Goal: Communication & Community: Answer question/provide support

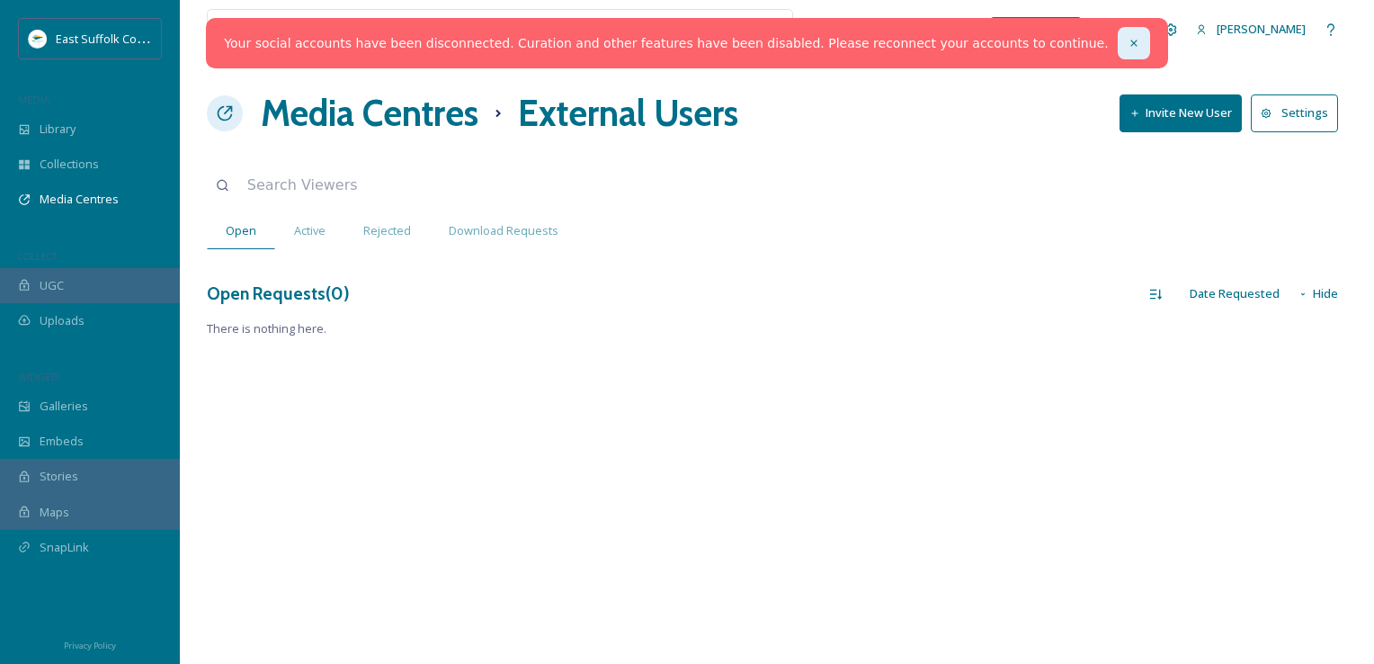
click at [1118, 40] on div at bounding box center [1134, 43] width 32 height 32
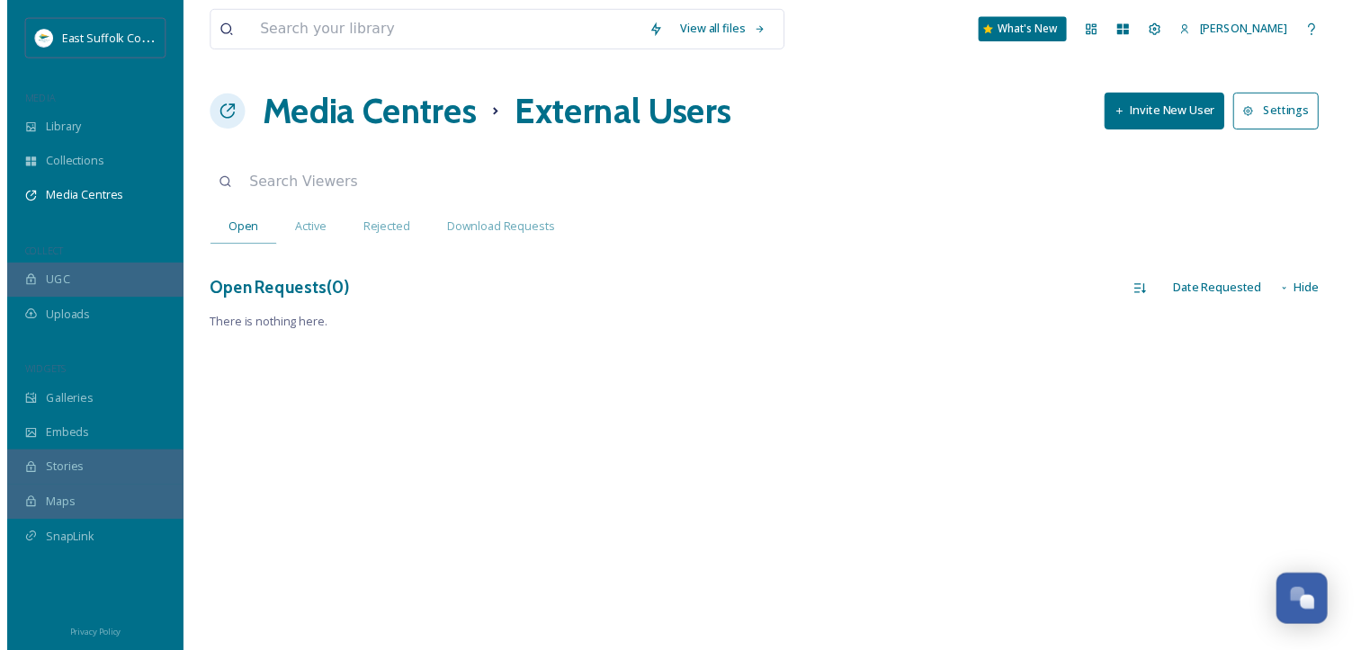
scroll to position [7112, 0]
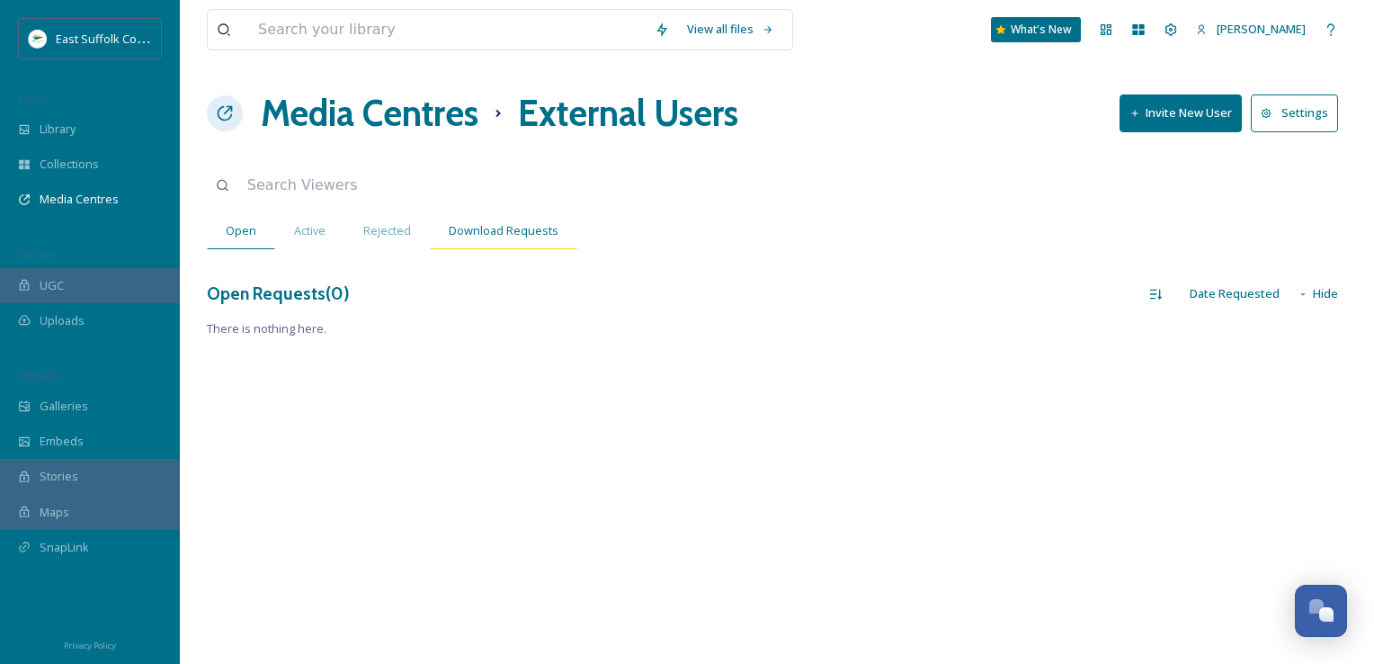
click at [430, 232] on div "Download Requests" at bounding box center [503, 230] width 147 height 37
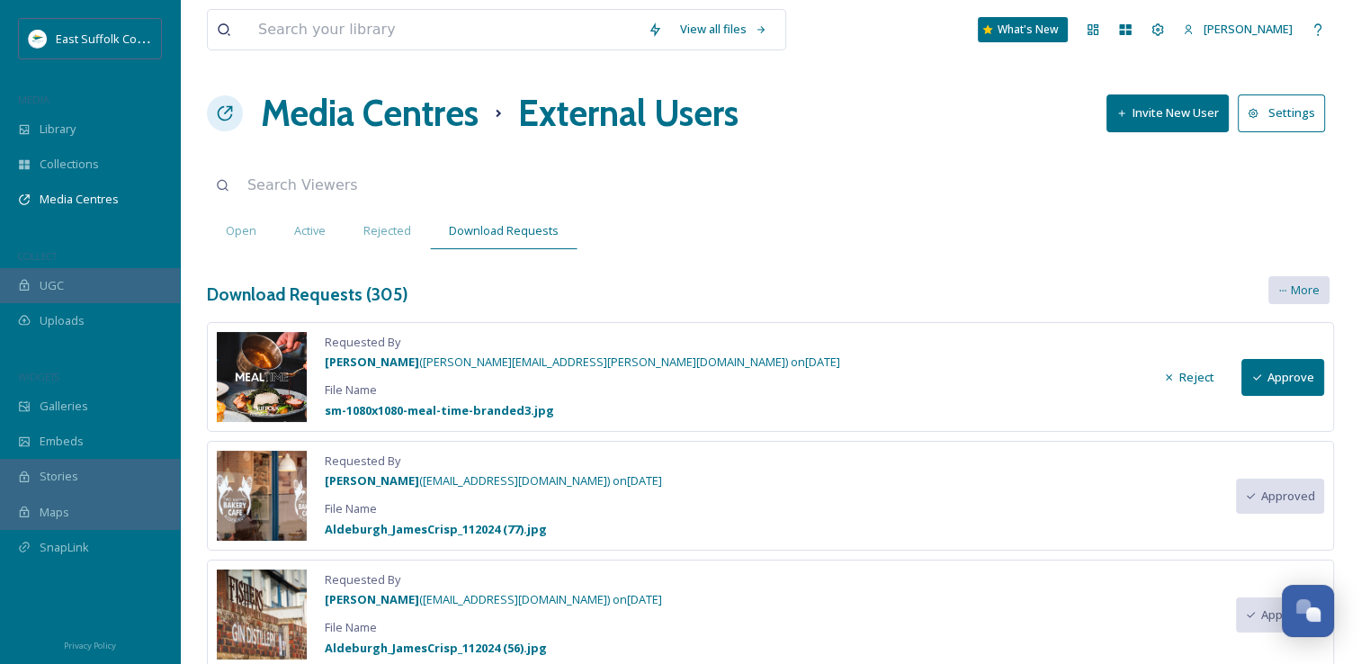
click at [1273, 286] on div "More" at bounding box center [1298, 290] width 61 height 28
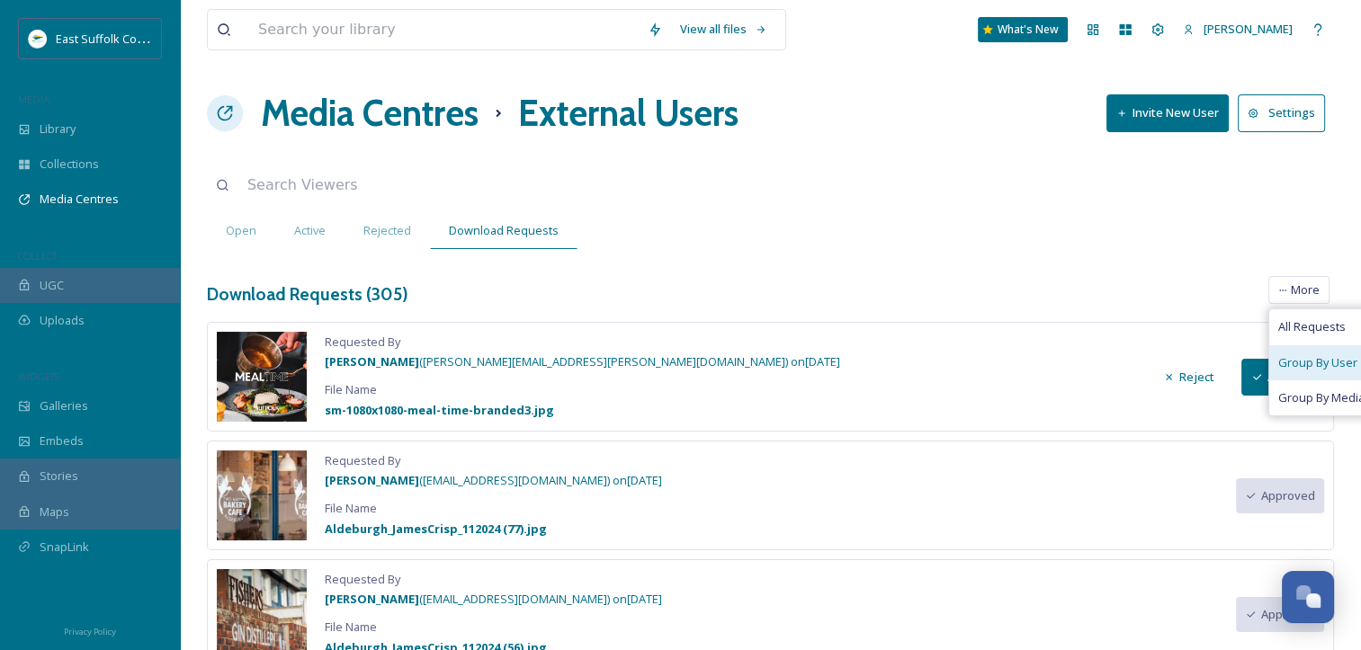
click at [1291, 354] on span "Group By User" at bounding box center [1317, 362] width 79 height 17
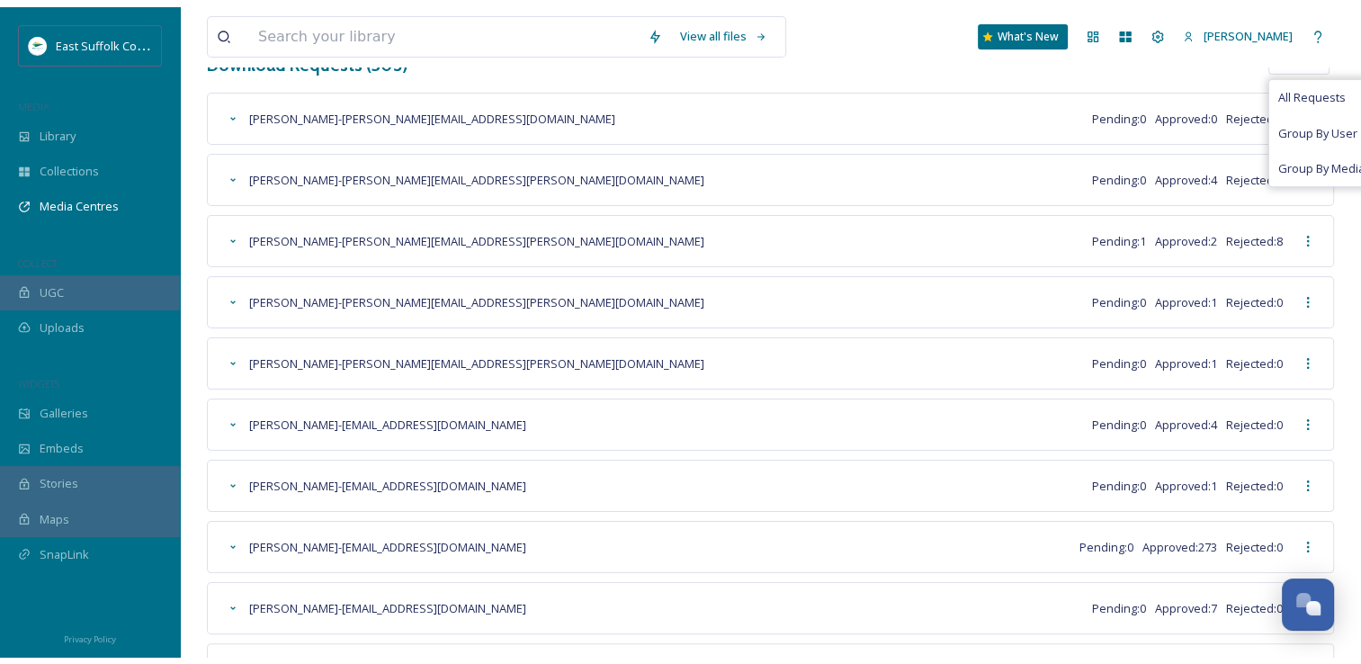
scroll to position [144, 0]
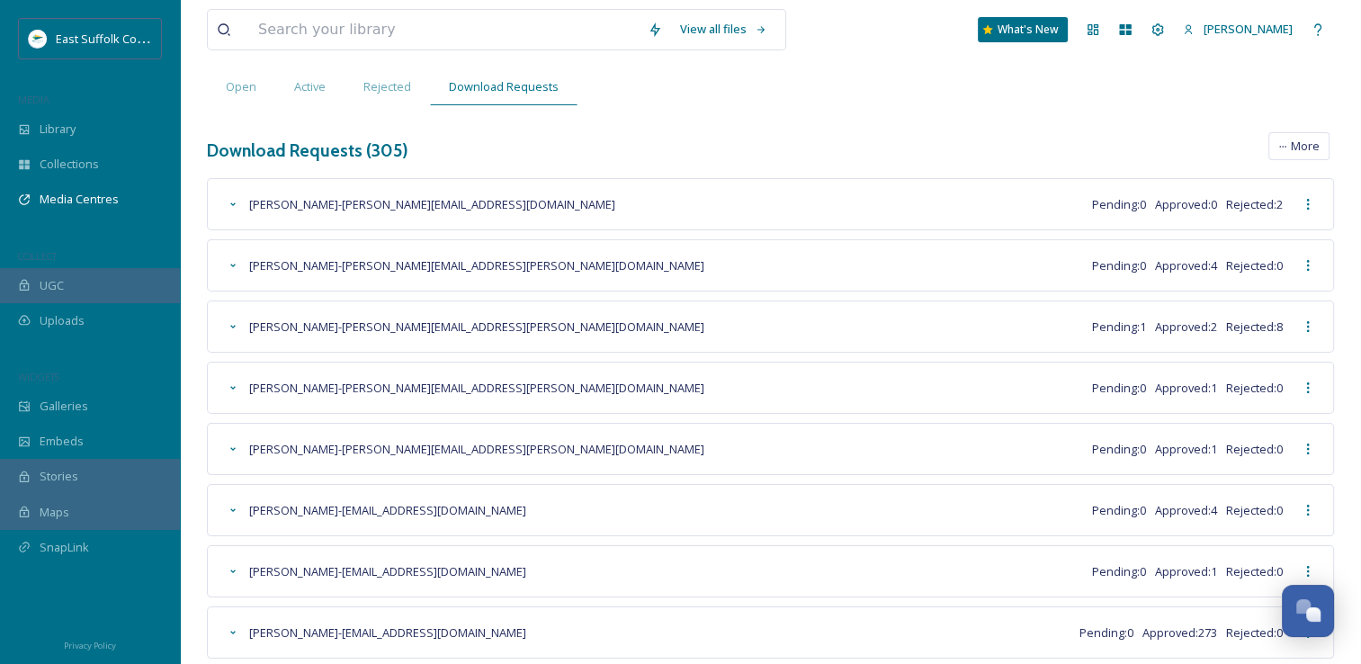
click at [860, 174] on div "View all files What's New Jake Snell Media Centres External Users Invite New Us…" at bounding box center [770, 345] width 1181 height 978
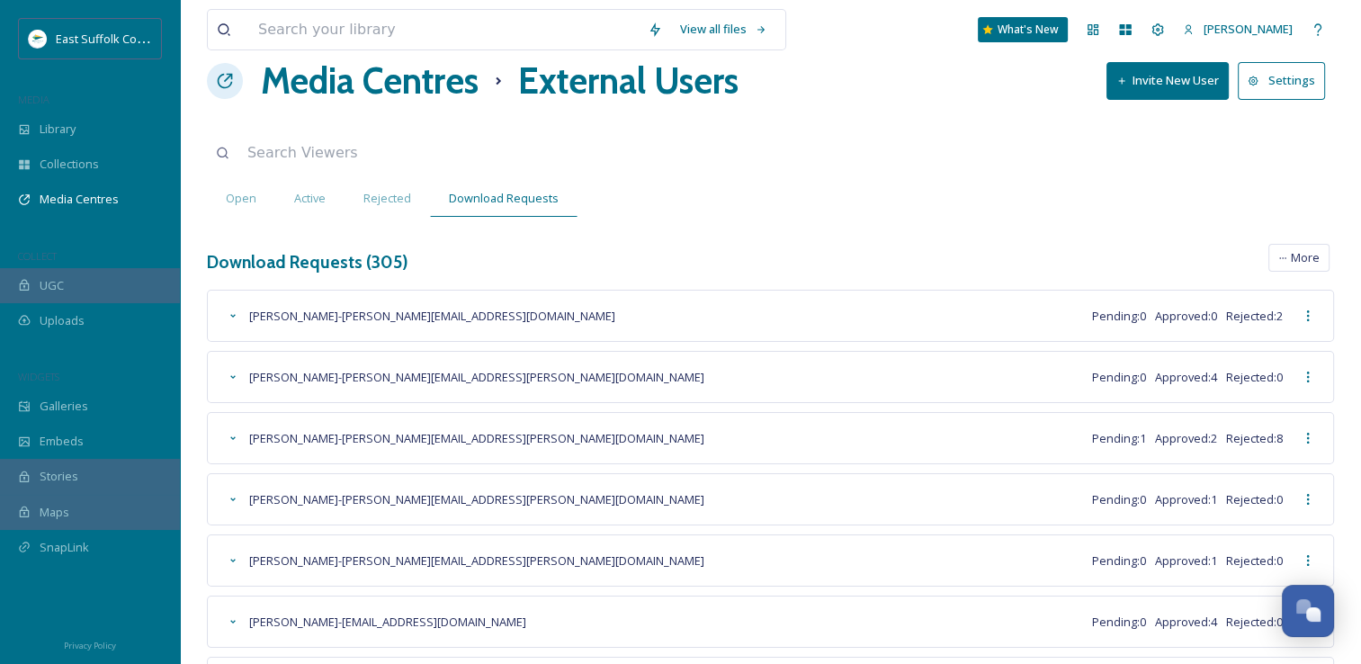
scroll to position [0, 0]
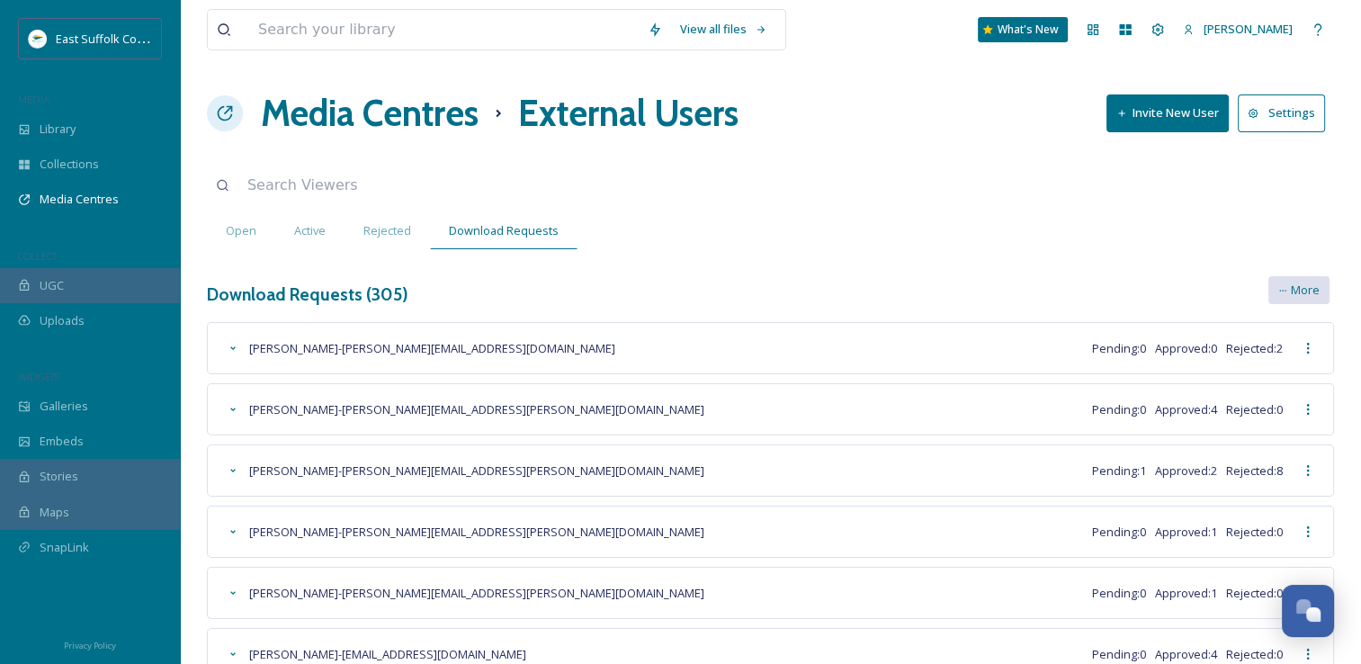
click at [1306, 286] on span "More" at bounding box center [1304, 289] width 29 height 17
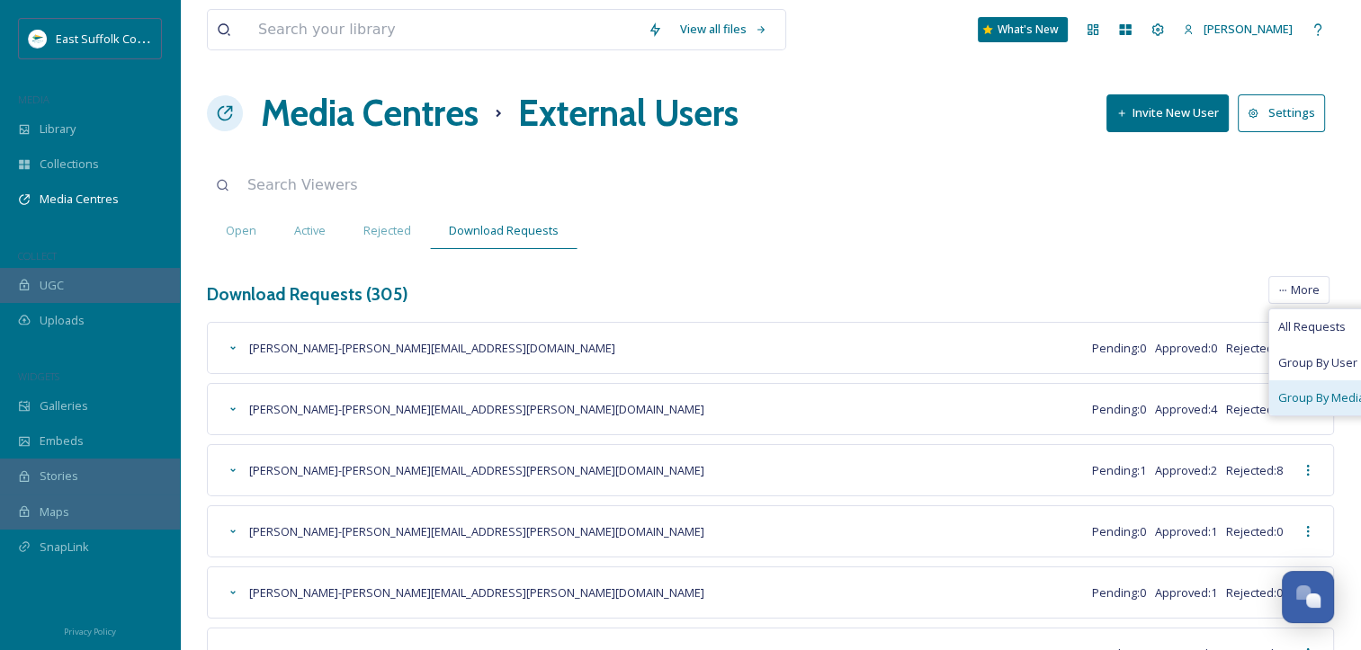
click at [1300, 386] on div "Group By Media Centre" at bounding box center [1341, 397] width 144 height 35
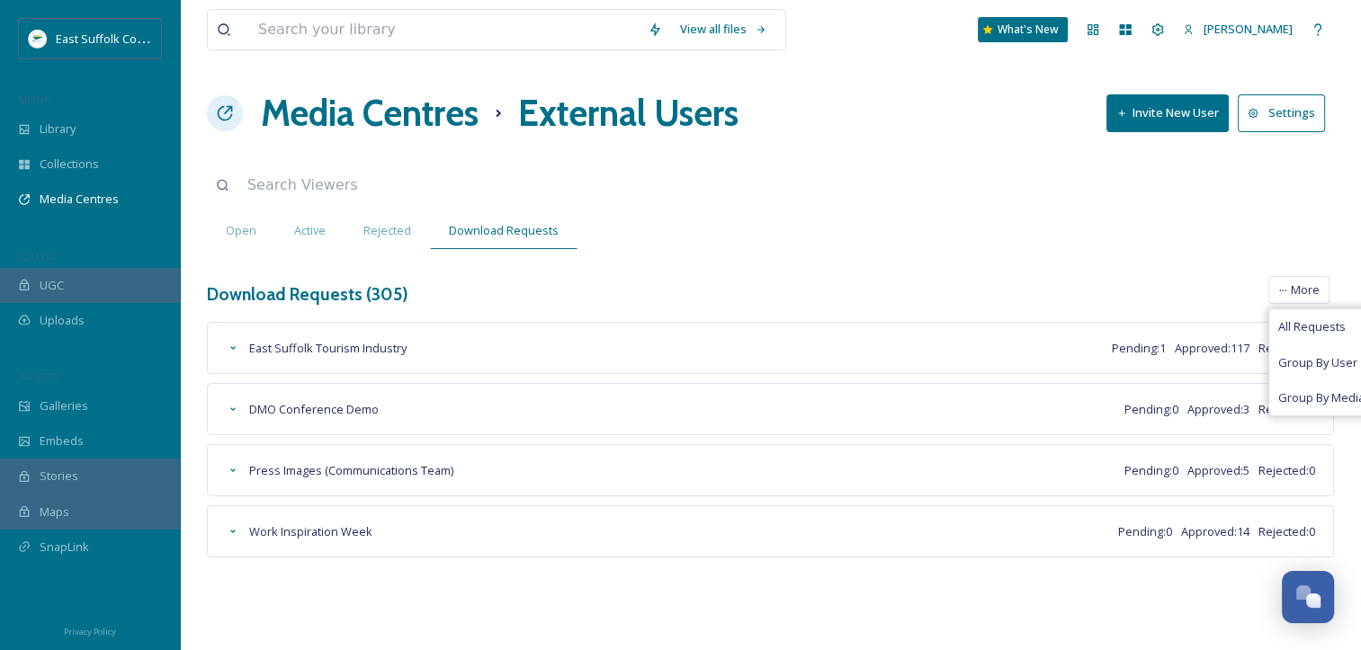
drag, startPoint x: 731, startPoint y: 299, endPoint x: 639, endPoint y: 308, distance: 92.1
click at [731, 299] on div "Download Requests ( 305 ) All Requests Group By User Group By Media Centre More…" at bounding box center [770, 294] width 1127 height 37
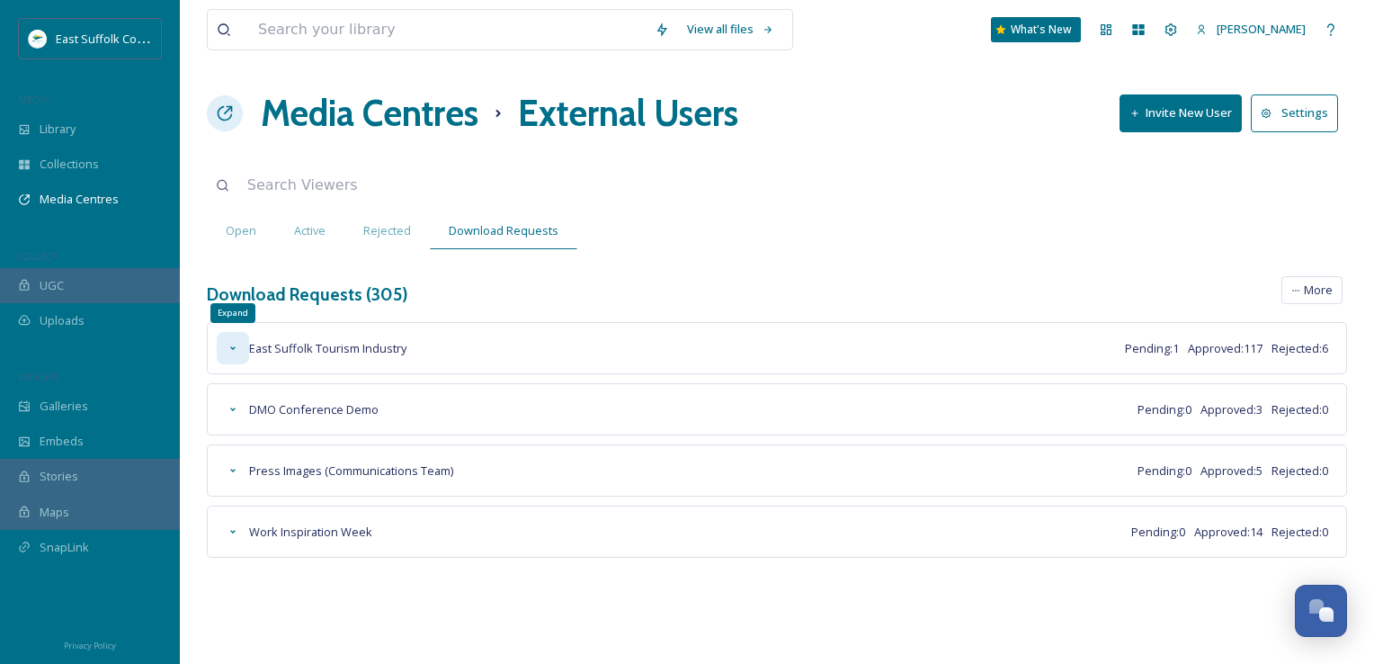
click at [236, 345] on icon at bounding box center [233, 348] width 14 height 14
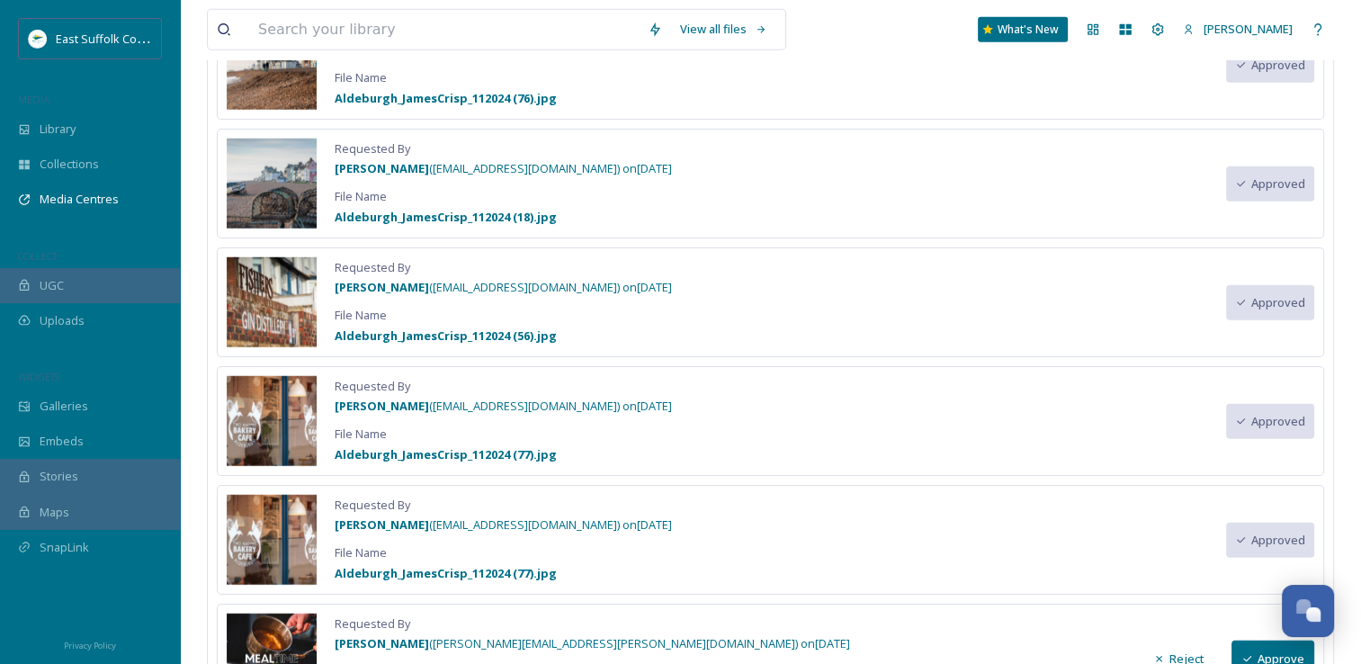
scroll to position [19006, 0]
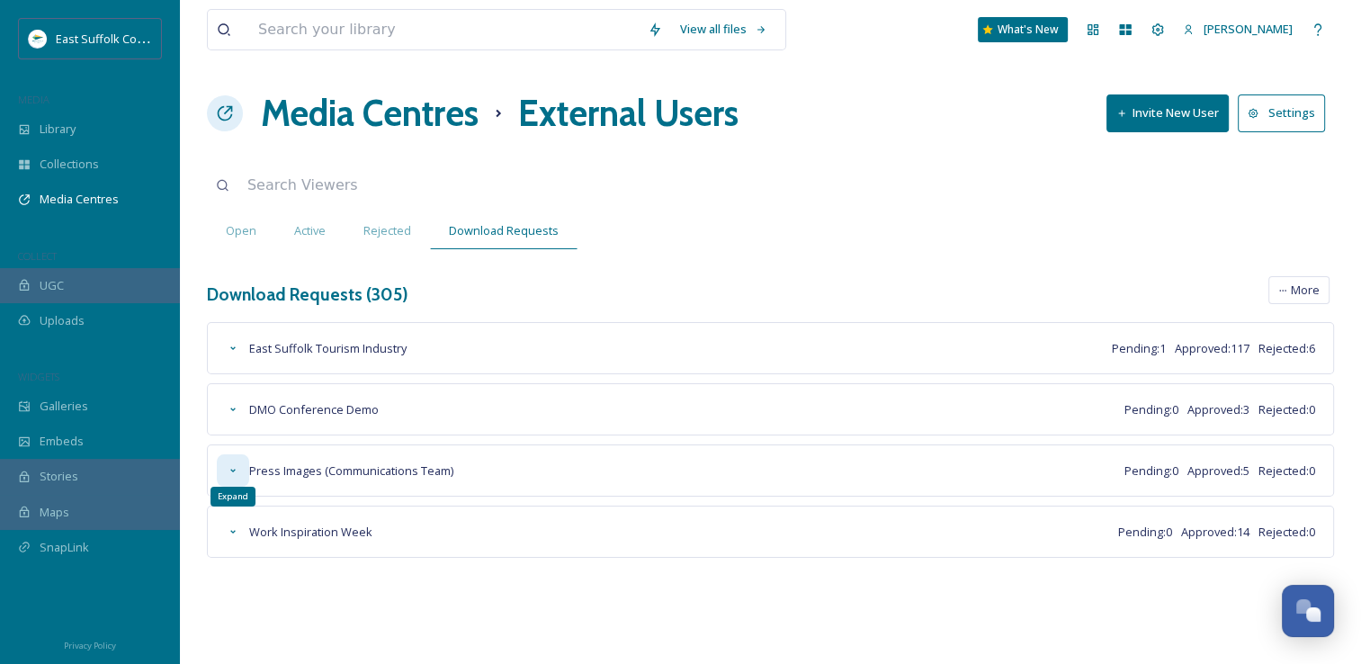
click at [230, 520] on div "East Suffolk Tourism Industry Pending: 1 Approved: 117 Rejected: 6 DMO Conferen…" at bounding box center [770, 440] width 1127 height 236
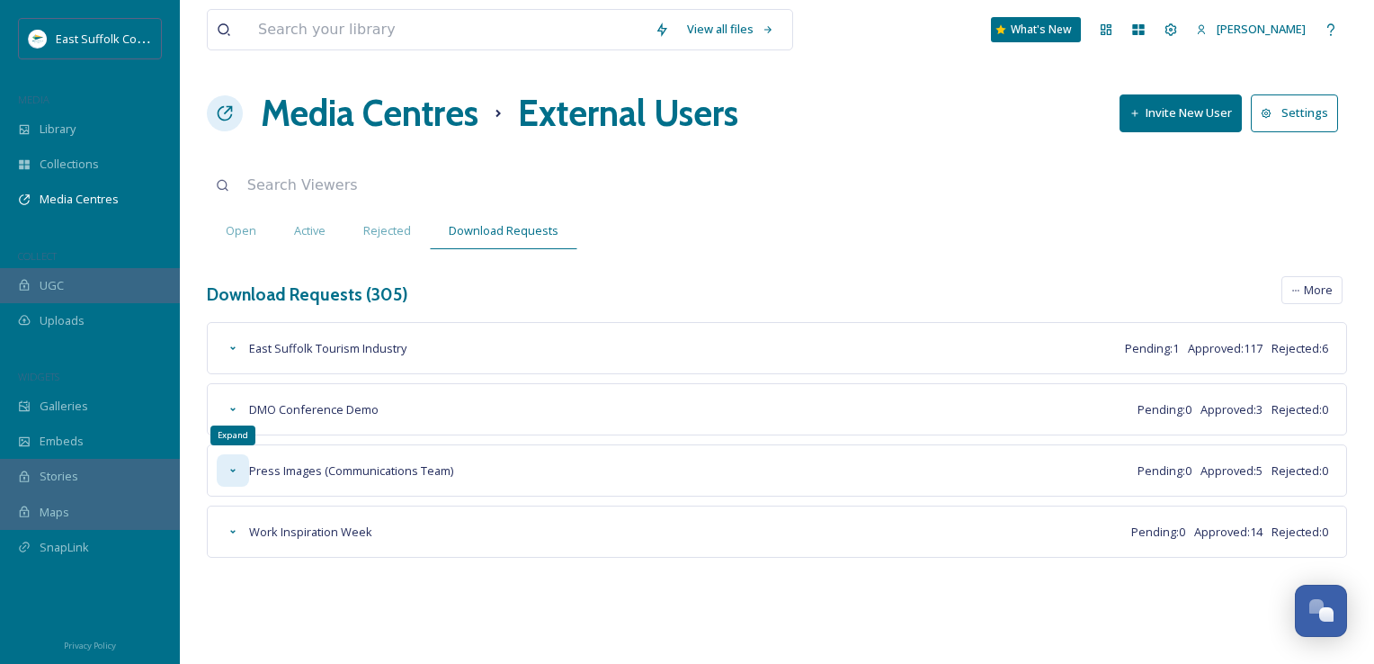
click at [228, 474] on icon at bounding box center [233, 470] width 14 height 14
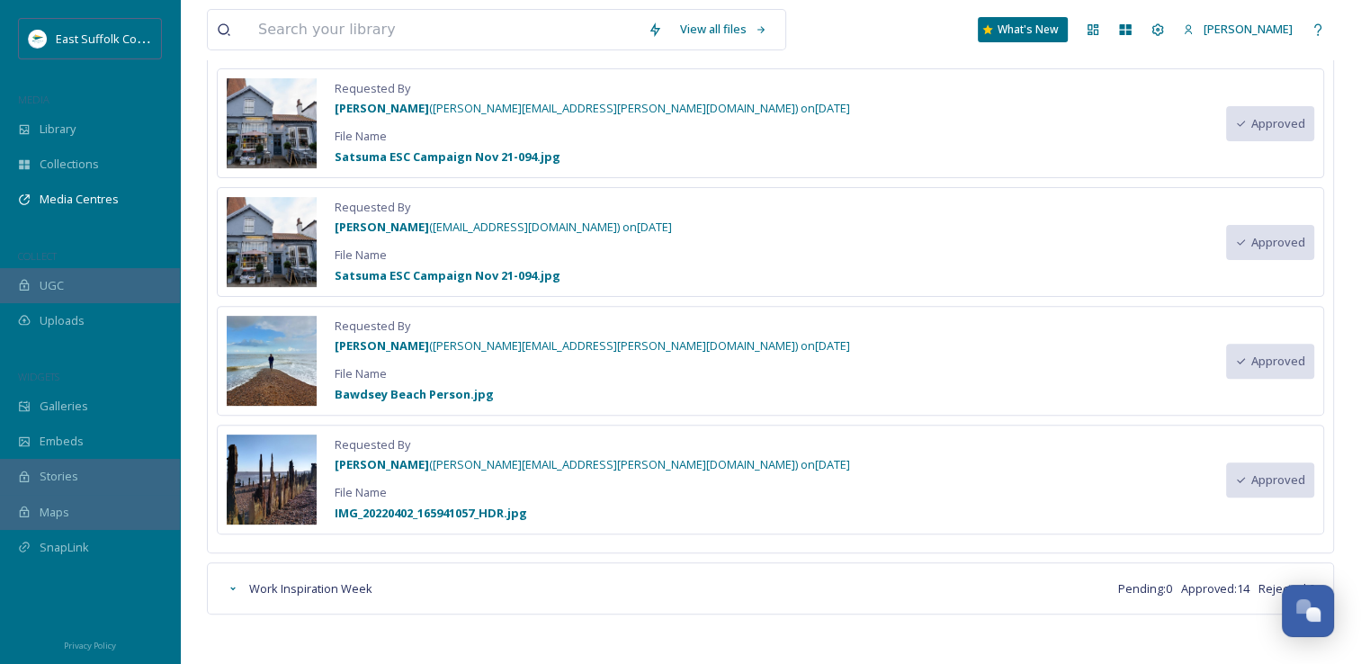
scroll to position [186, 0]
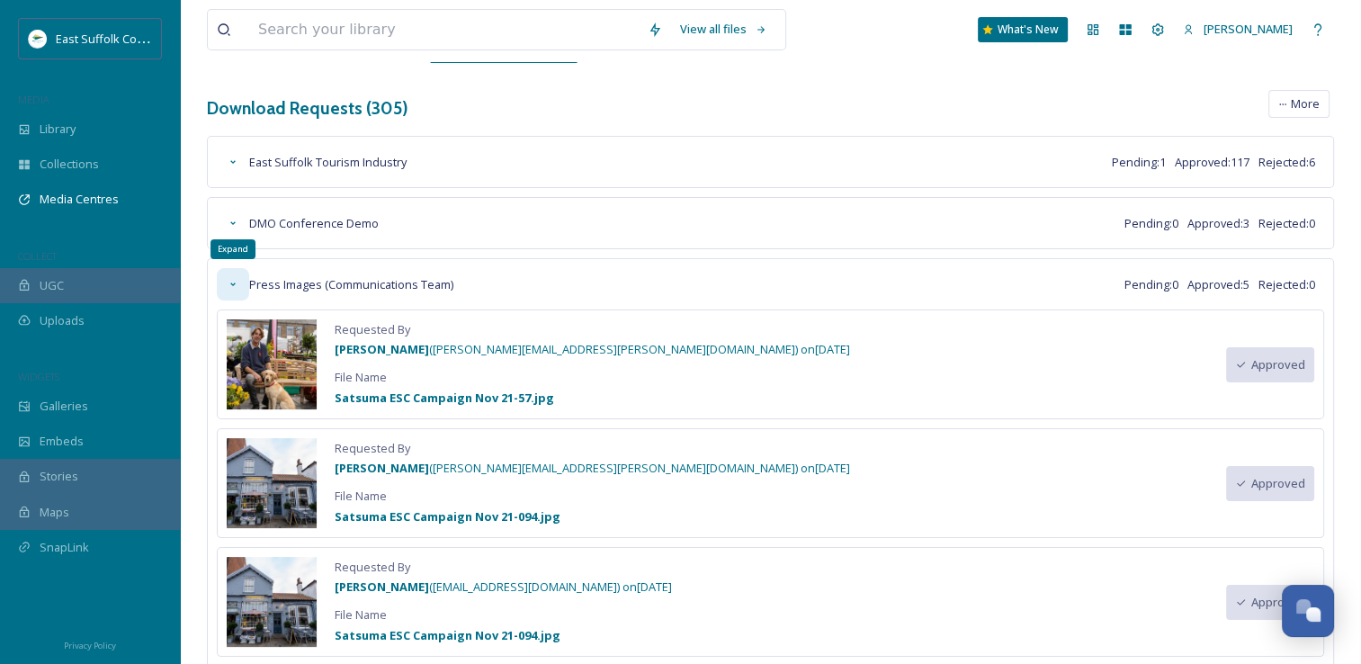
click at [223, 280] on div "Expand" at bounding box center [233, 284] width 32 height 32
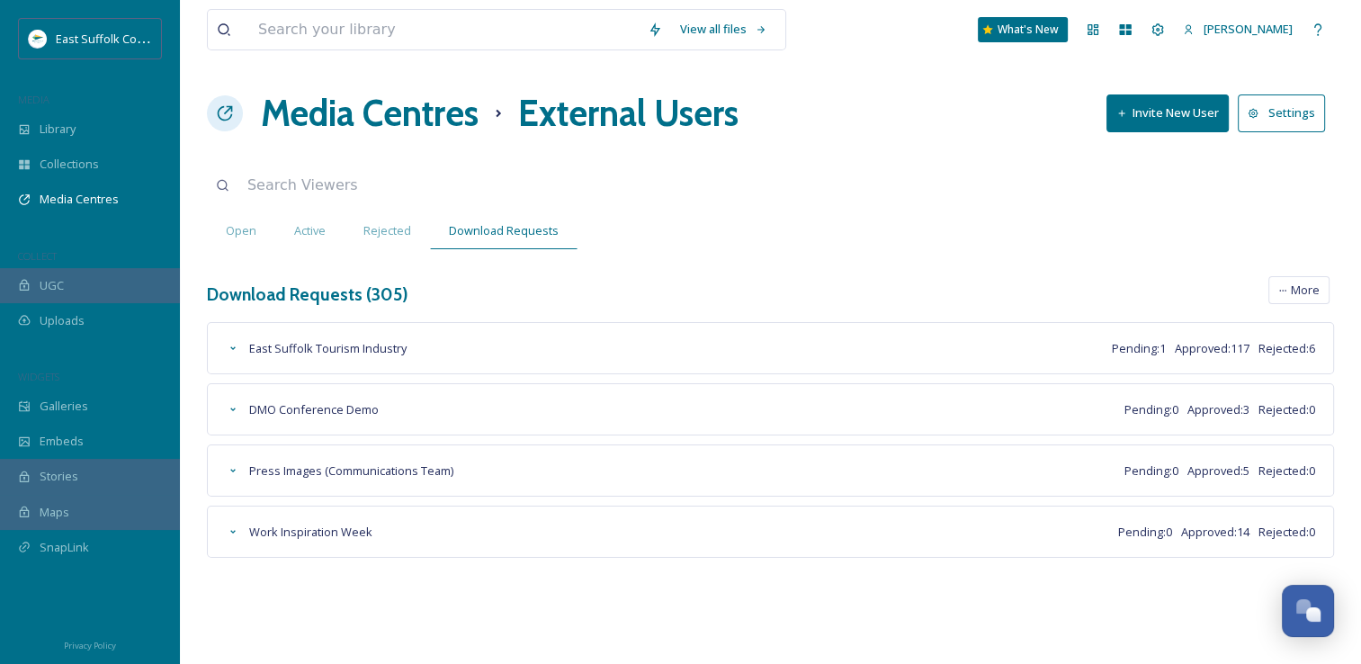
scroll to position [0, 0]
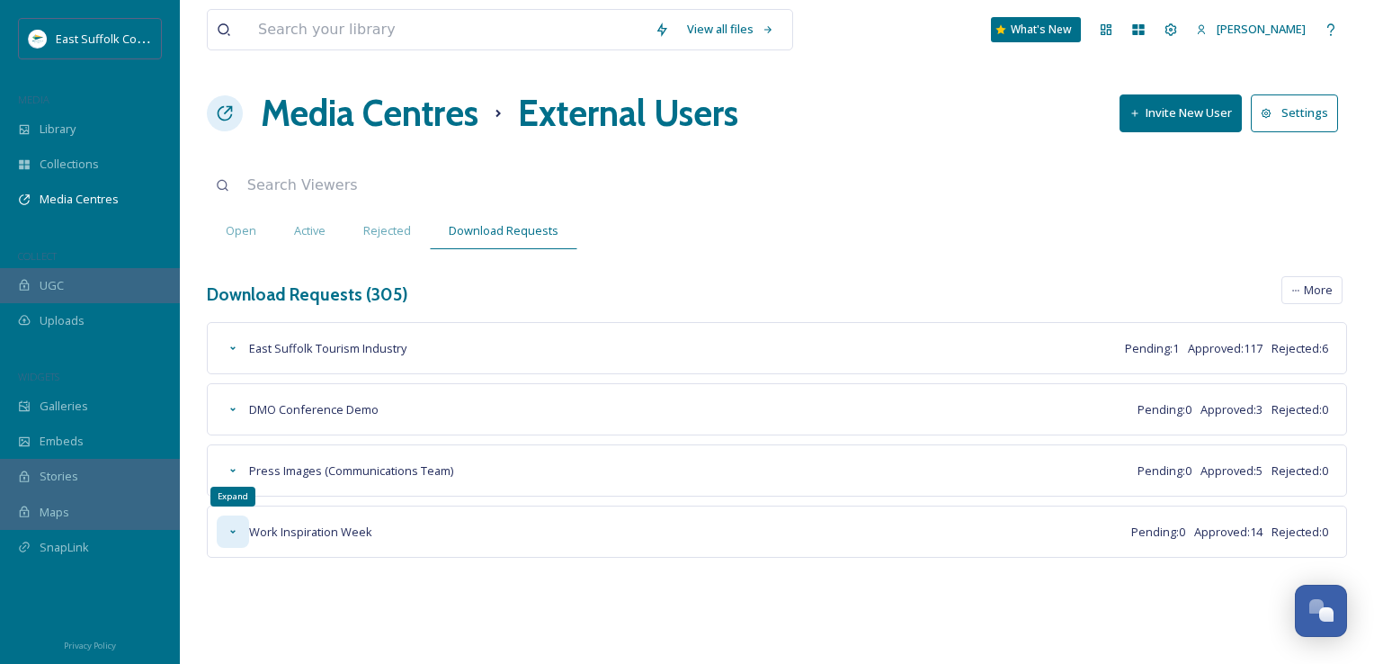
click at [223, 523] on div "Expand" at bounding box center [233, 531] width 32 height 32
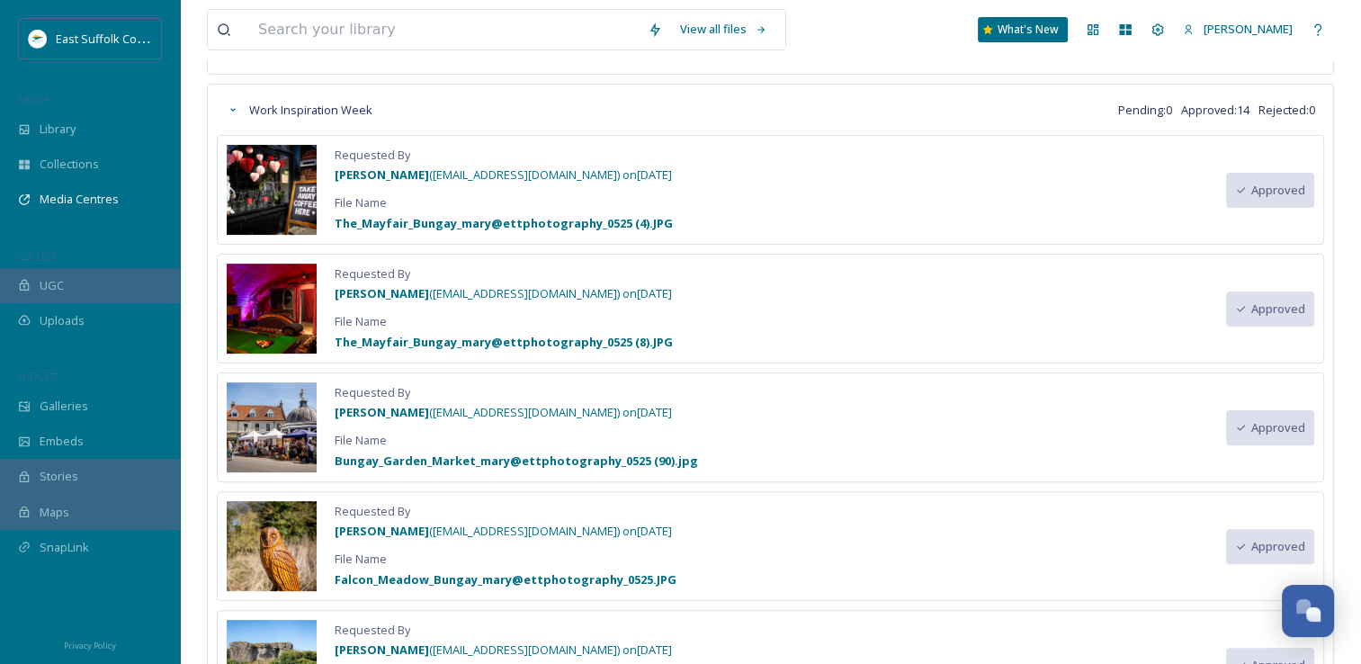
scroll to position [353, 0]
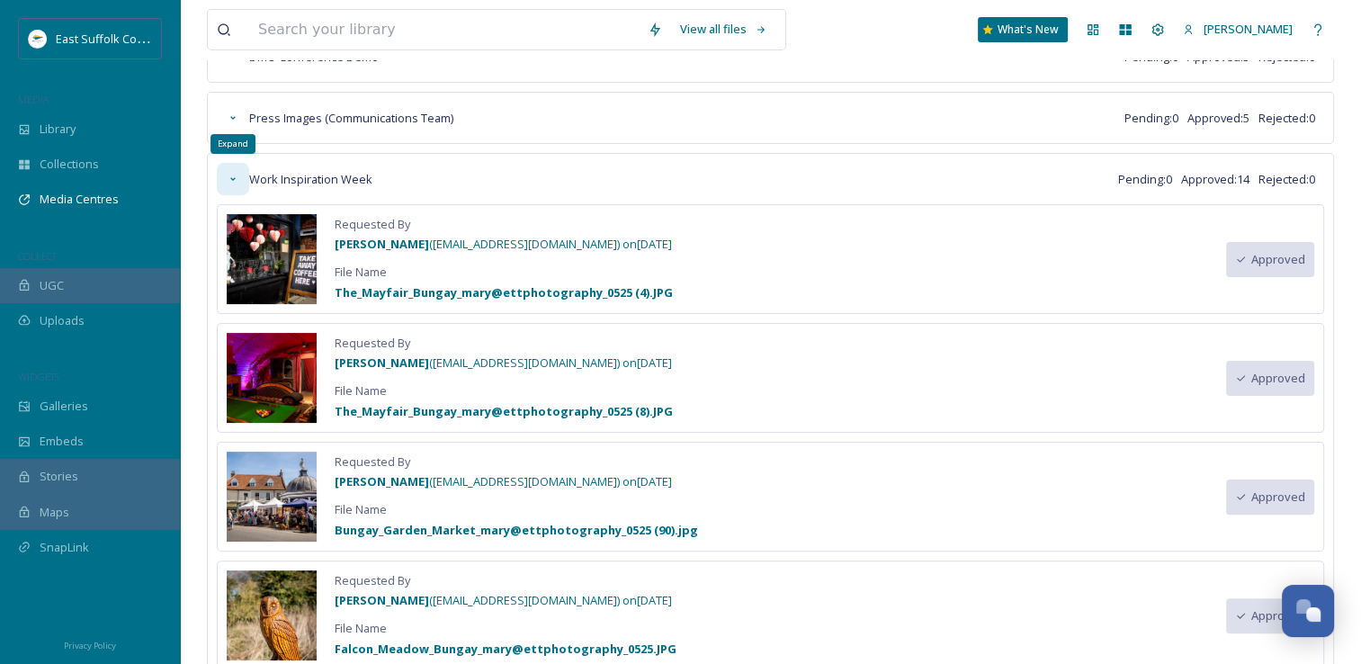
click at [237, 176] on icon at bounding box center [233, 179] width 14 height 14
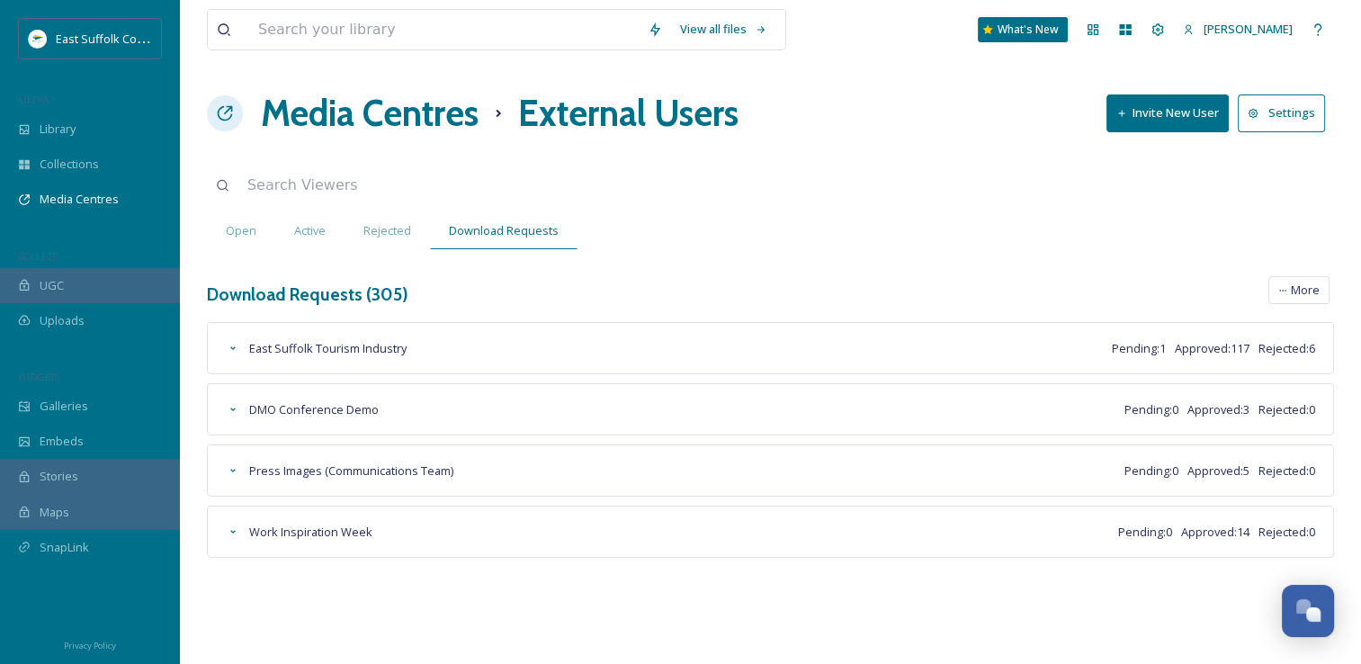
scroll to position [0, 0]
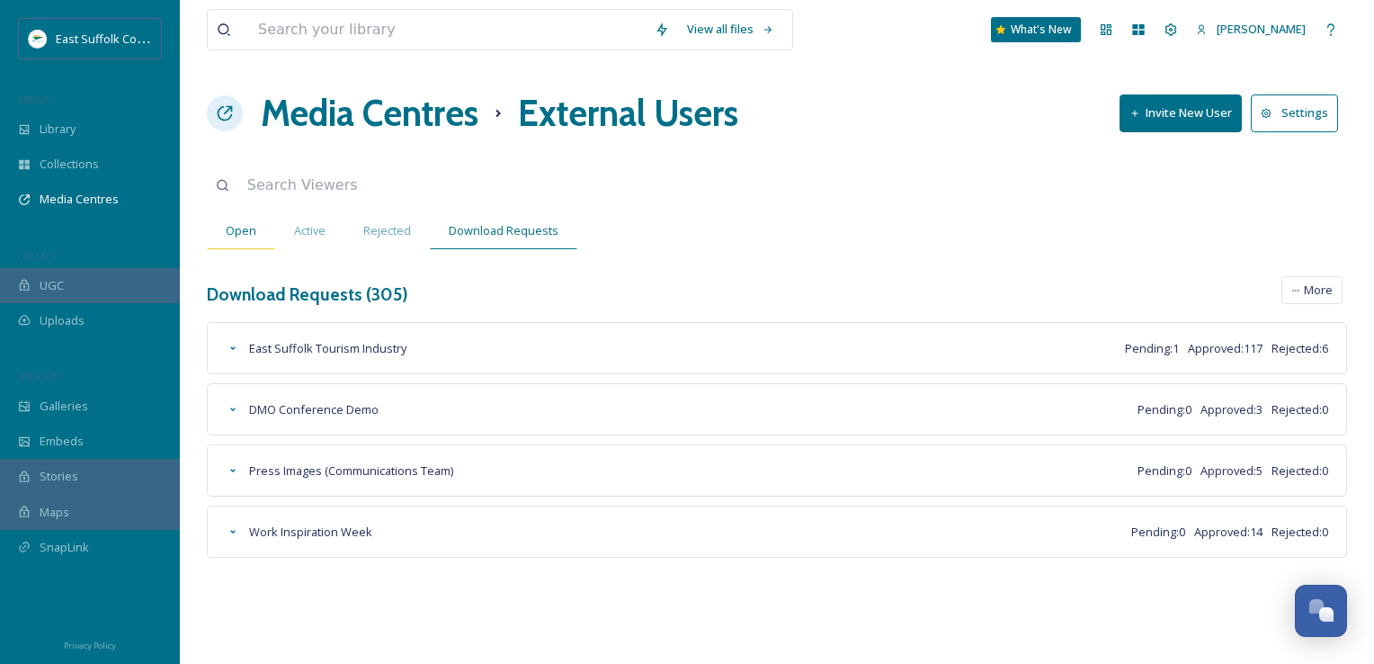
click at [235, 217] on div "Open" at bounding box center [241, 230] width 68 height 37
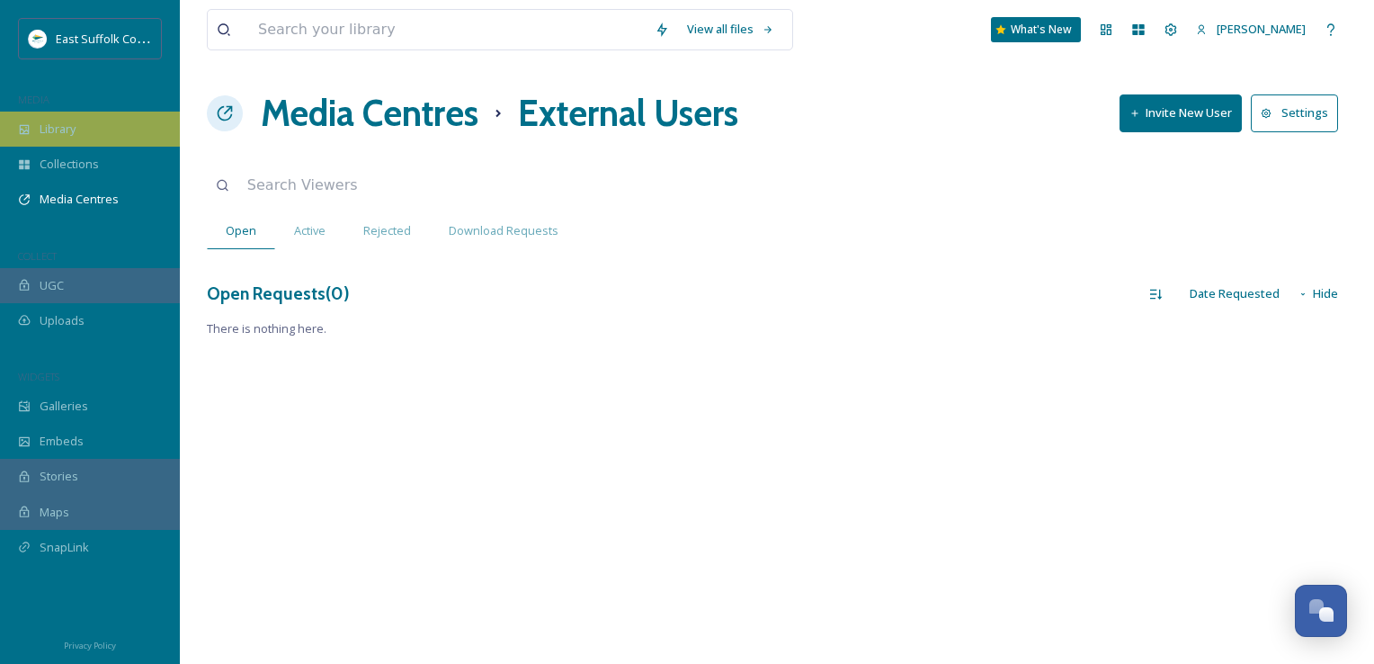
click at [95, 143] on div "Library" at bounding box center [90, 129] width 180 height 35
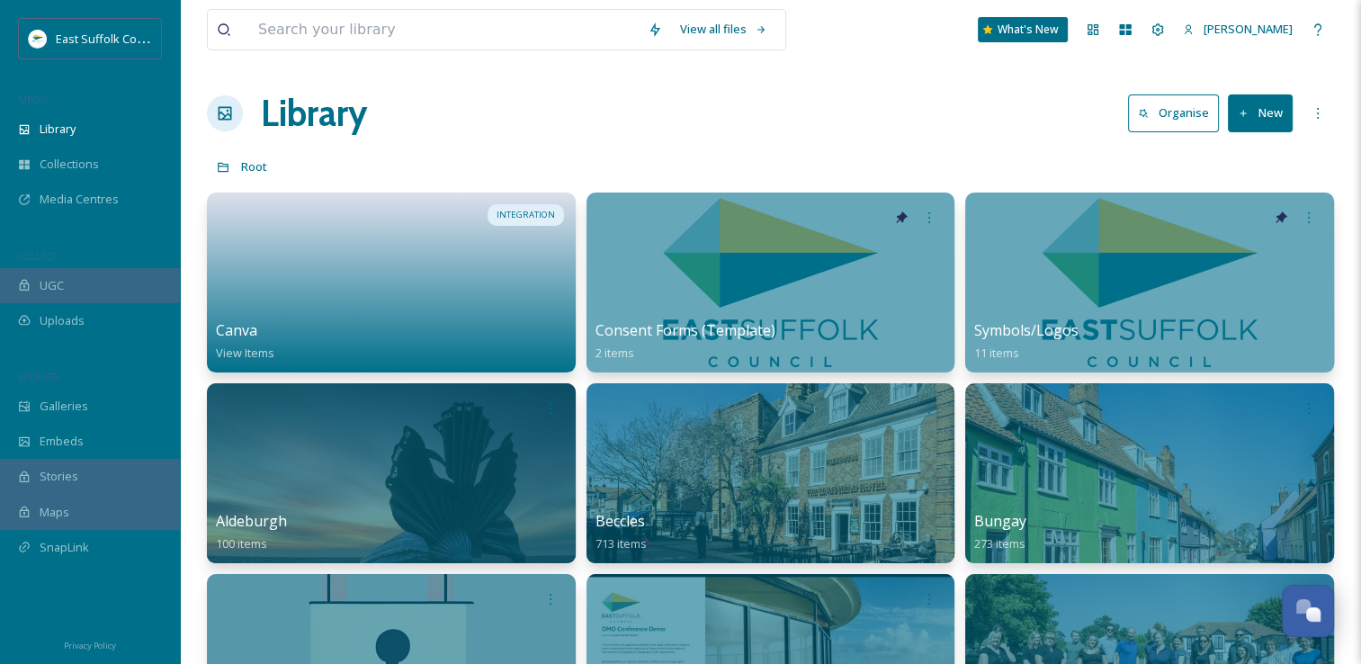
scroll to position [7773, 0]
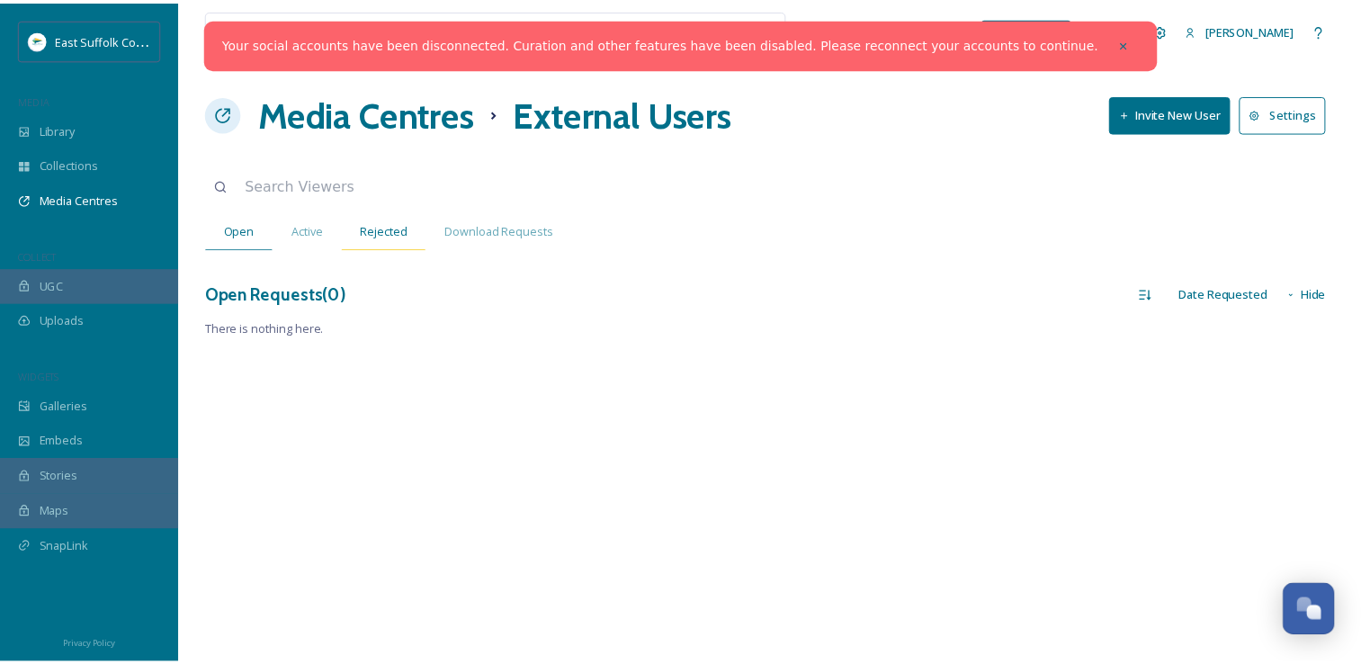
scroll to position [7112, 0]
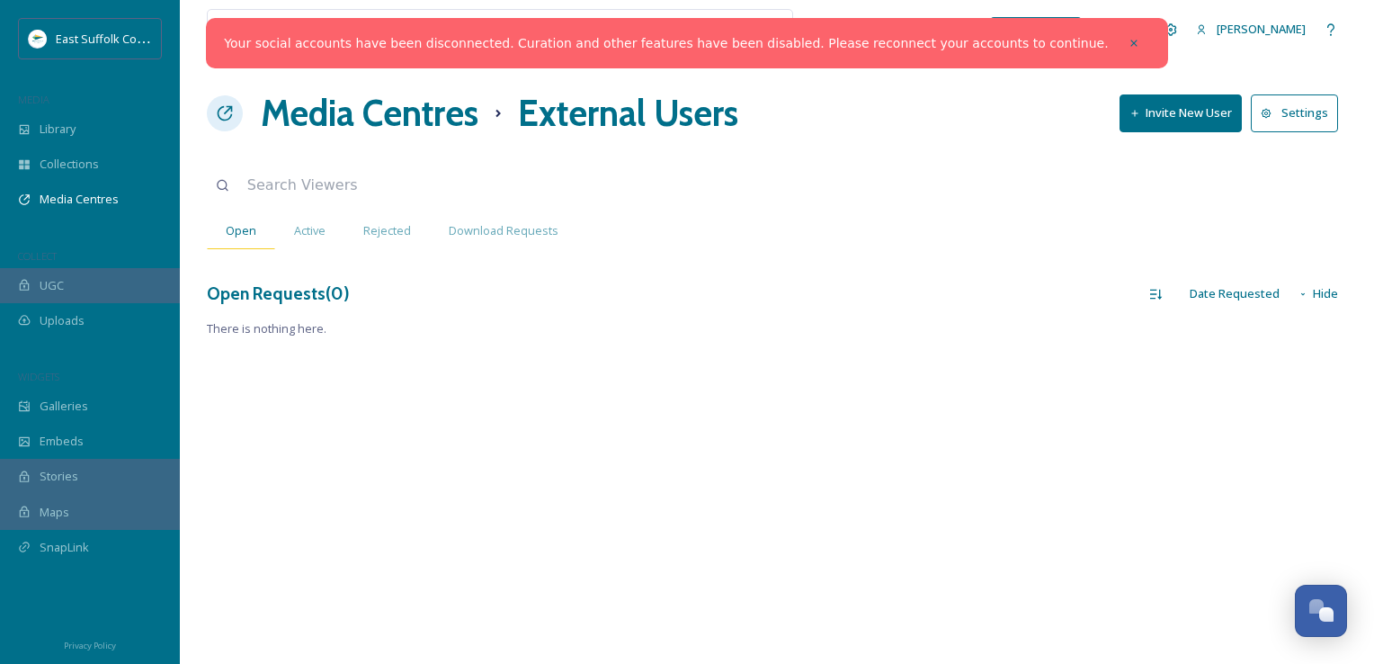
click at [272, 245] on div "Open" at bounding box center [241, 230] width 68 height 37
click at [282, 245] on div "Active" at bounding box center [309, 230] width 69 height 37
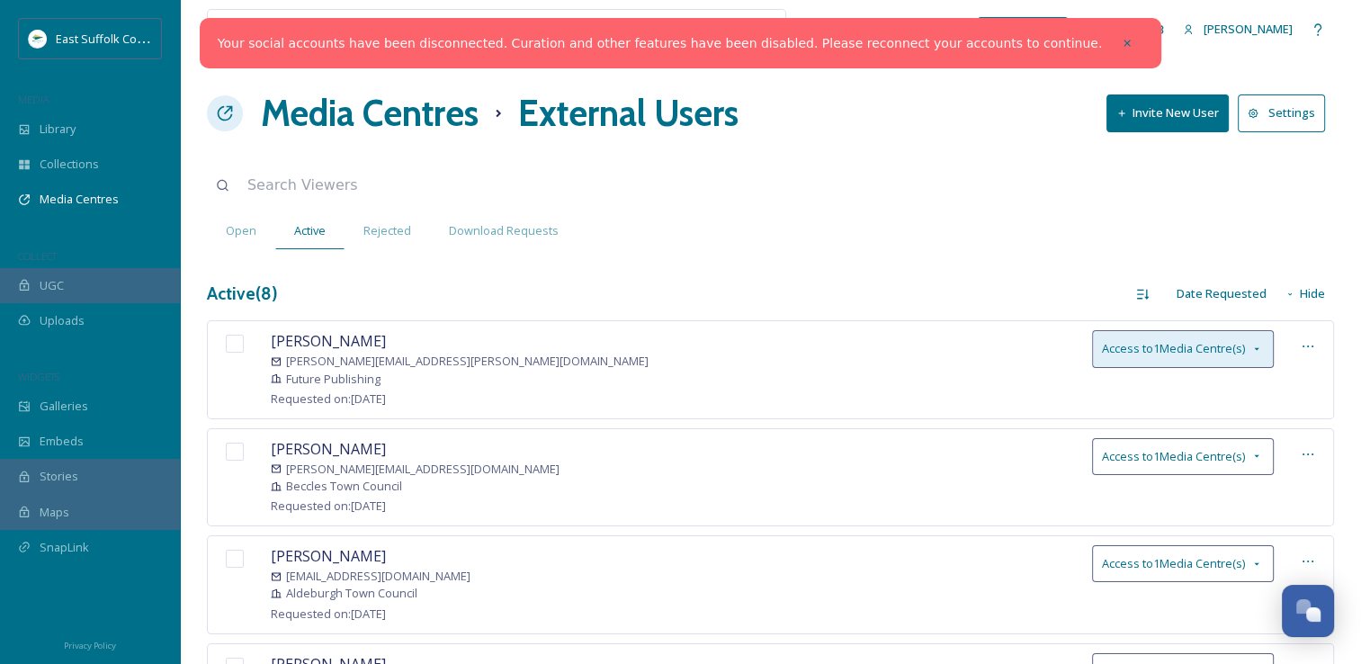
click at [1224, 347] on span "Access to 1 Media Centre(s)" at bounding box center [1173, 348] width 143 height 17
click at [732, 300] on div "Active ( 8 ) Date Requested Hide" at bounding box center [770, 293] width 1127 height 35
click at [1307, 336] on div at bounding box center [1307, 346] width 32 height 32
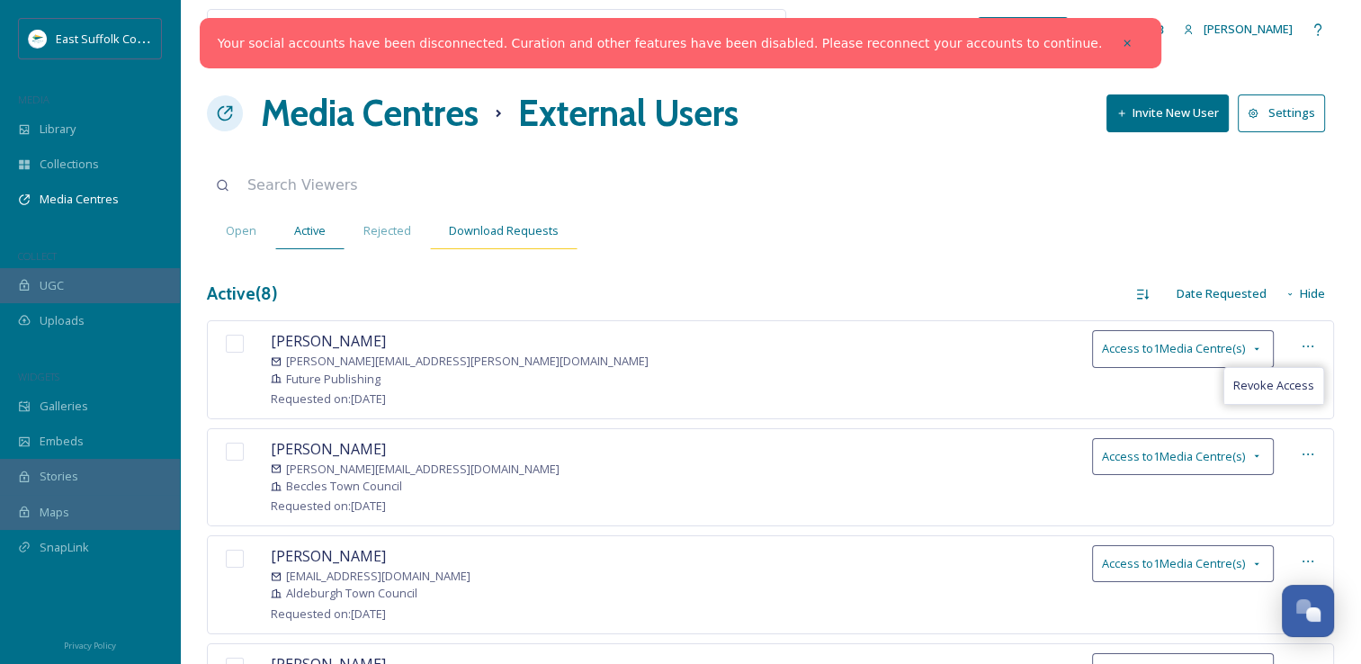
click at [500, 245] on div "Download Requests" at bounding box center [503, 230] width 147 height 37
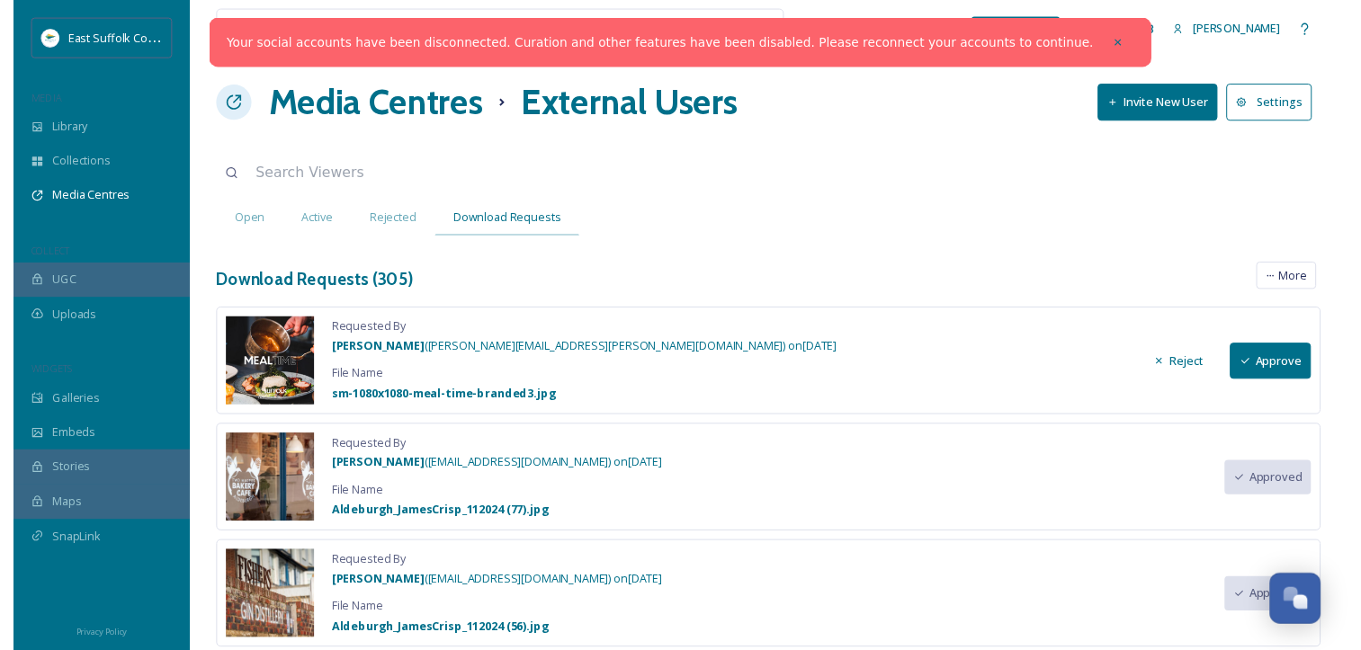
scroll to position [0, 0]
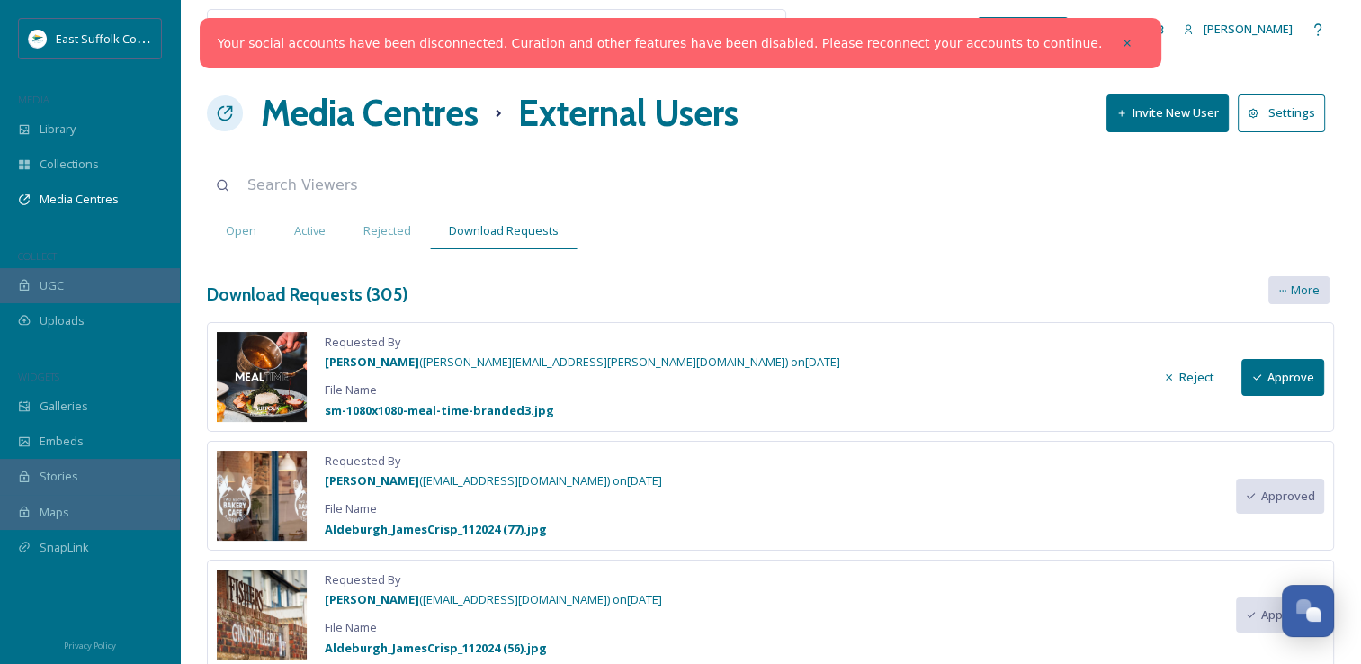
click at [1309, 291] on span "More" at bounding box center [1304, 289] width 29 height 17
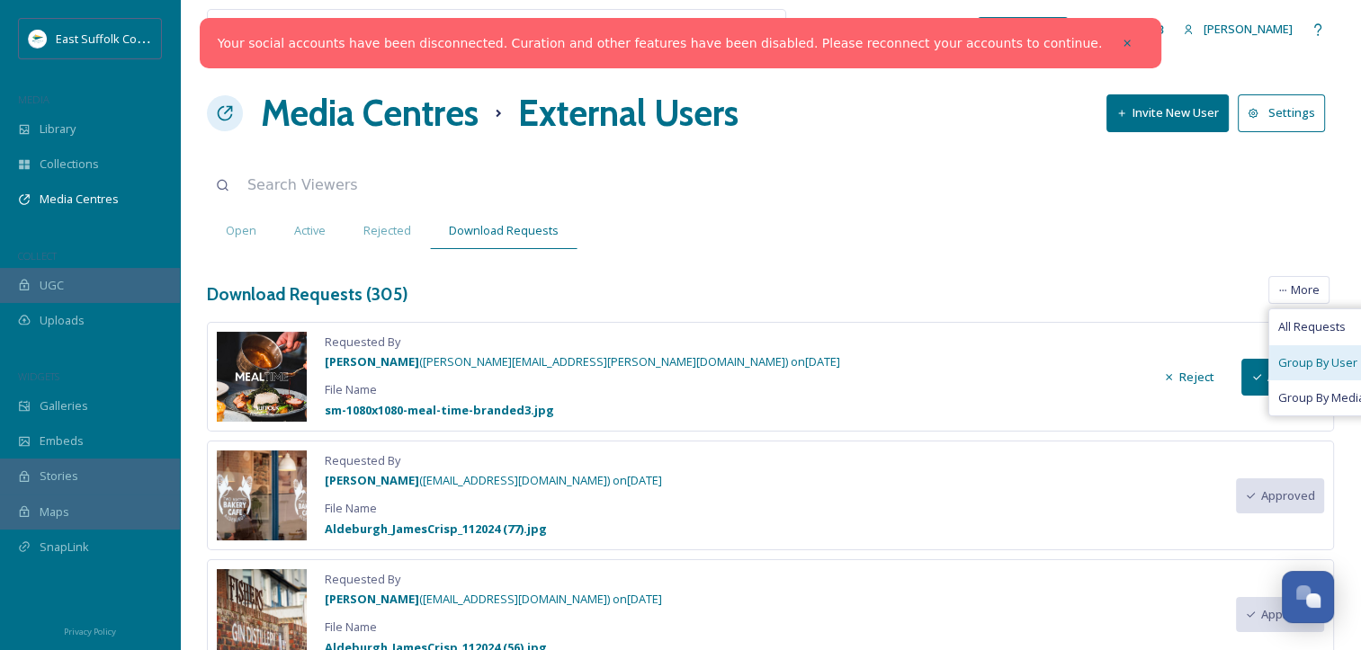
click at [1307, 356] on span "Group By User" at bounding box center [1317, 362] width 79 height 17
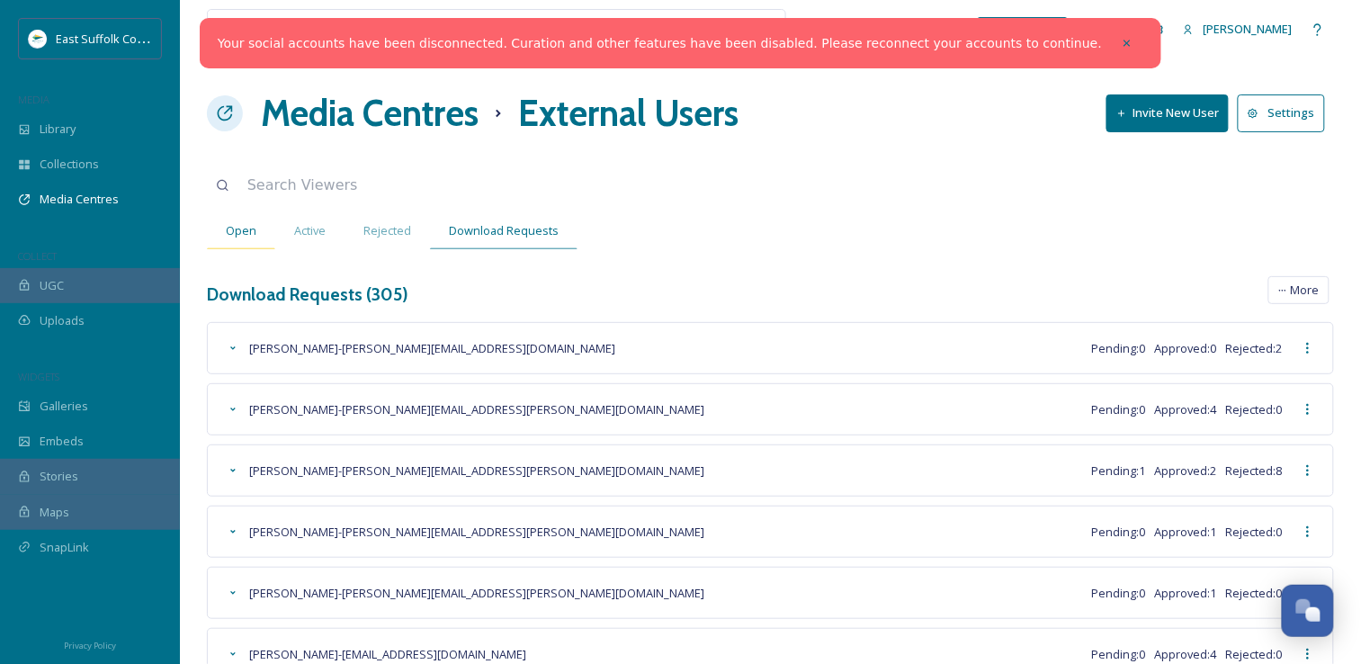
click at [234, 230] on span "Open" at bounding box center [241, 230] width 31 height 17
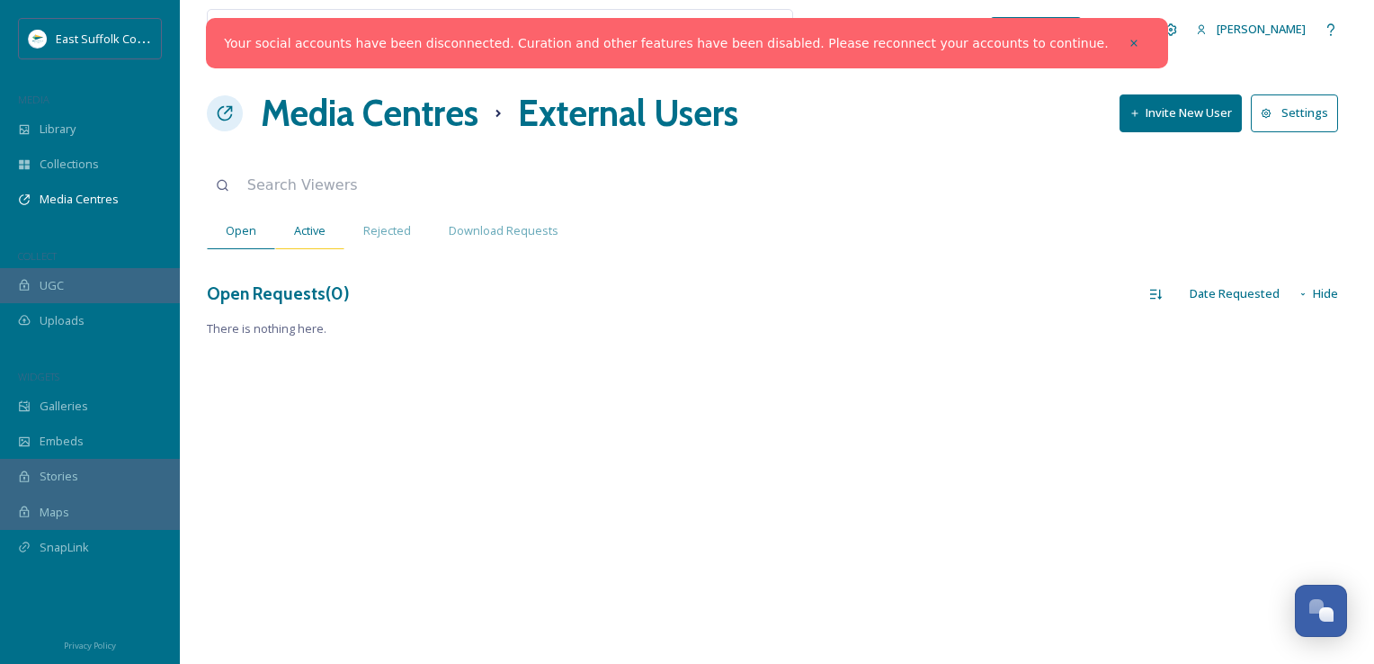
click at [286, 212] on div "View all files What's New Jake Snell Media Centres External Users Invite New Us…" at bounding box center [777, 332] width 1194 height 664
click at [299, 229] on span "Active" at bounding box center [309, 230] width 31 height 17
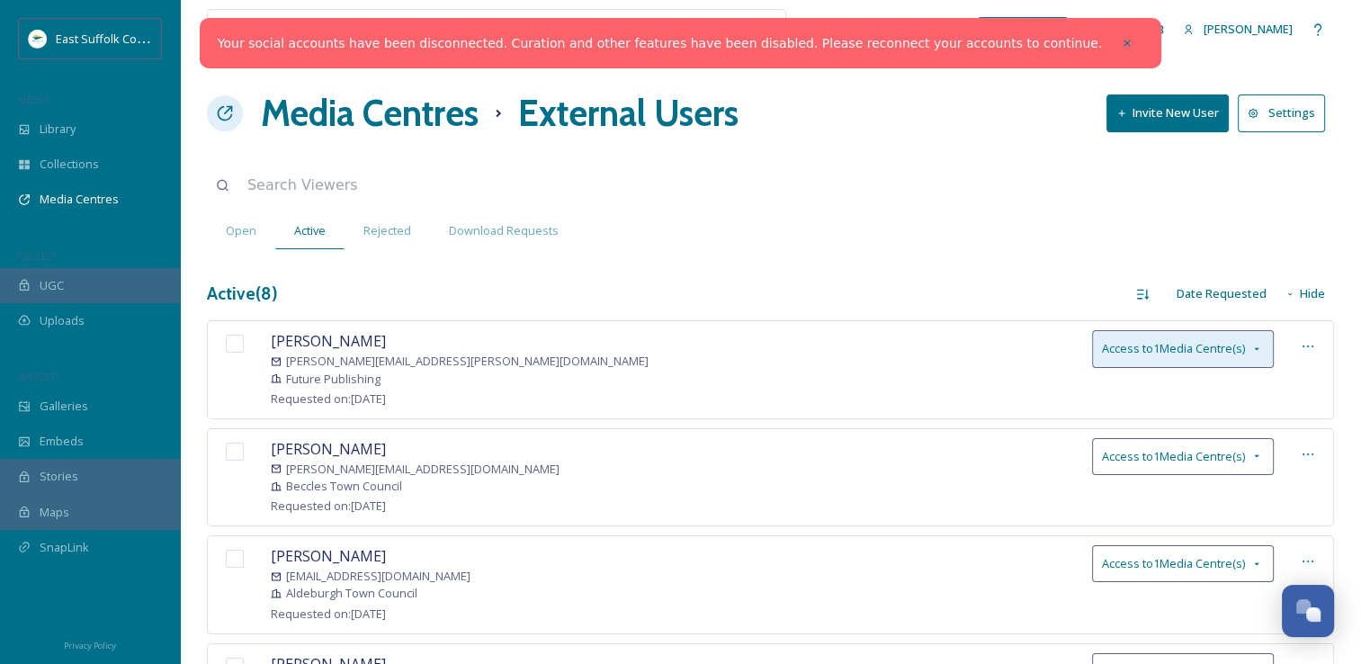
click at [1238, 345] on span "Access to 1 Media Centre(s)" at bounding box center [1173, 348] width 143 height 17
click at [503, 364] on div "Bernadette Menezes bernadette.menezes@futurenet.com Future Publishing Requested…" at bounding box center [770, 369] width 1127 height 98
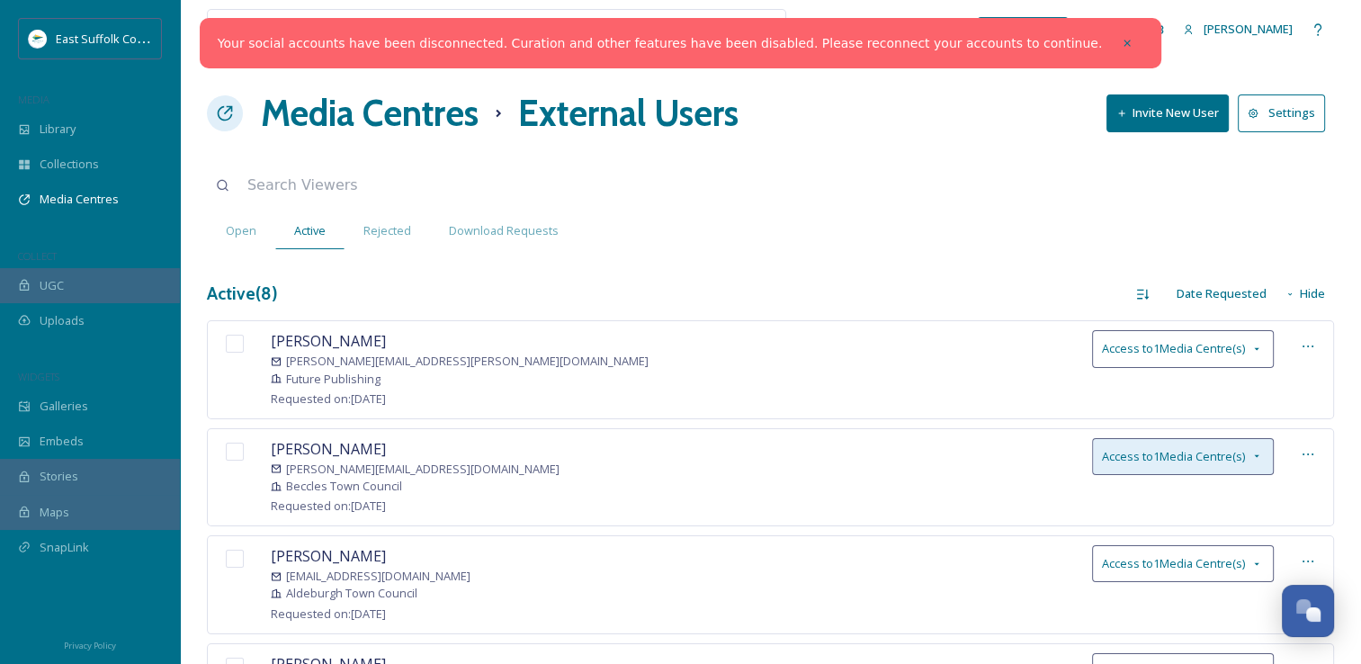
click at [1247, 448] on div "Access to 1 Media Centre(s)" at bounding box center [1183, 456] width 182 height 37
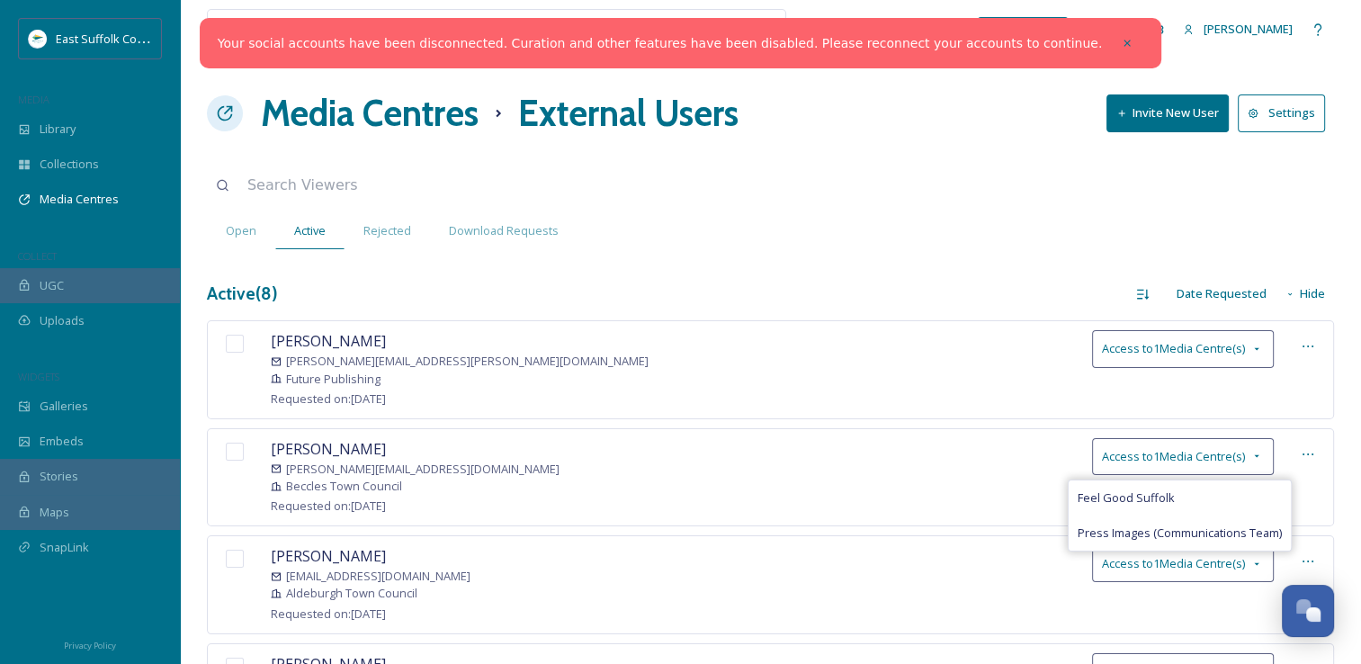
click at [673, 379] on div "Bernadette Menezes bernadette.menezes@futurenet.com Future Publishing Requested…" at bounding box center [770, 369] width 1127 height 98
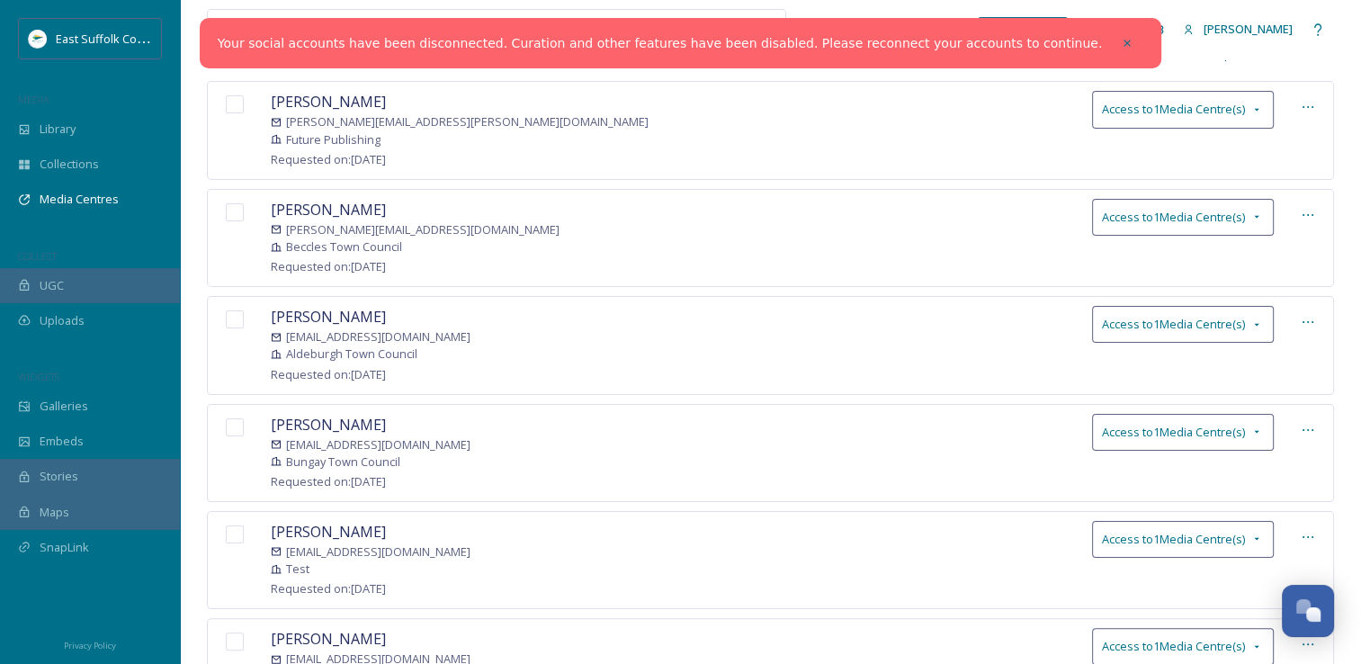
scroll to position [270, 0]
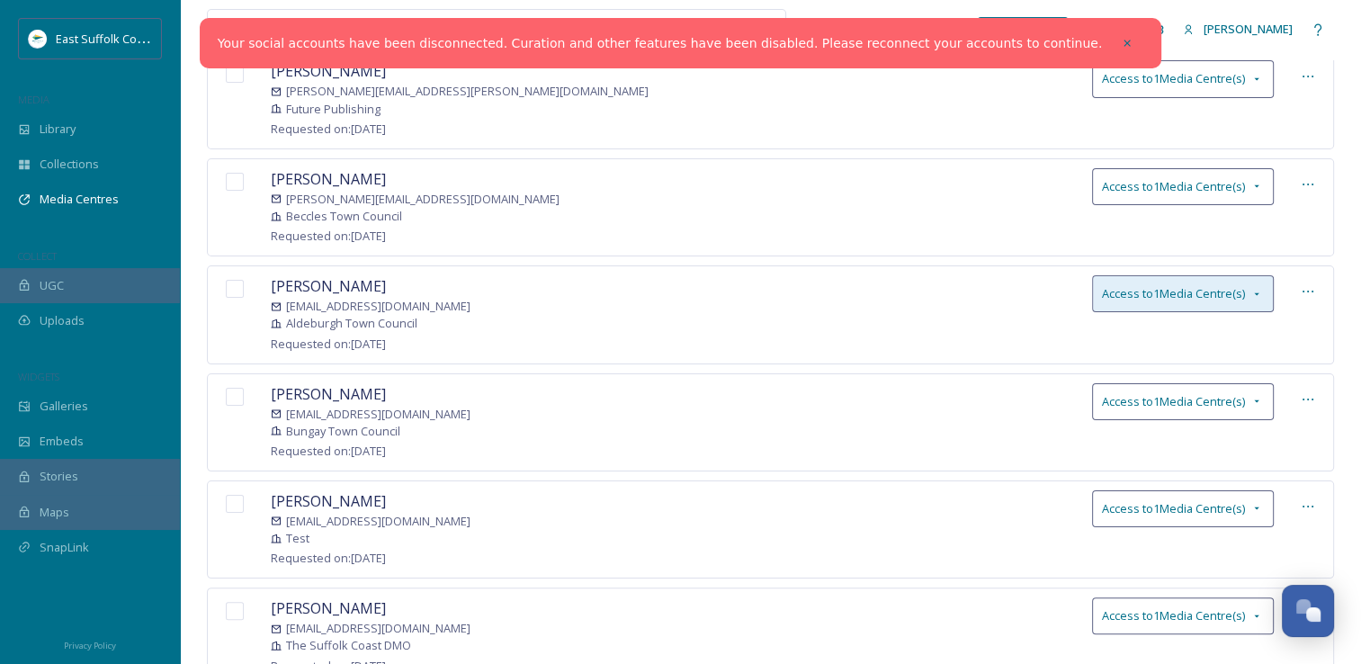
click at [1241, 289] on span "Access to 1 Media Centre(s)" at bounding box center [1173, 293] width 143 height 17
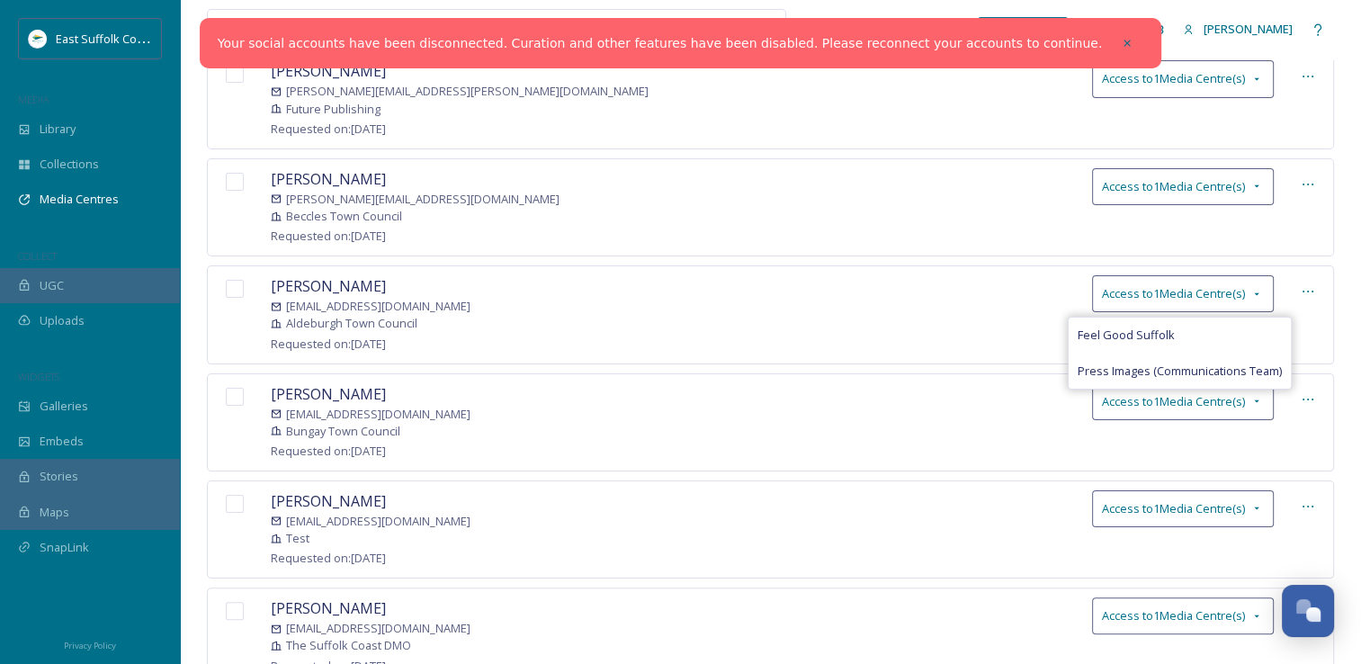
click at [917, 306] on div "Lizzy Tuthill marketing@aldeburghtowncouncil.gov.uk Aldeburgh Town Council Requ…" at bounding box center [770, 314] width 1127 height 98
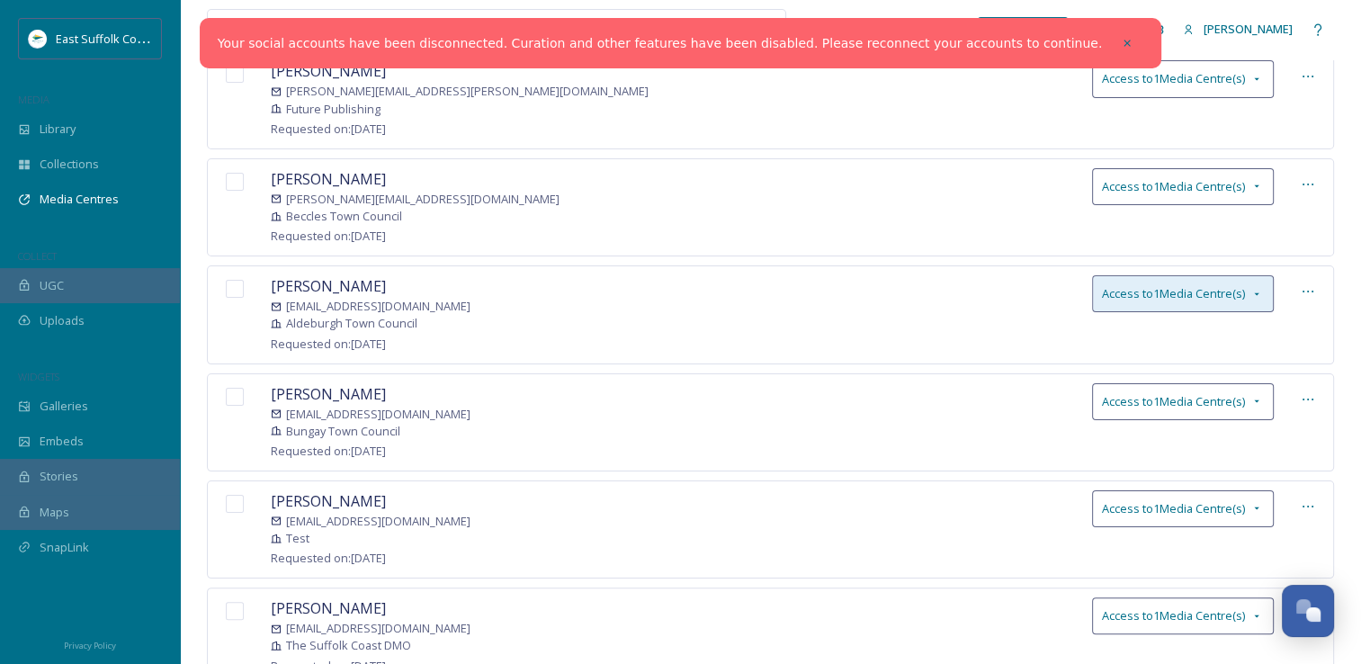
click at [1263, 290] on icon at bounding box center [1256, 294] width 14 height 14
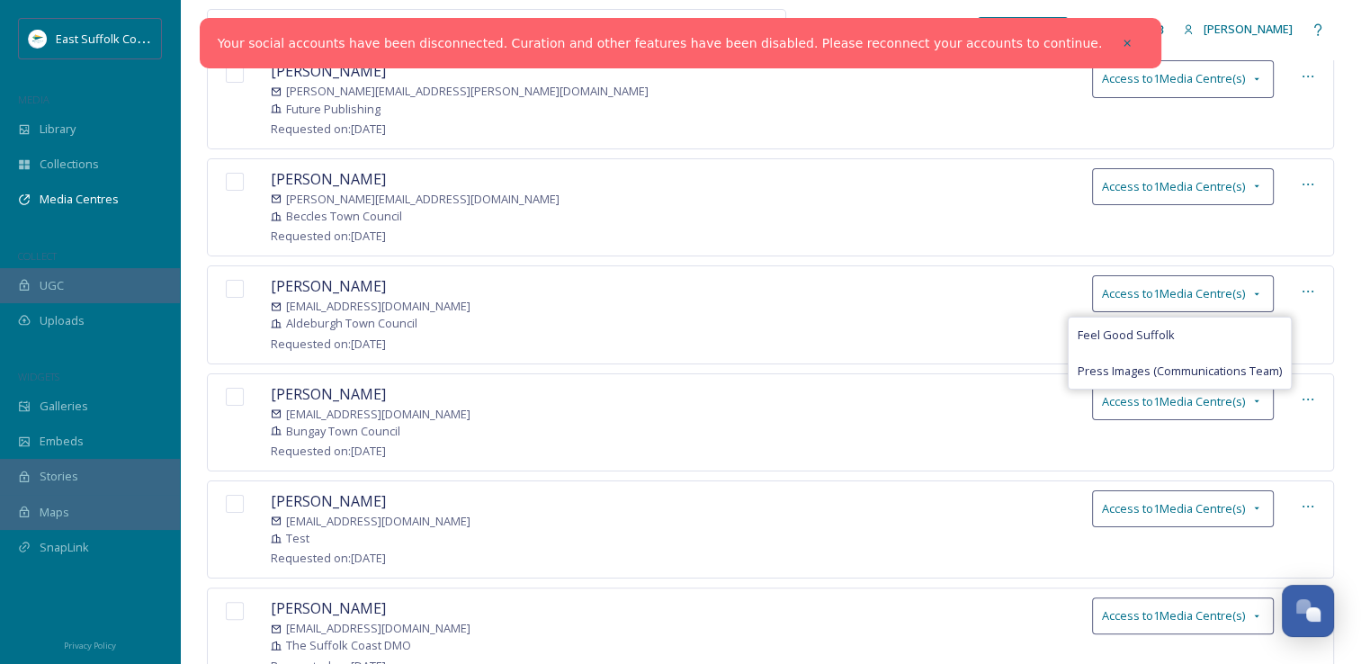
click at [665, 306] on div "Lizzy Tuthill marketing@aldeburghtowncouncil.gov.uk Aldeburgh Town Council Requ…" at bounding box center [770, 314] width 1127 height 98
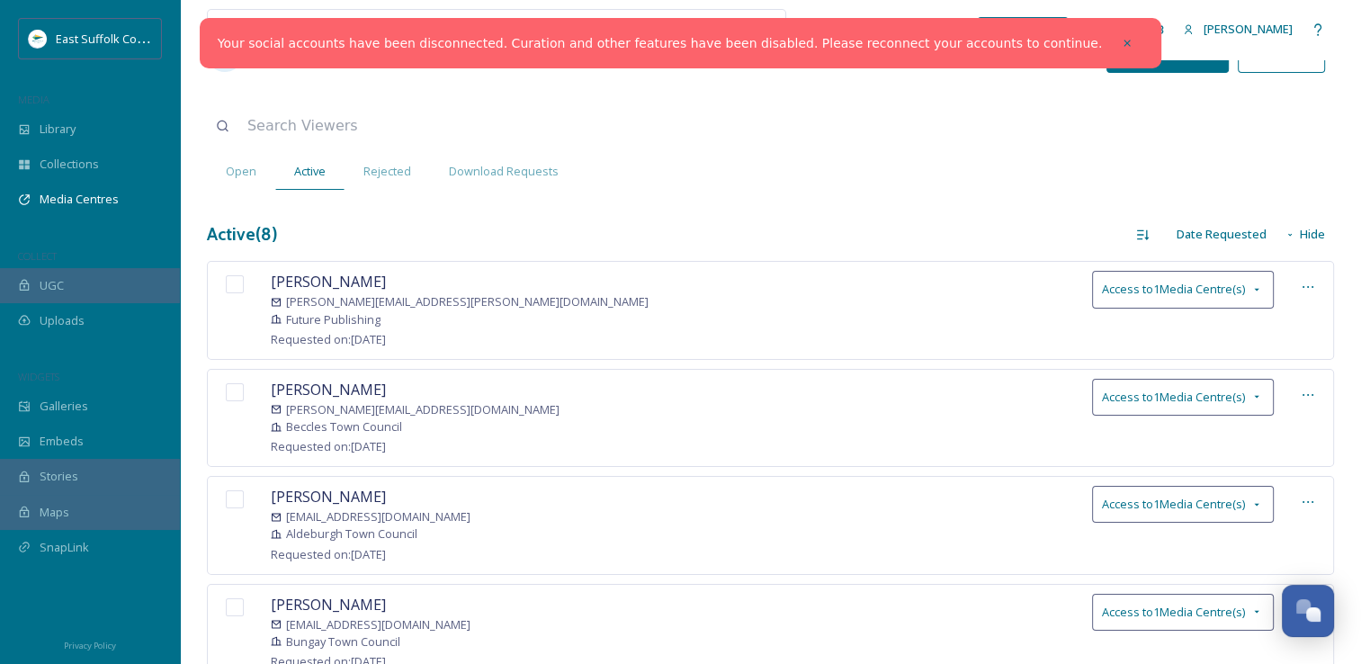
scroll to position [0, 0]
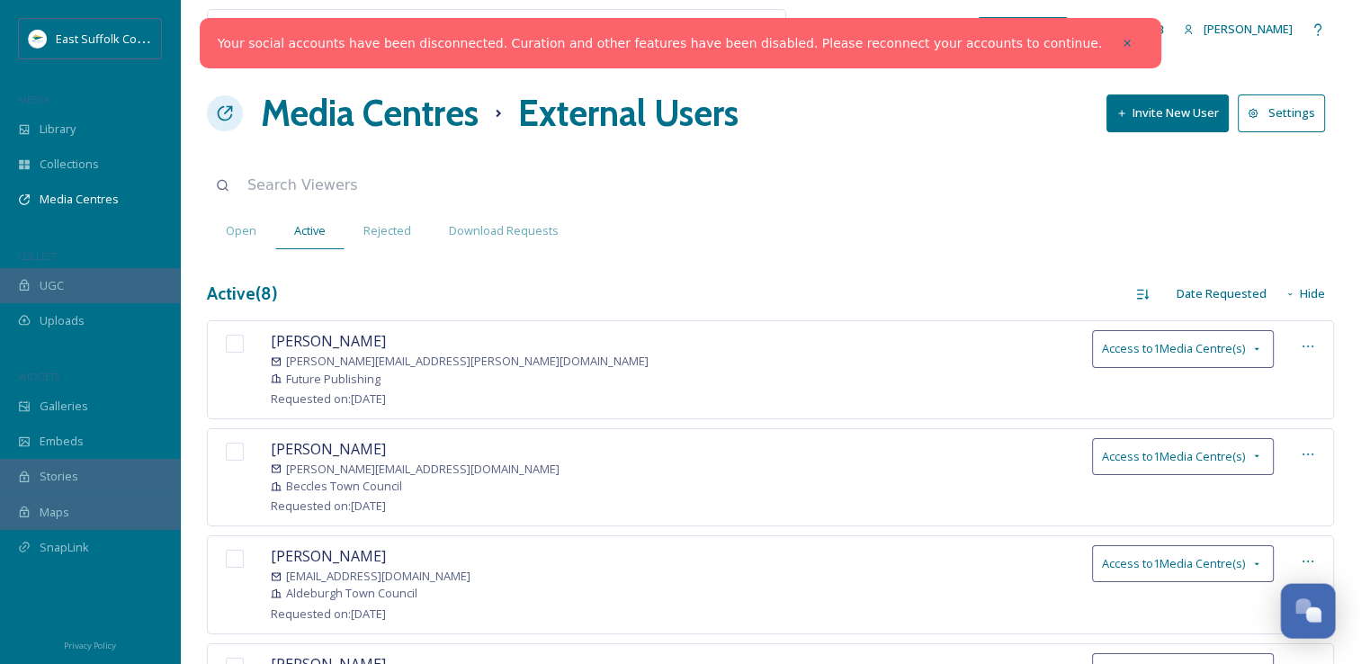
click at [1308, 595] on div "Open Chat" at bounding box center [1307, 608] width 53 height 31
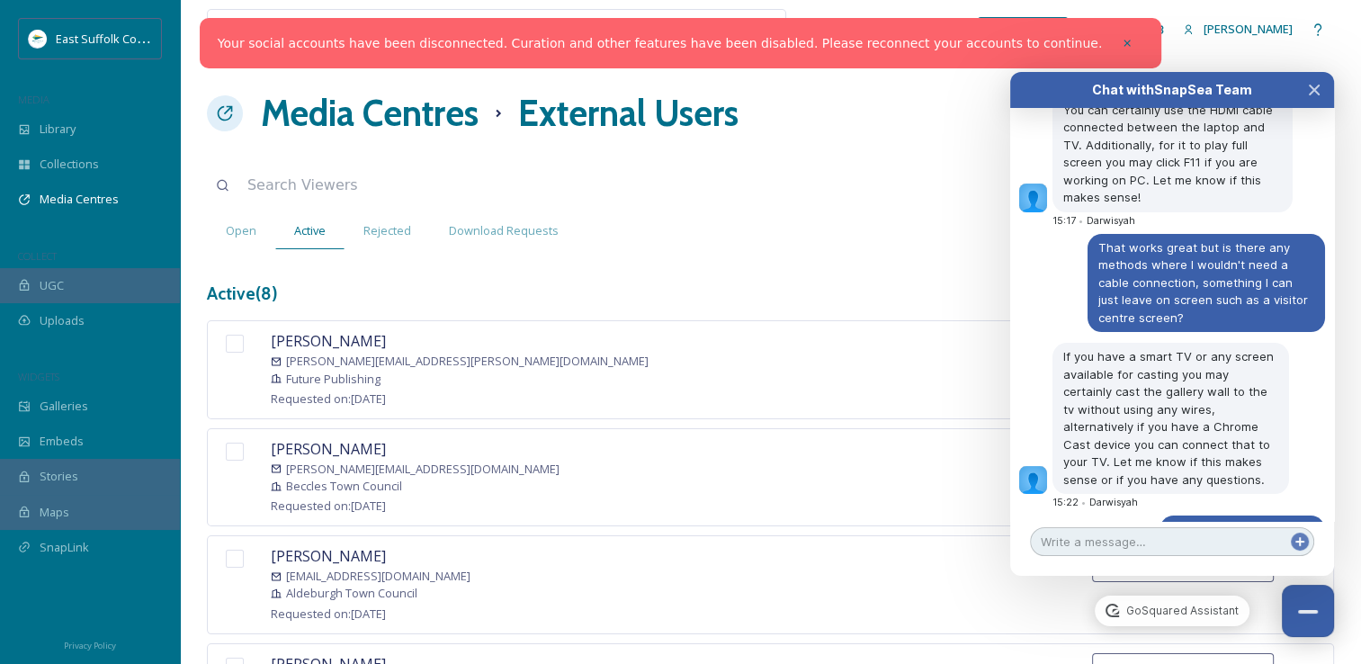
click at [1127, 539] on textarea at bounding box center [1172, 541] width 284 height 29
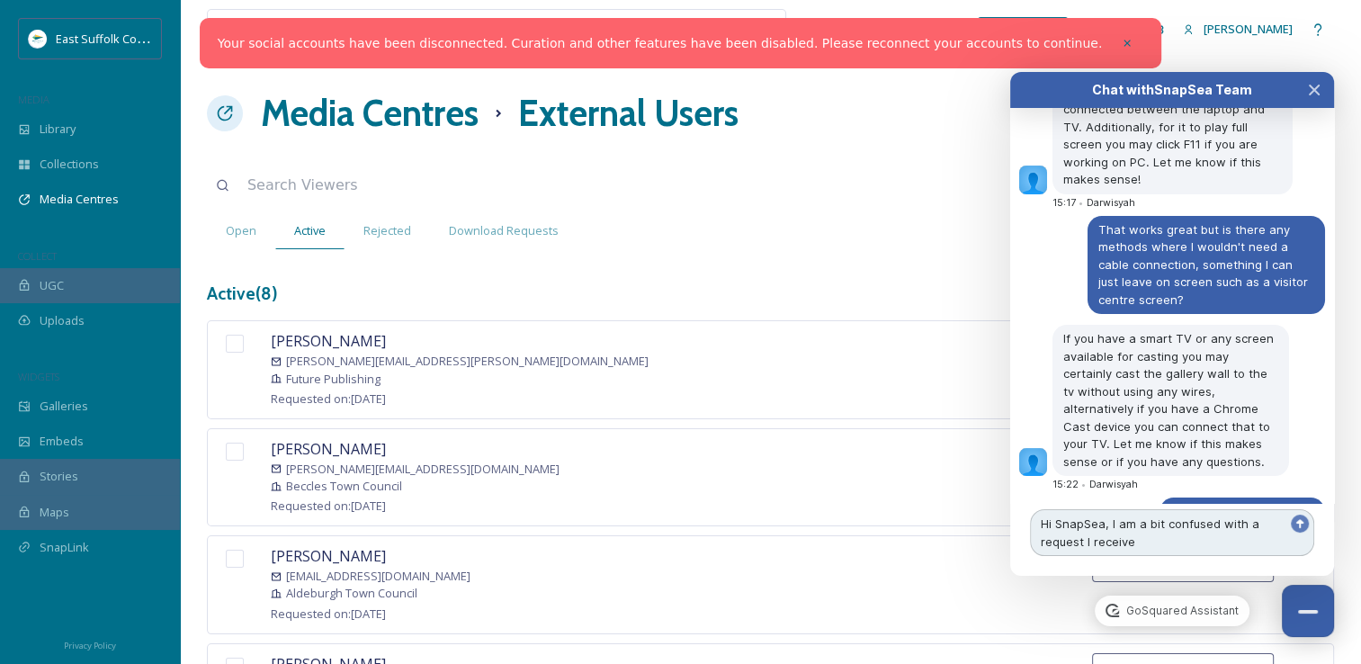
type textarea "Hi SnapSea, I am a bit confused with a request I received"
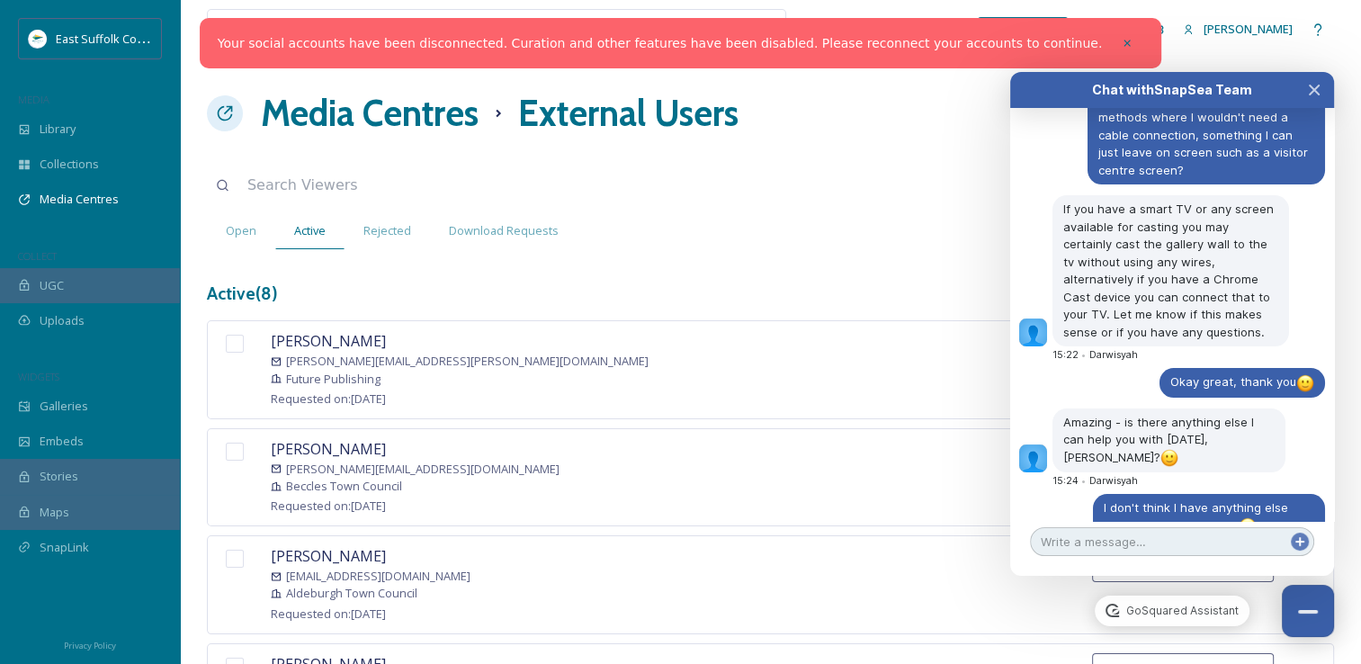
scroll to position [7295, 0]
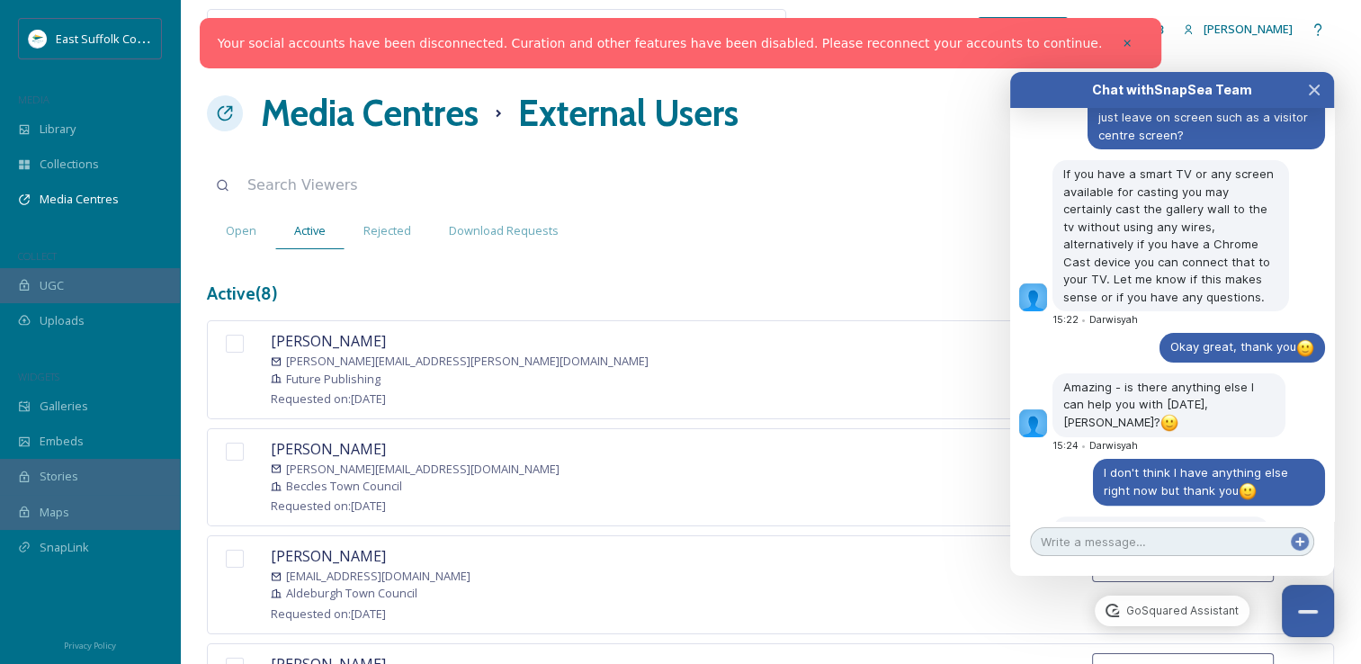
click at [1106, 531] on textarea at bounding box center [1172, 541] width 284 height 29
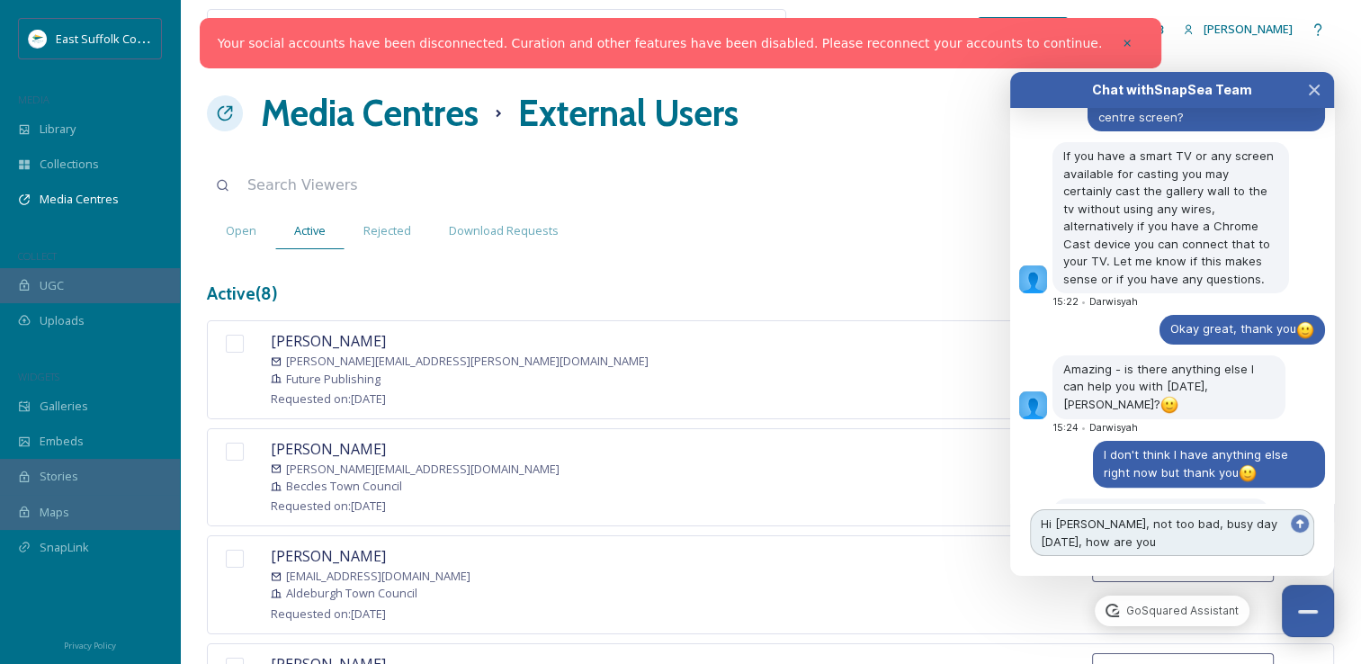
type textarea "Hi [PERSON_NAME], not too bad, busy day [DATE], how are you?"
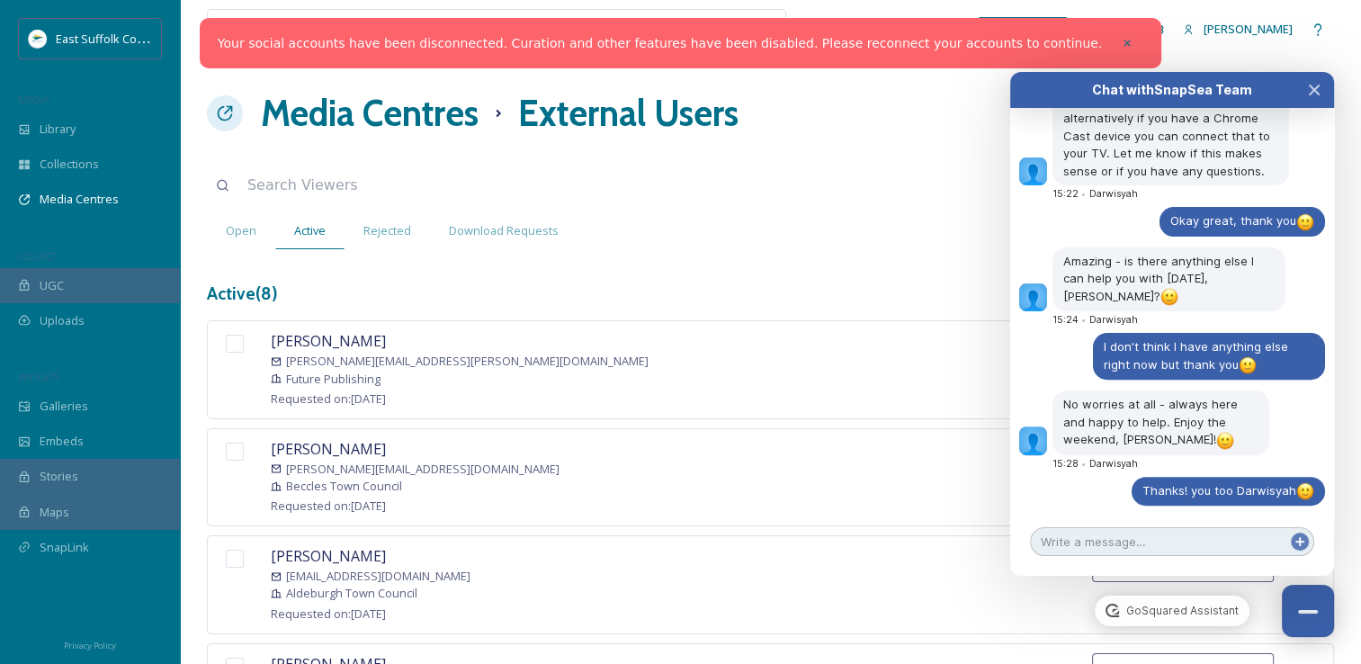
scroll to position [7453, 0]
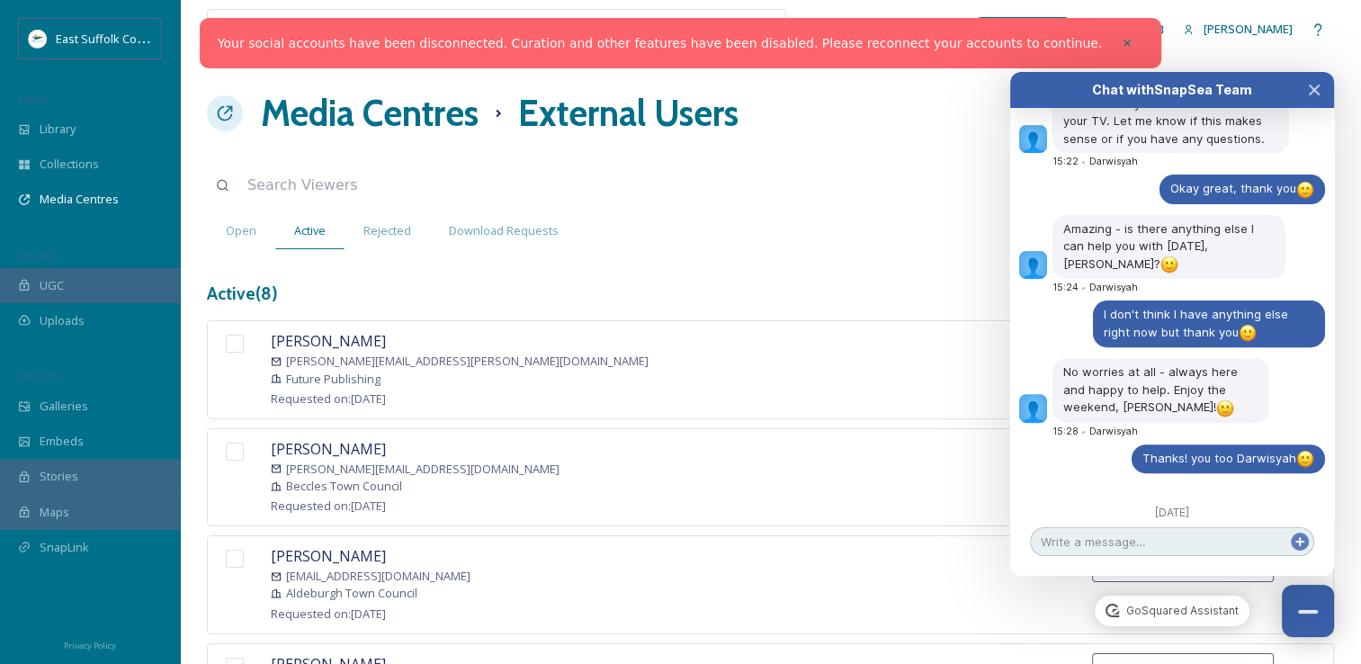
click at [1124, 550] on textarea at bounding box center [1172, 541] width 284 height 29
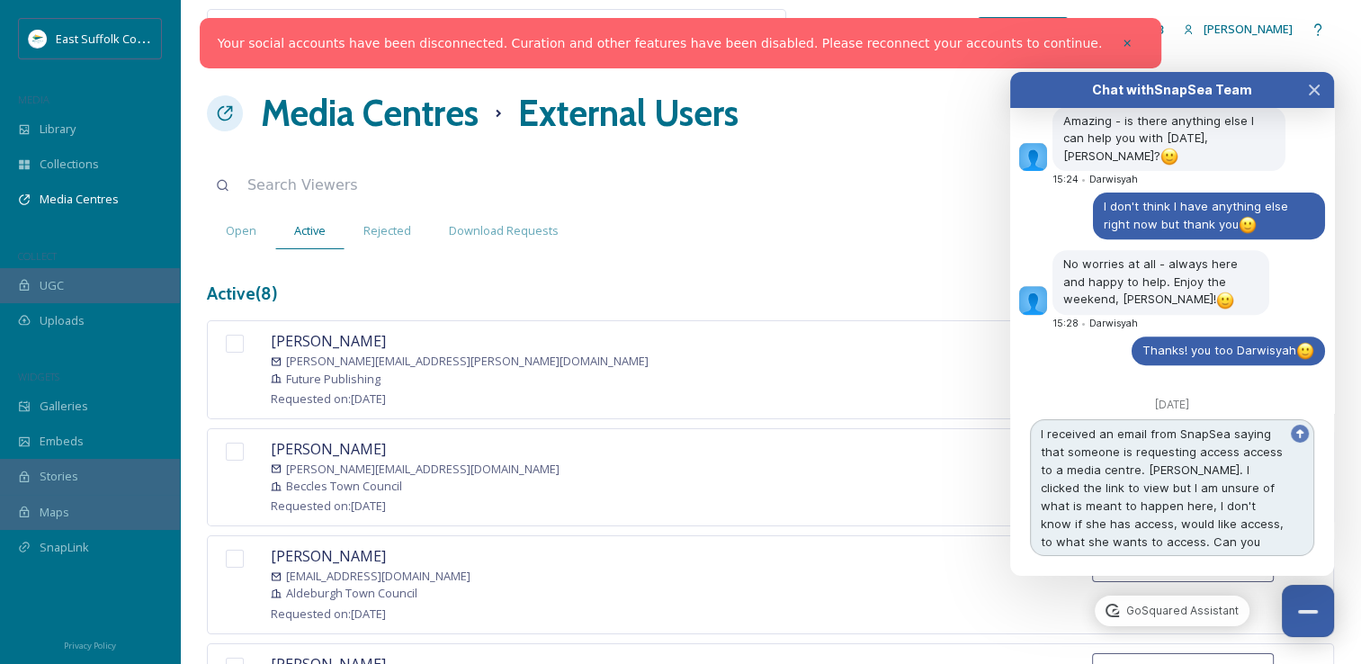
scroll to position [7579, 0]
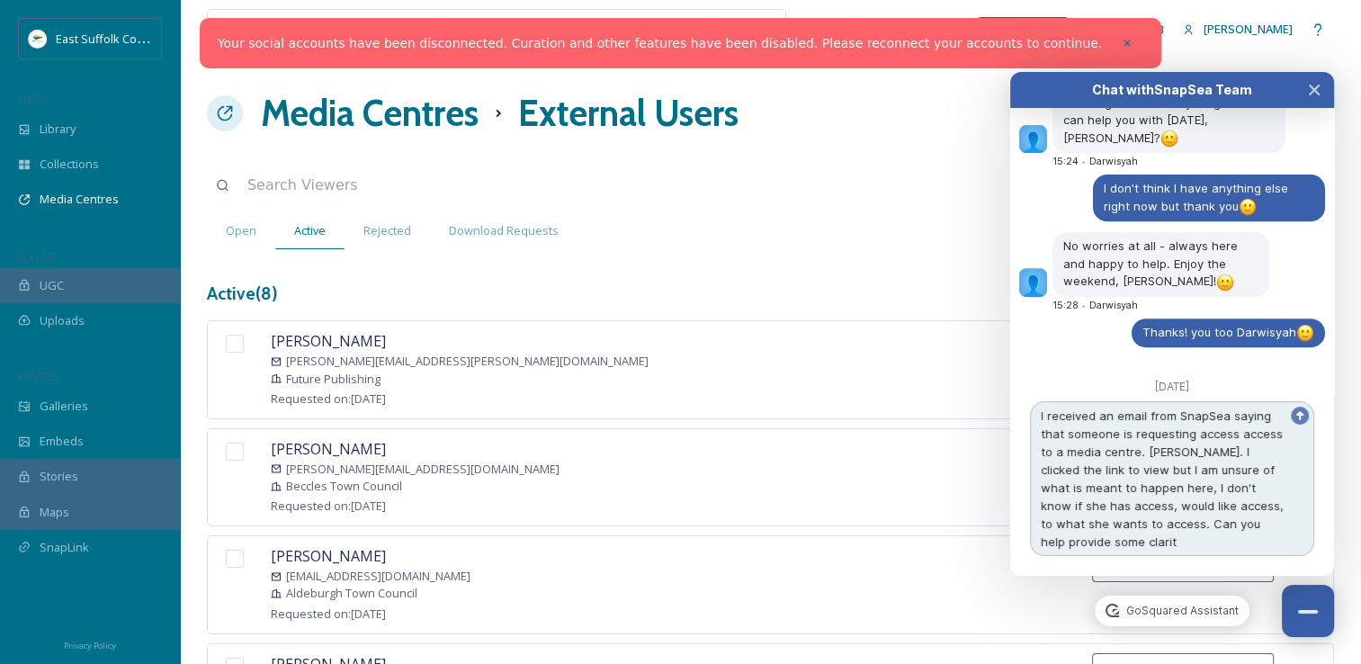
type textarea "I received an email from SnapSea saying that someone is requesting access acces…"
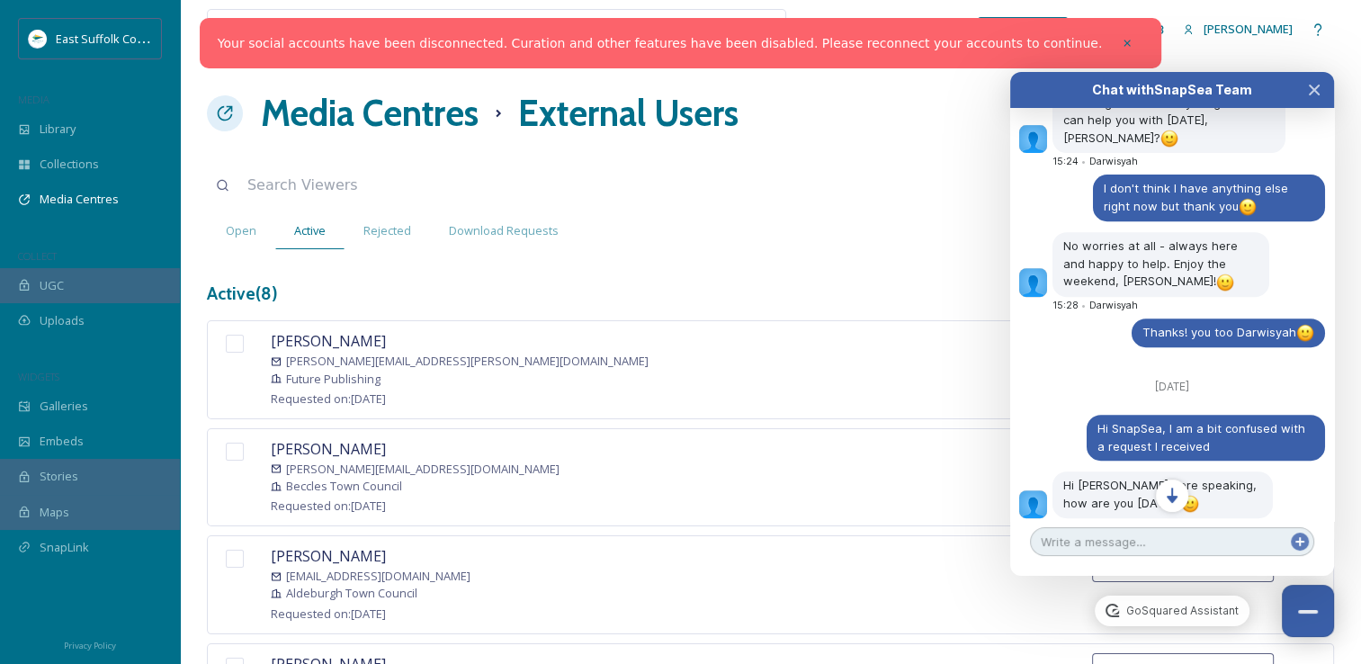
scroll to position [7632, 0]
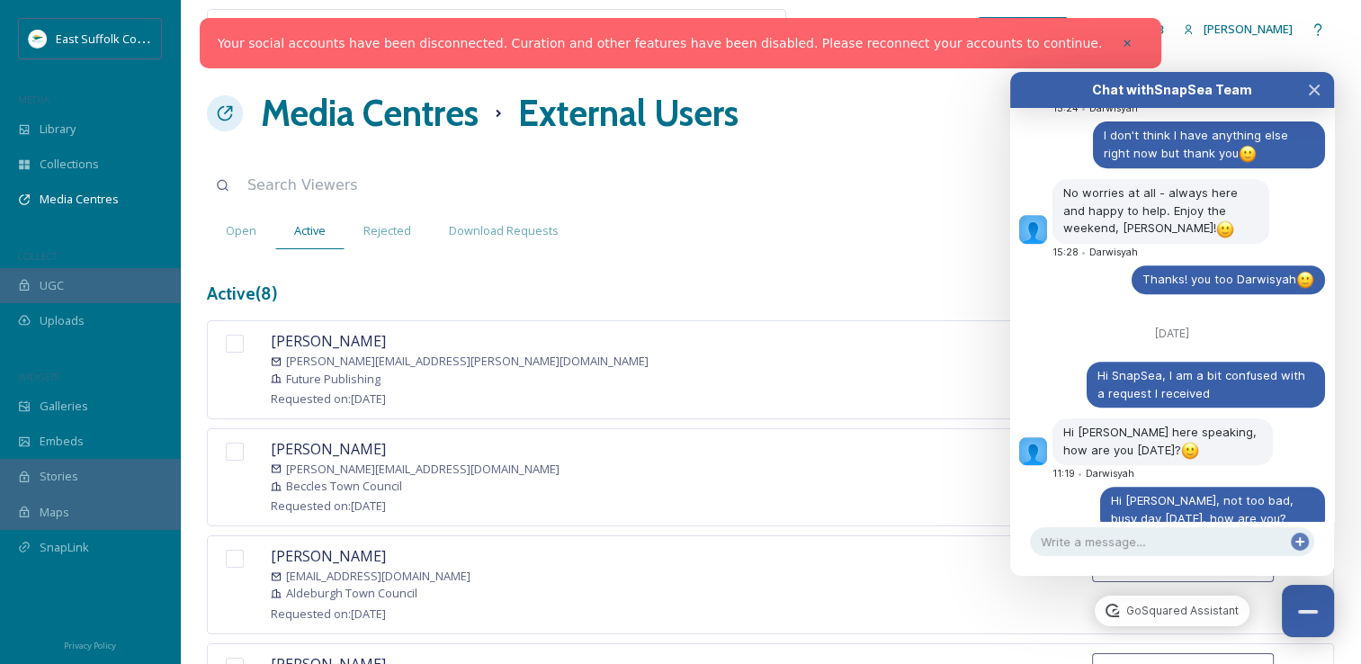
click at [611, 336] on div "Bernadette Menezes bernadette.menezes@futurenet.com Future Publishing Requested…" at bounding box center [770, 369] width 1127 height 98
click at [1319, 614] on button "Close Chat" at bounding box center [1308, 611] width 55 height 55
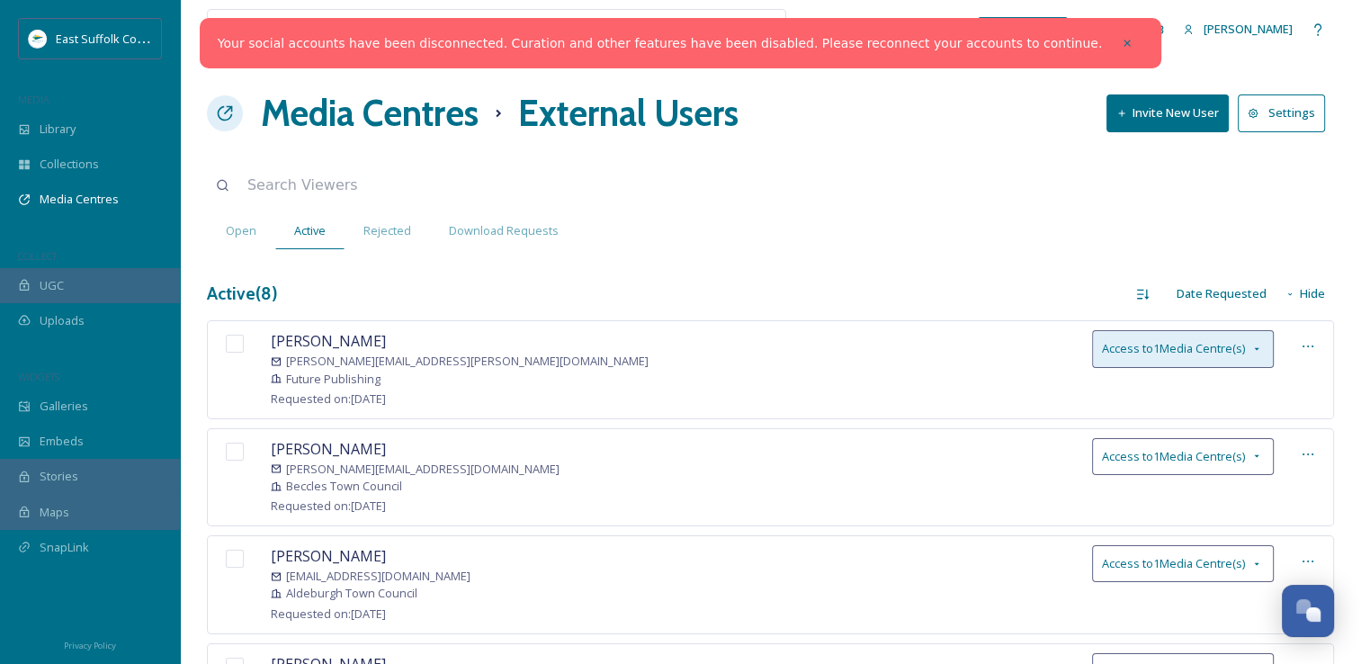
click at [1261, 342] on icon at bounding box center [1256, 349] width 14 height 14
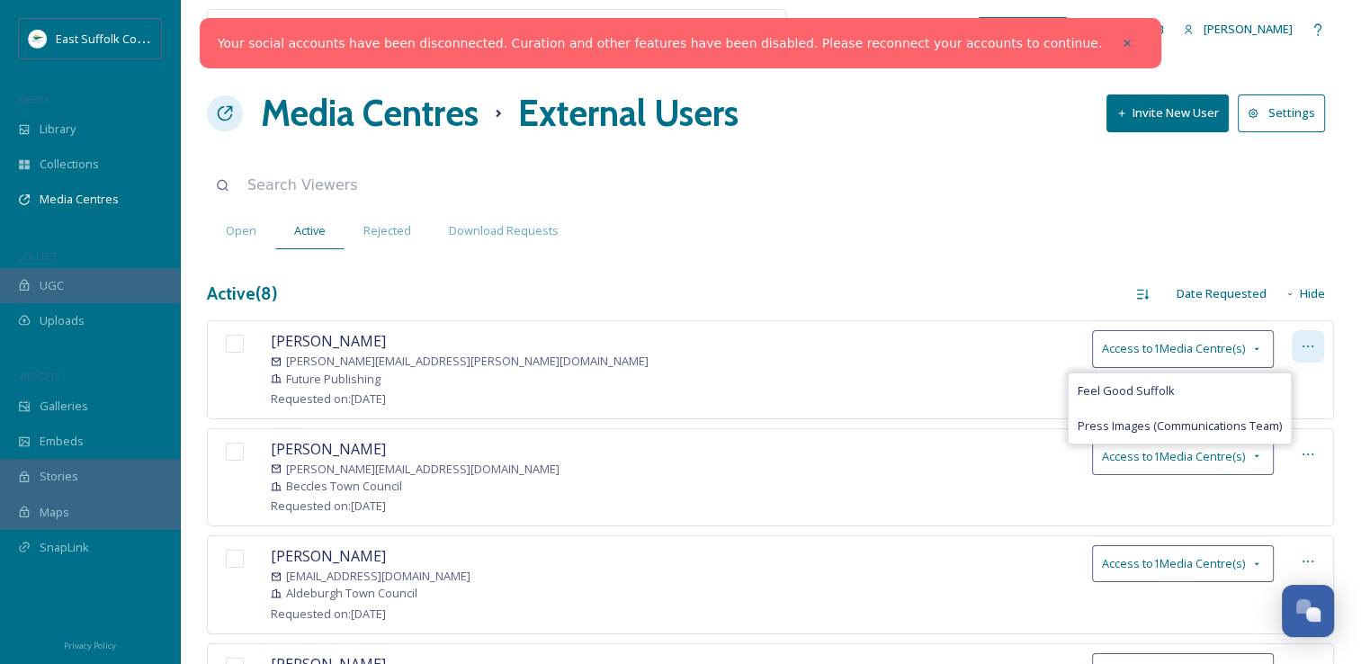
click at [1308, 344] on icon at bounding box center [1307, 346] width 14 height 14
click at [590, 342] on div "Bernadette Menezes bernadette.menezes@futurenet.com Future Publishing Requested…" at bounding box center [770, 369] width 1127 height 98
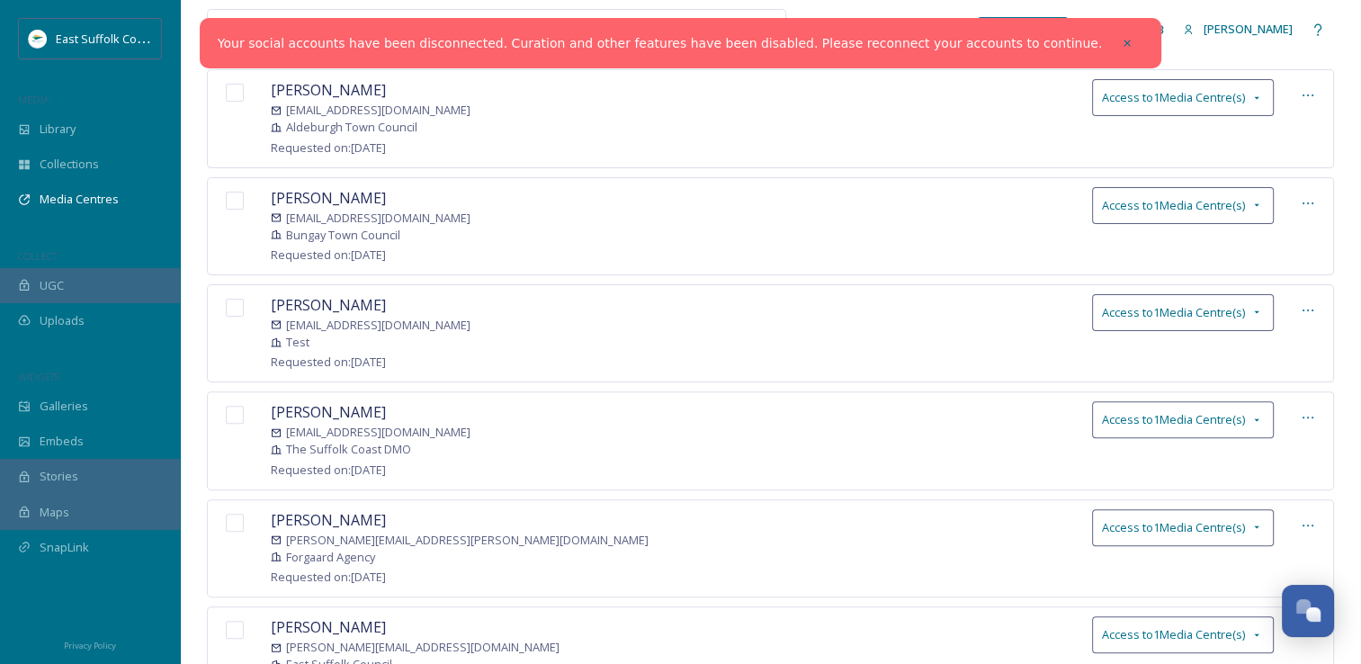
scroll to position [555, 0]
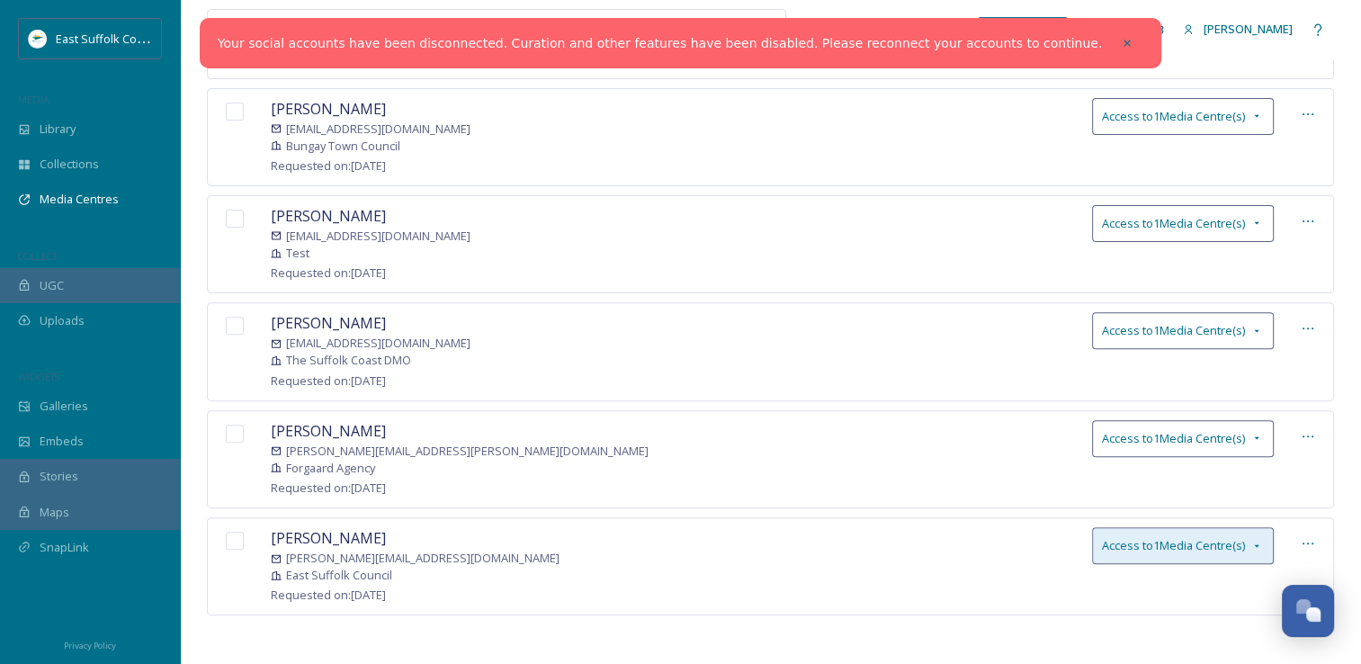
click at [1255, 542] on icon at bounding box center [1256, 546] width 14 height 14
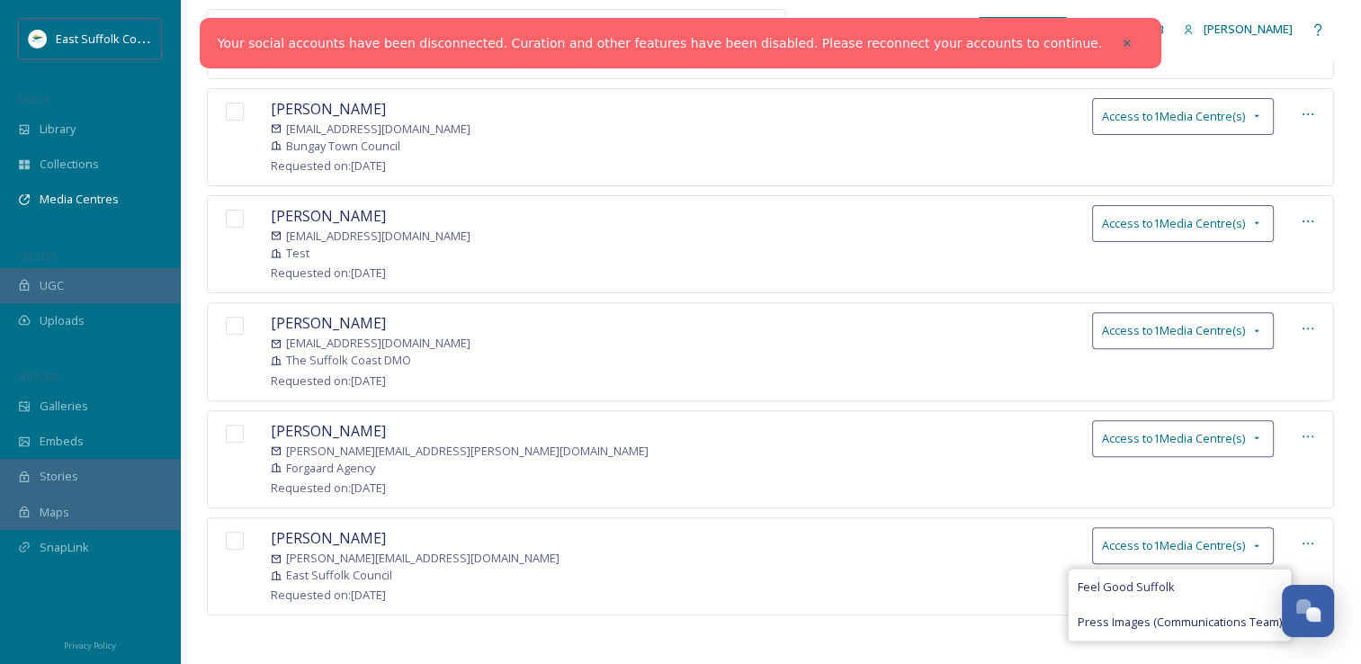
scroll to position [0, 0]
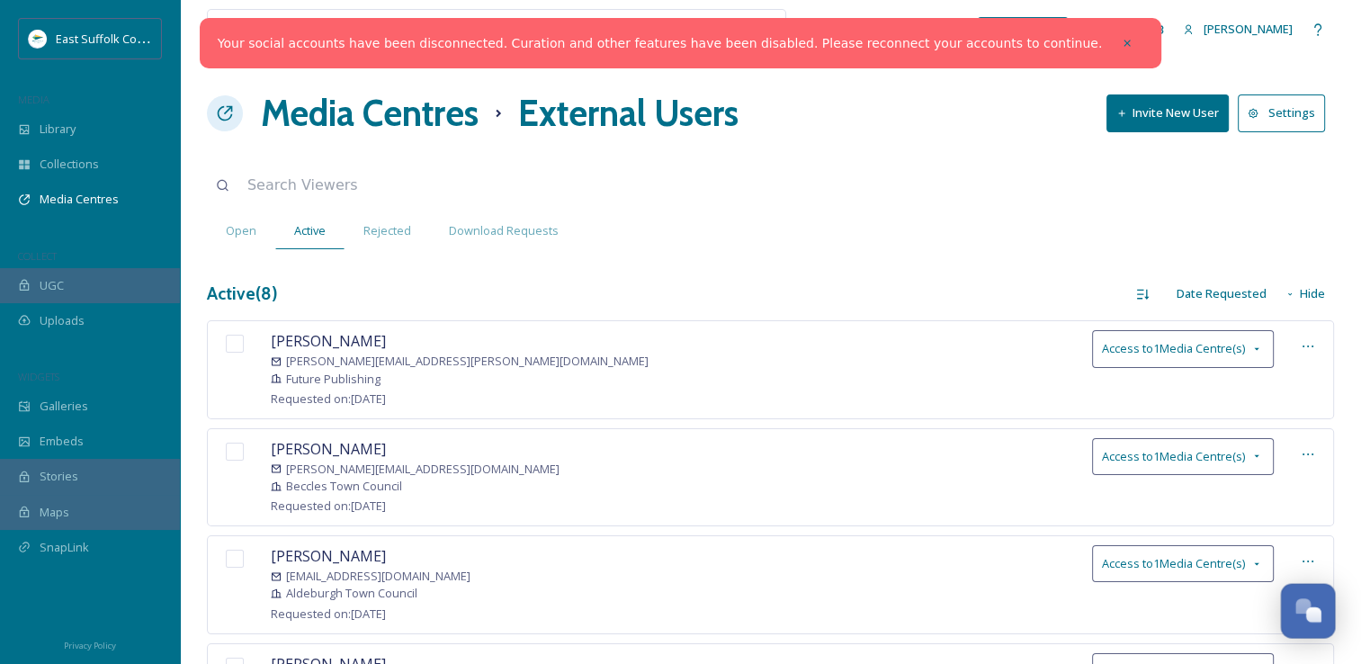
click at [1311, 593] on button "Open Chat" at bounding box center [1308, 611] width 55 height 55
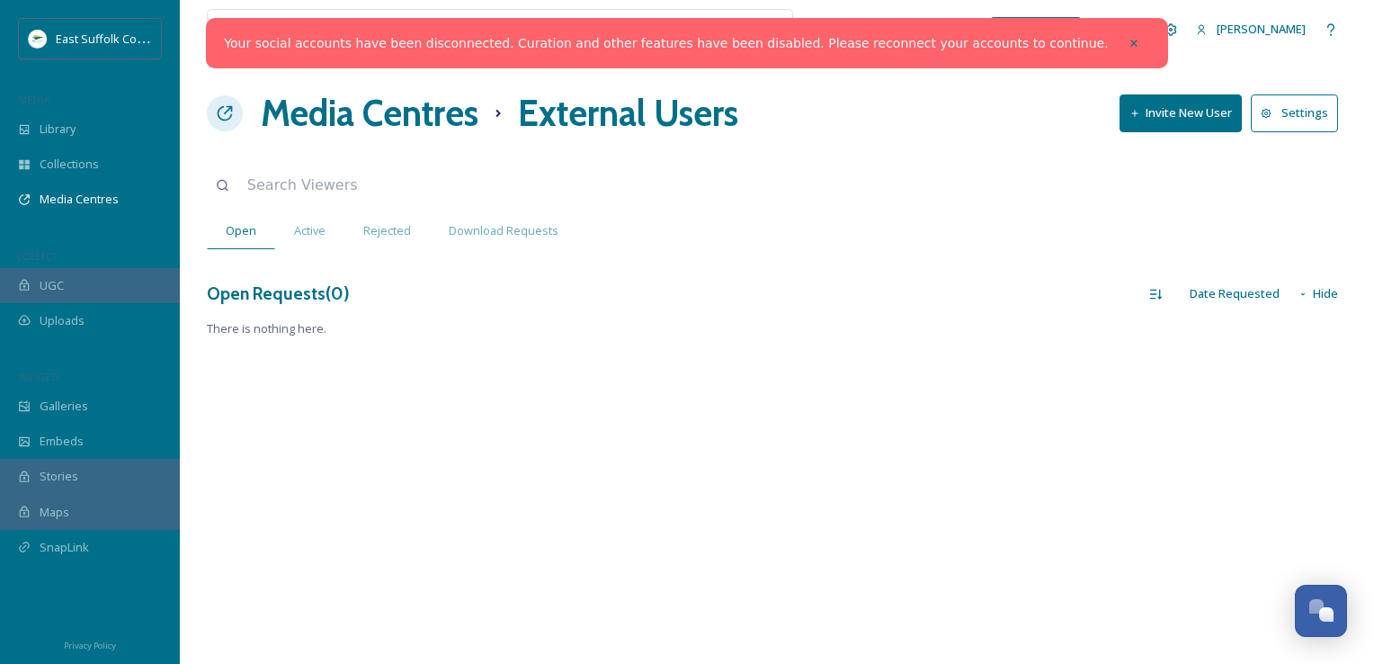
scroll to position [7081, 0]
click at [479, 236] on span "Download Requests" at bounding box center [504, 230] width 110 height 17
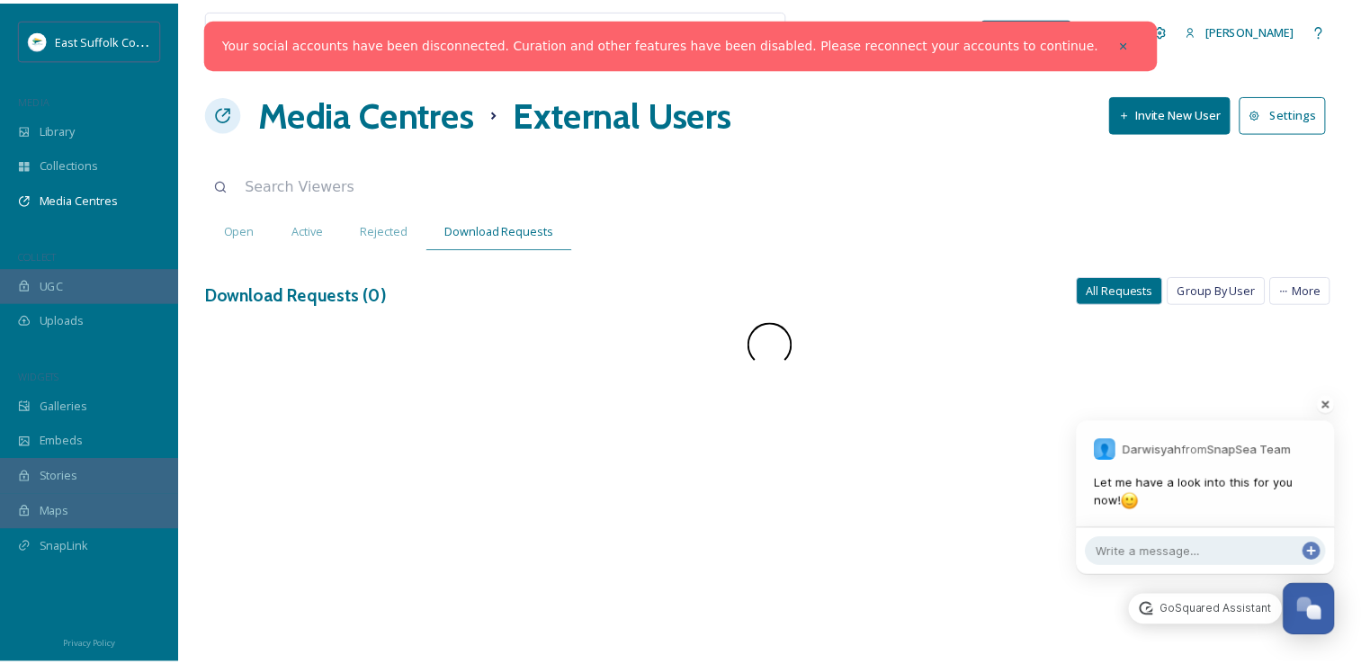
scroll to position [7117, 0]
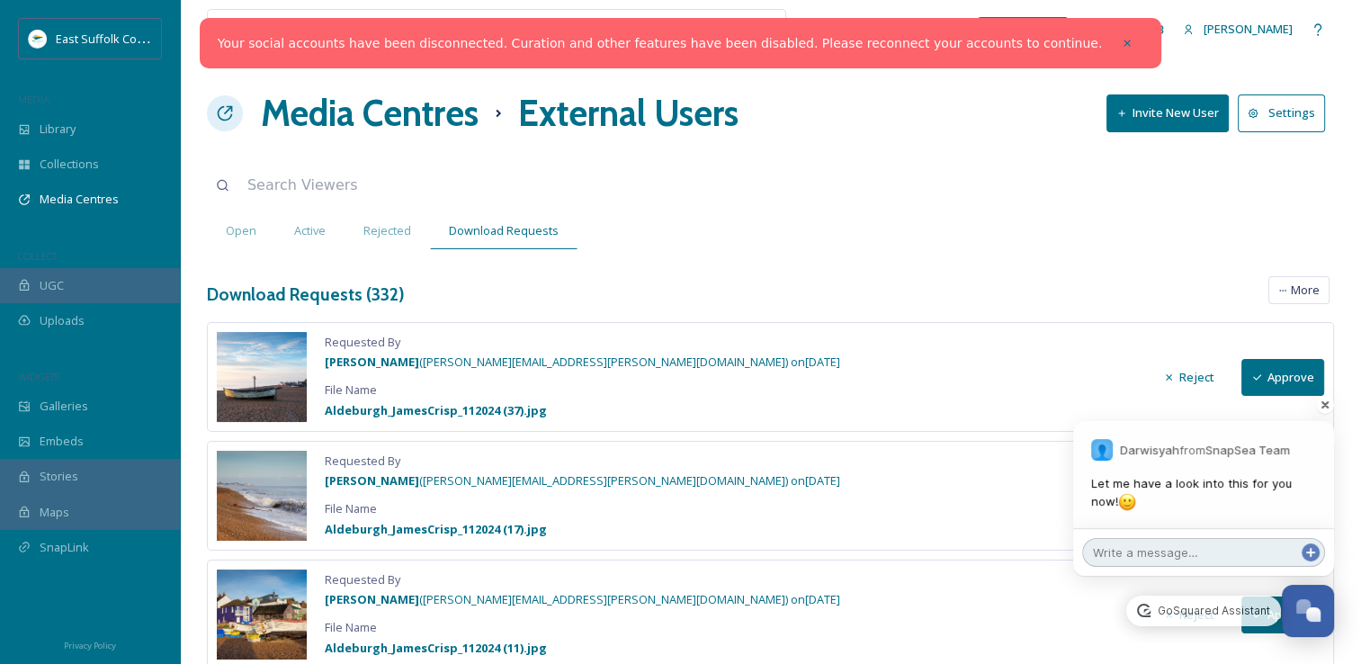
click at [1209, 551] on textarea at bounding box center [1203, 552] width 243 height 29
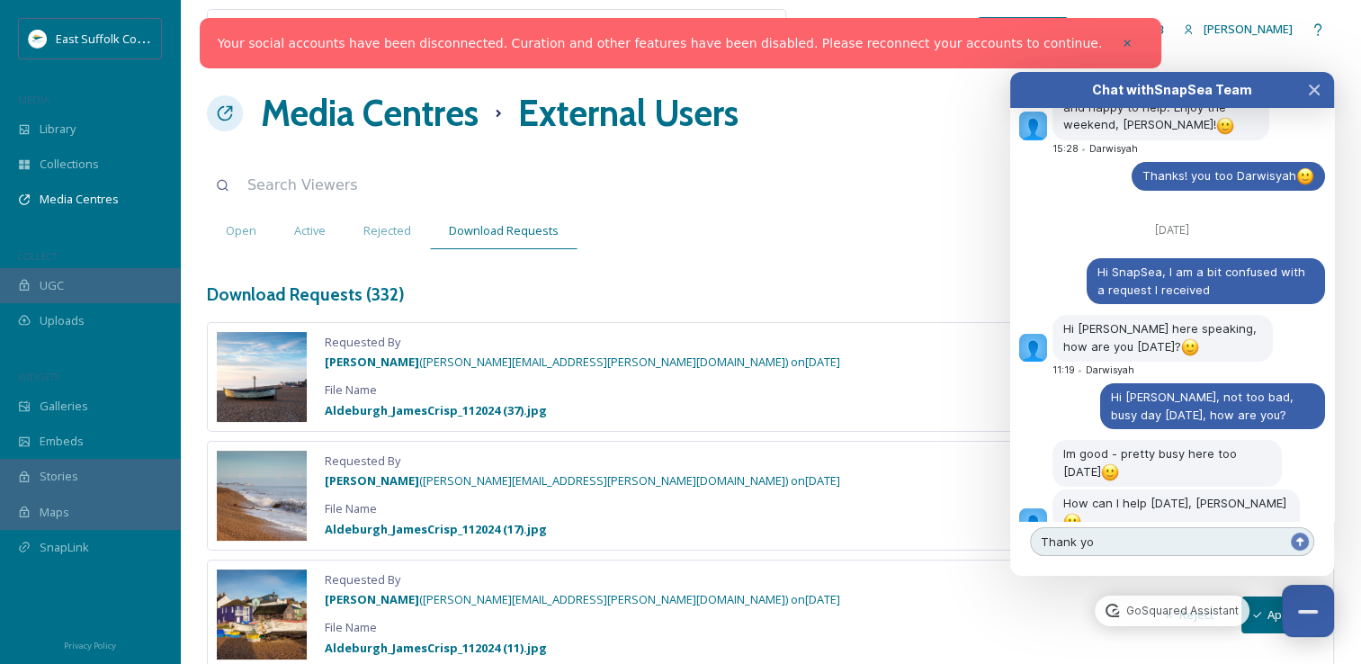
type textarea "Thank you"
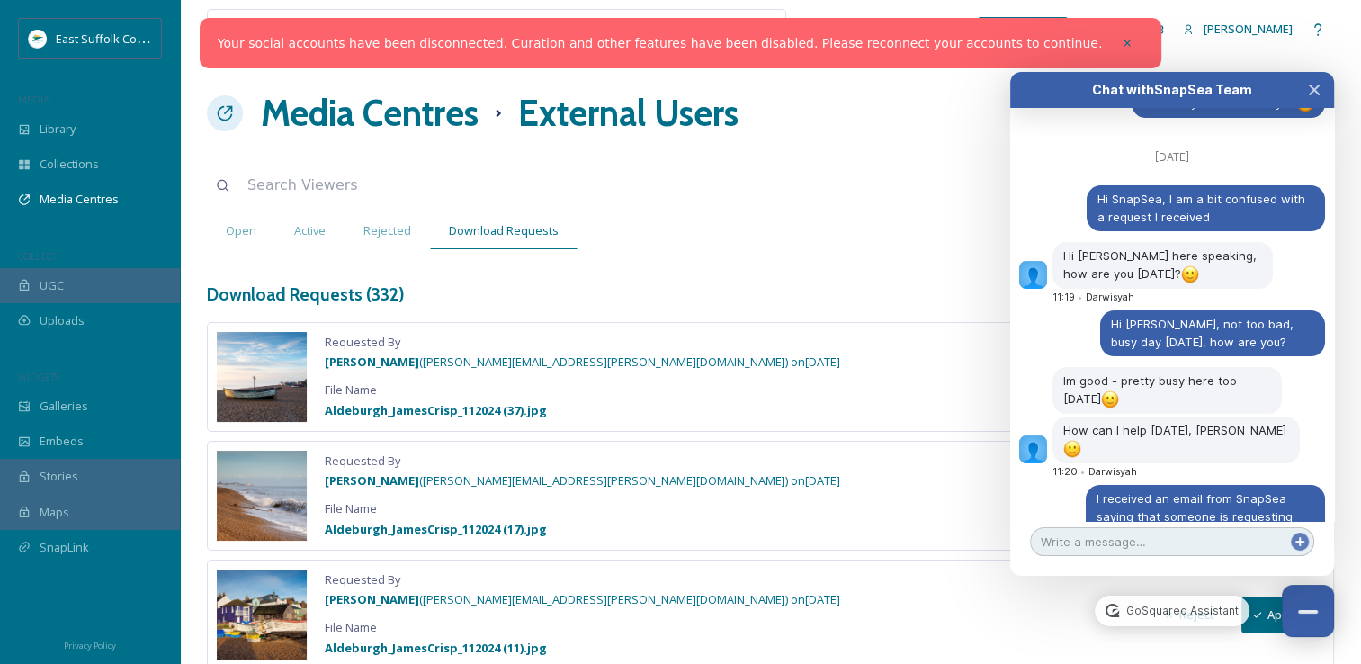
scroll to position [7156, 0]
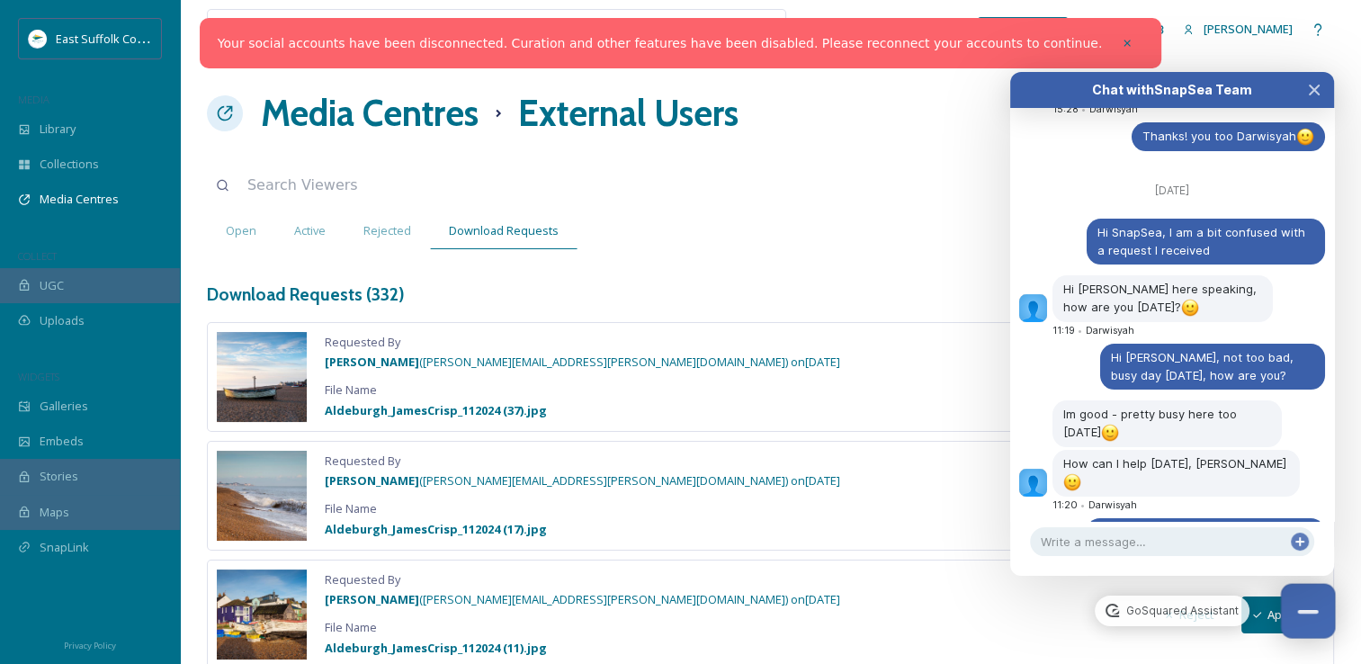
click at [1303, 610] on button "Close Chat" at bounding box center [1308, 611] width 55 height 55
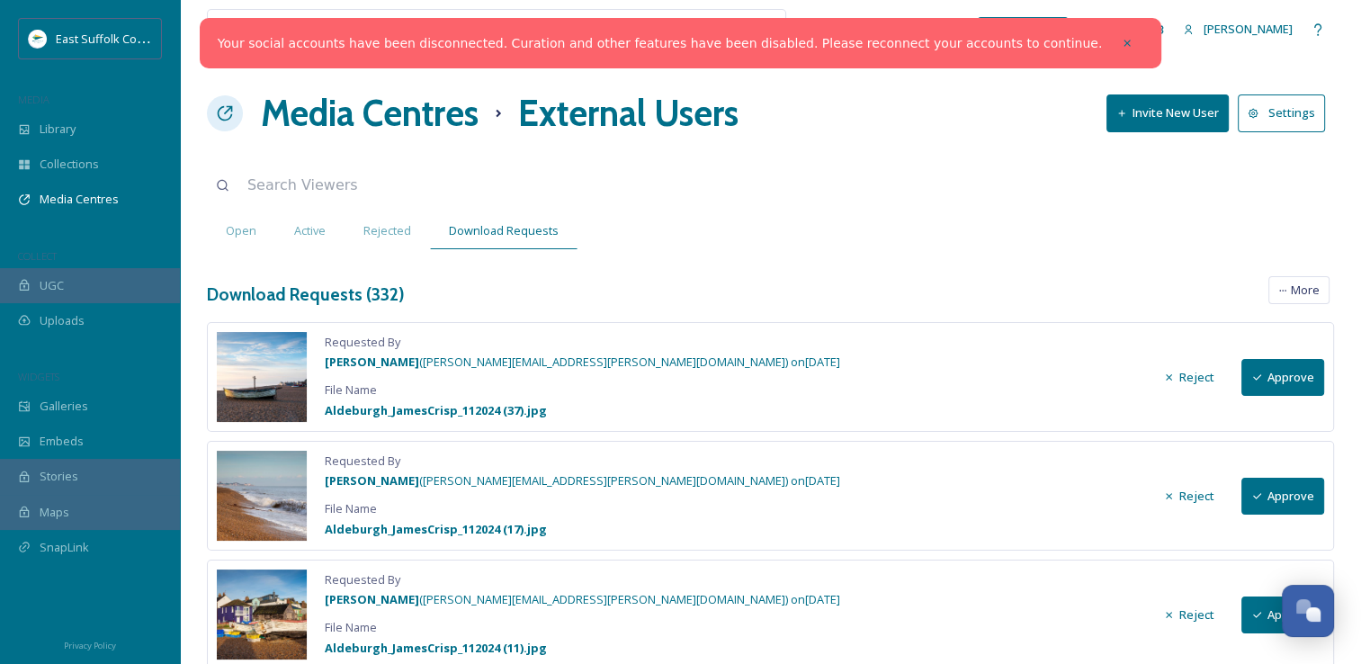
scroll to position [7189, 0]
click at [1004, 228] on div "Open Active Rejected Download Requests" at bounding box center [770, 230] width 1127 height 37
click at [1318, 617] on div "Open Chat" at bounding box center [1313, 614] width 15 height 15
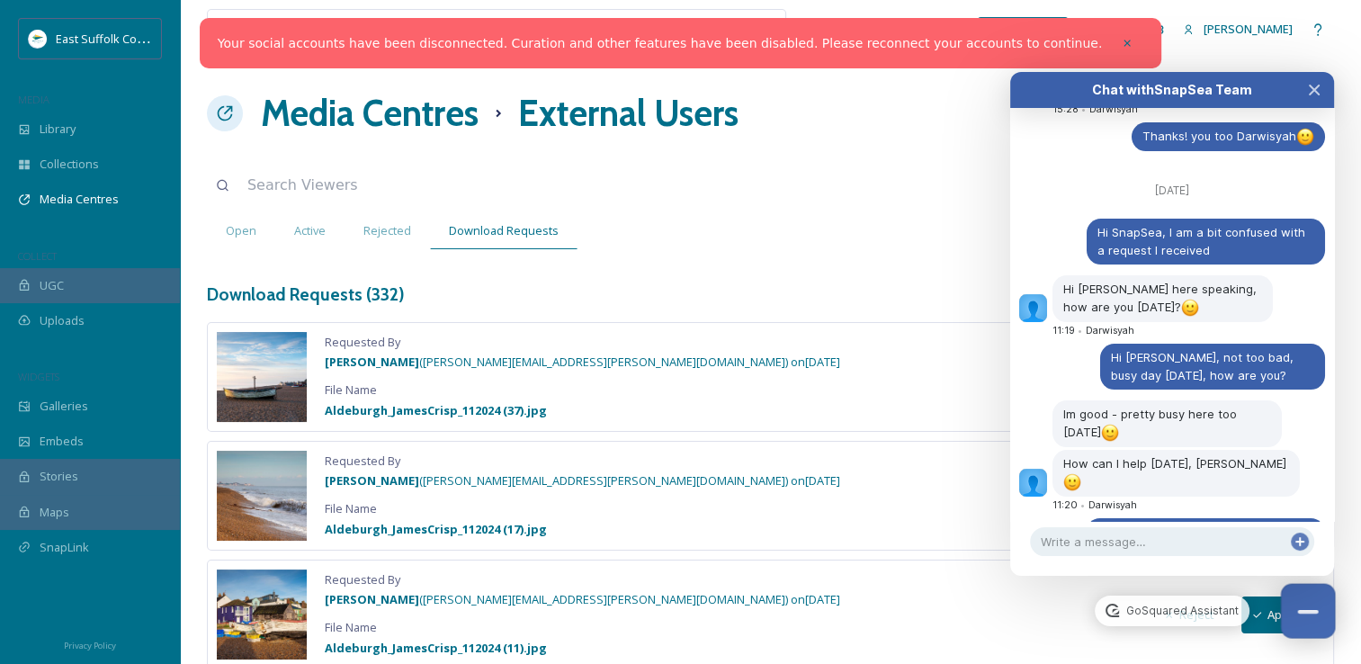
click at [1307, 606] on button "Close Chat" at bounding box center [1308, 611] width 55 height 55
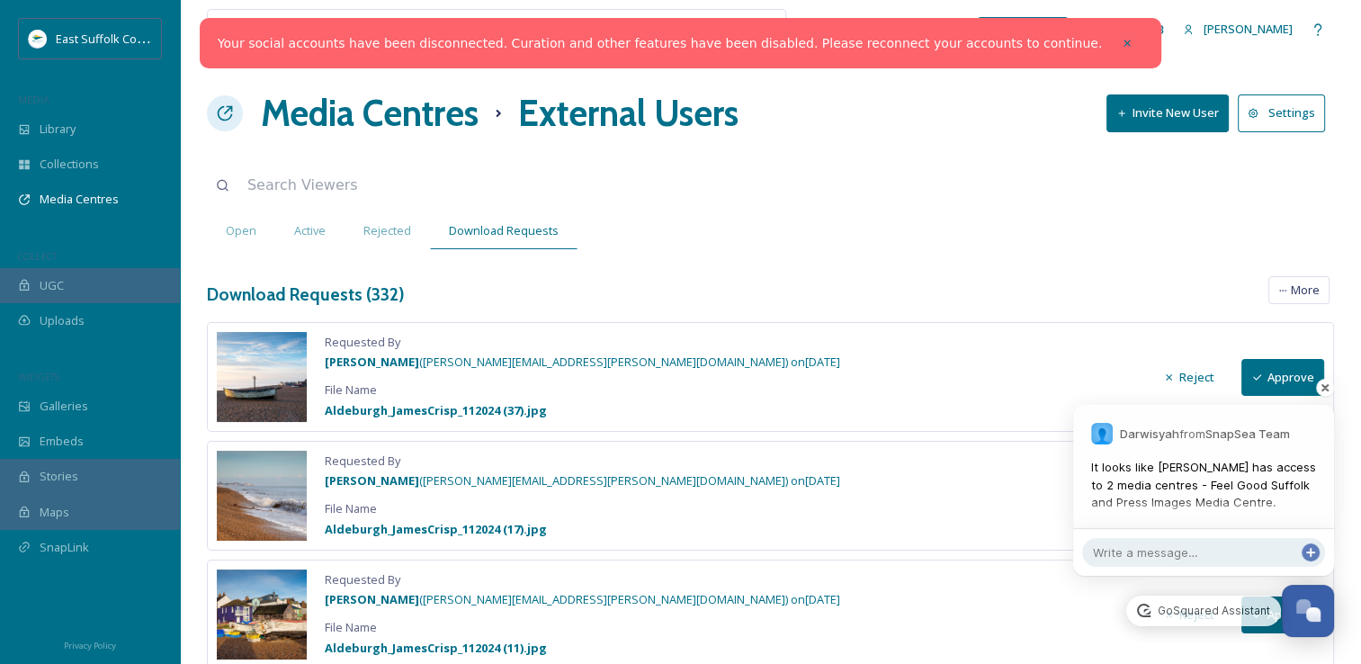
scroll to position [7241, 0]
click at [1183, 473] on span "It looks like [PERSON_NAME] has access to 2 media centres - Feel Good Suffolk a…" at bounding box center [1203, 485] width 225 height 53
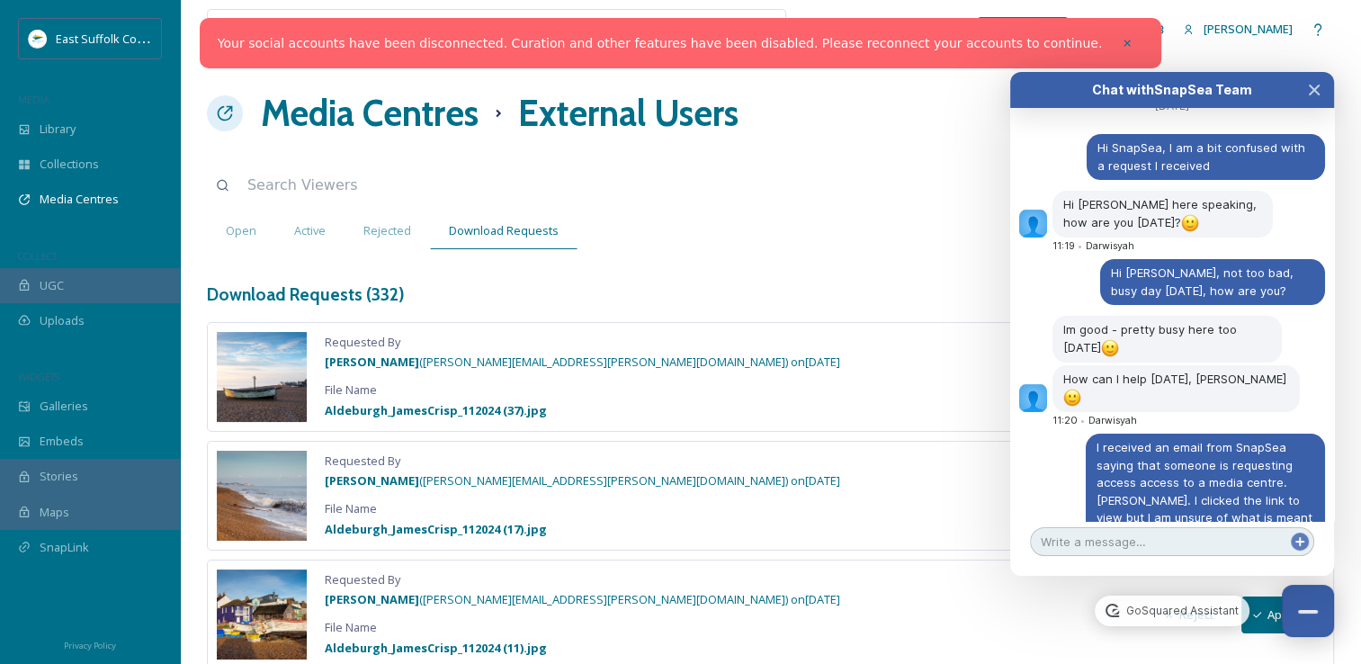
click at [1163, 540] on textarea at bounding box center [1172, 541] width 284 height 29
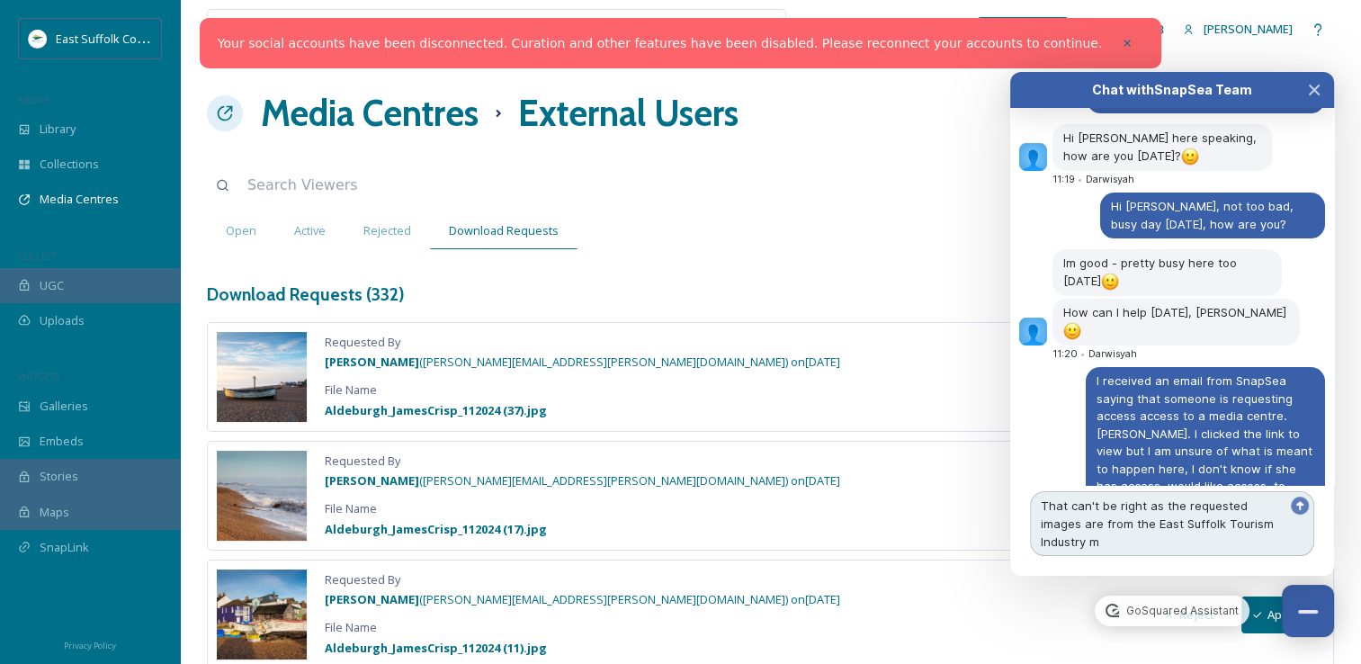
scroll to position [7325, 0]
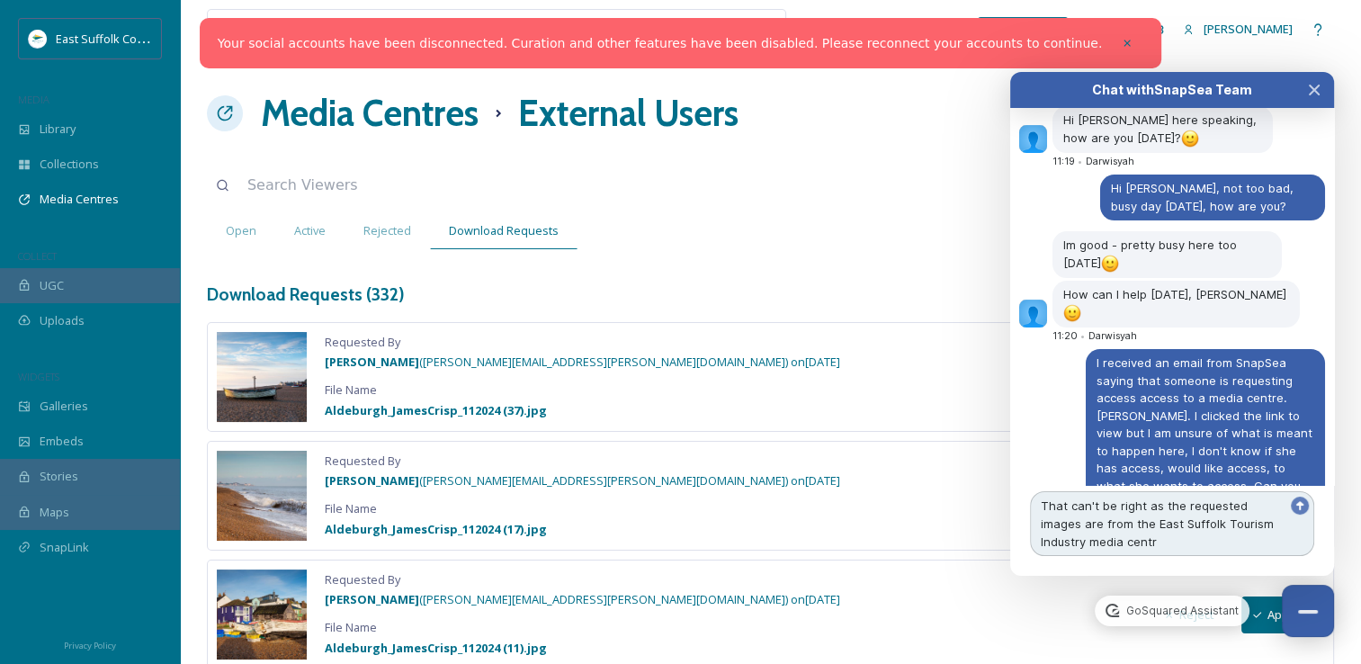
type textarea "That can't be right as the requested images are from the East Suffolk Tourism I…"
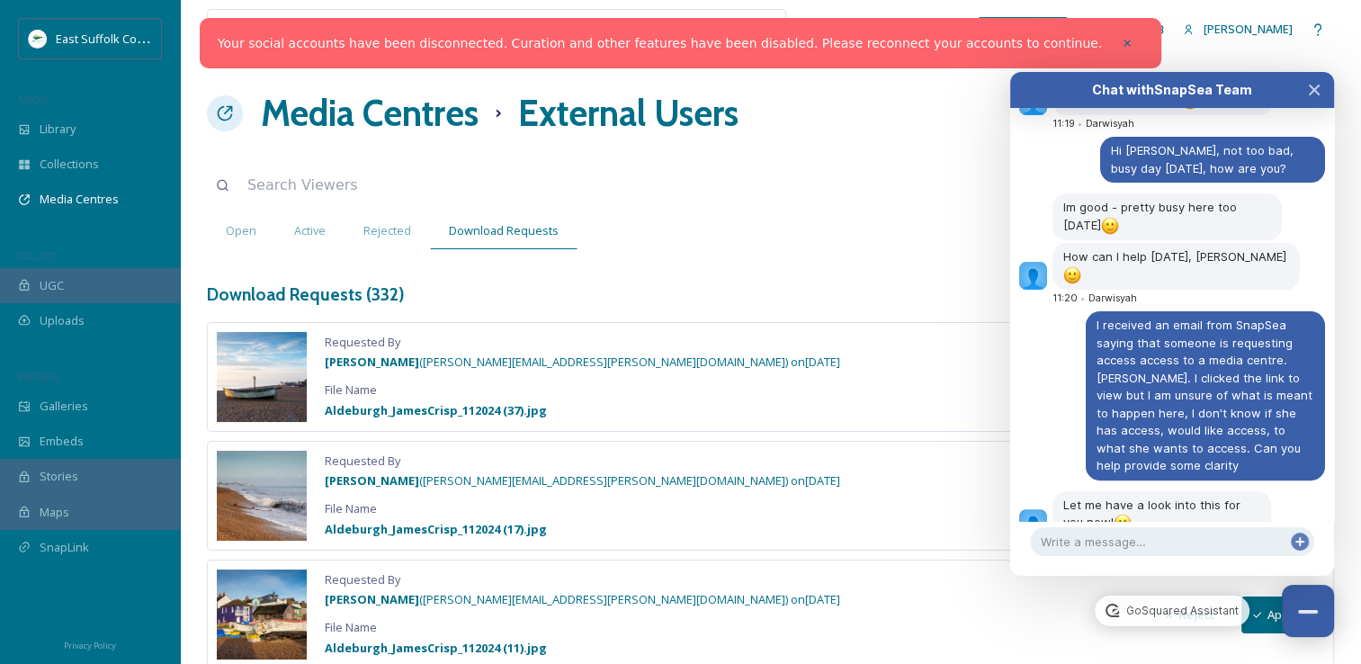
click at [386, 122] on h1 "Media Centres" at bounding box center [370, 113] width 218 height 54
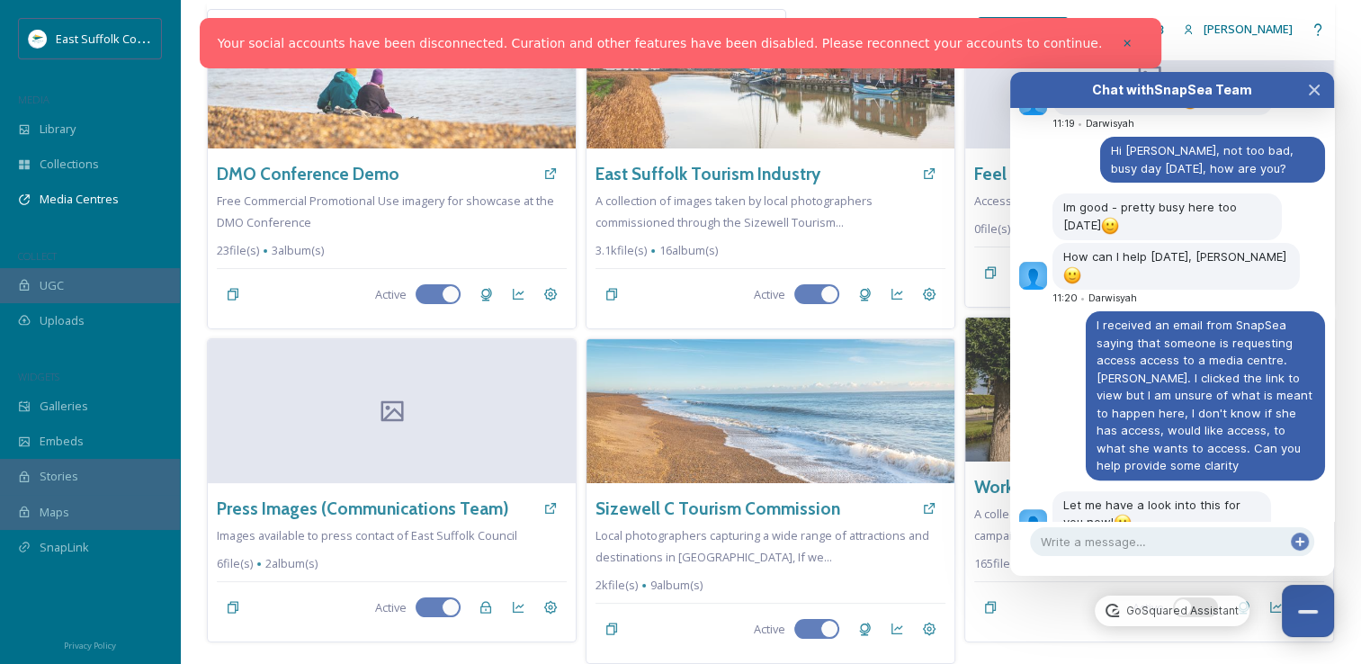
scroll to position [162, 0]
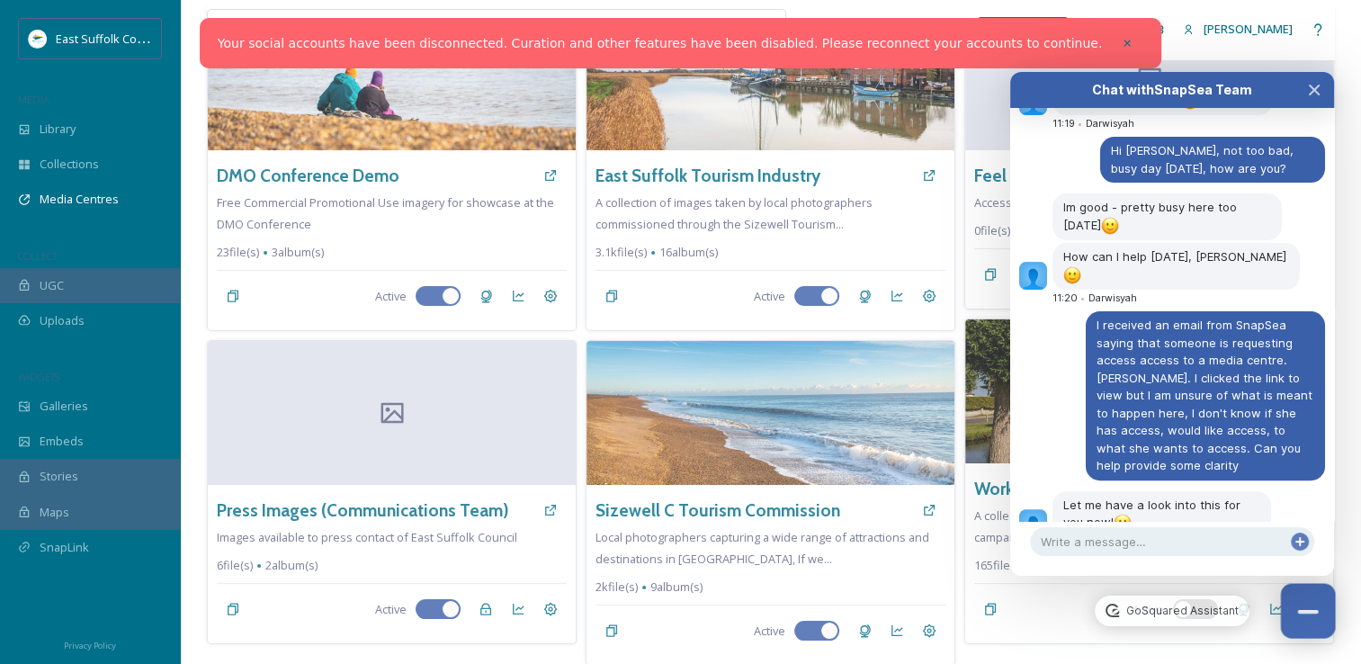
click at [1299, 614] on button "Close Chat" at bounding box center [1308, 611] width 55 height 55
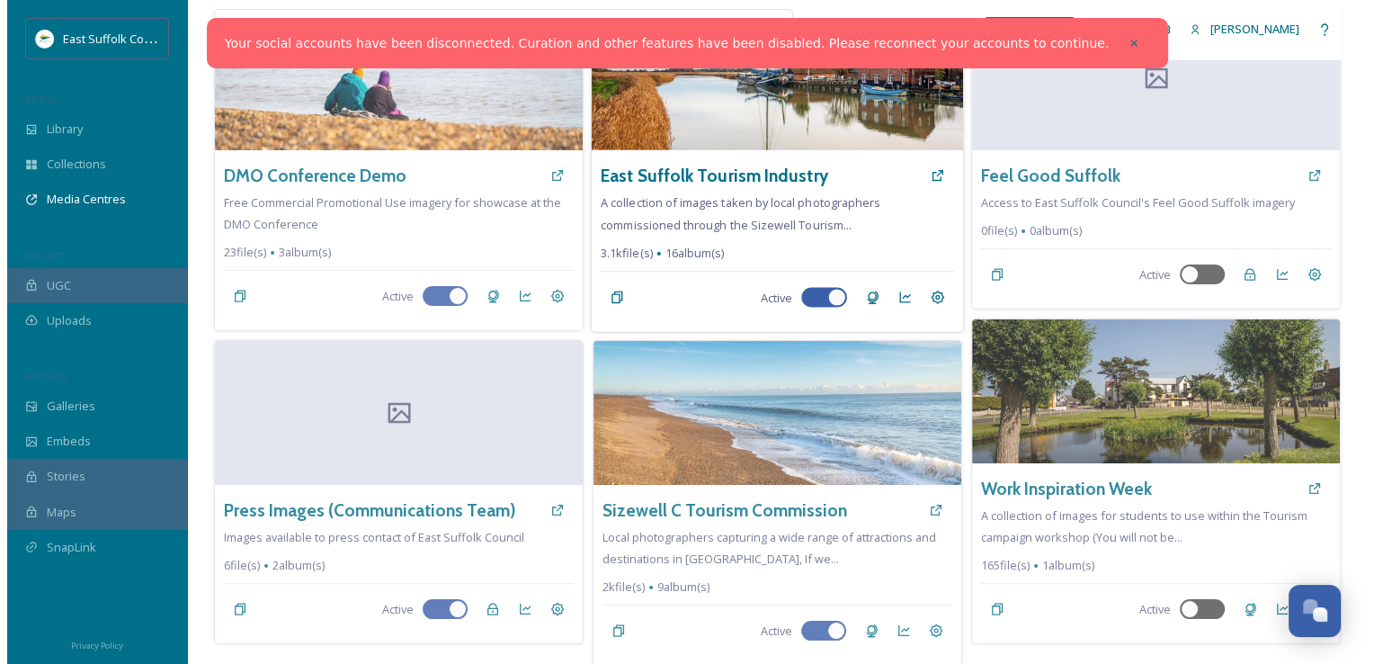
scroll to position [0, 0]
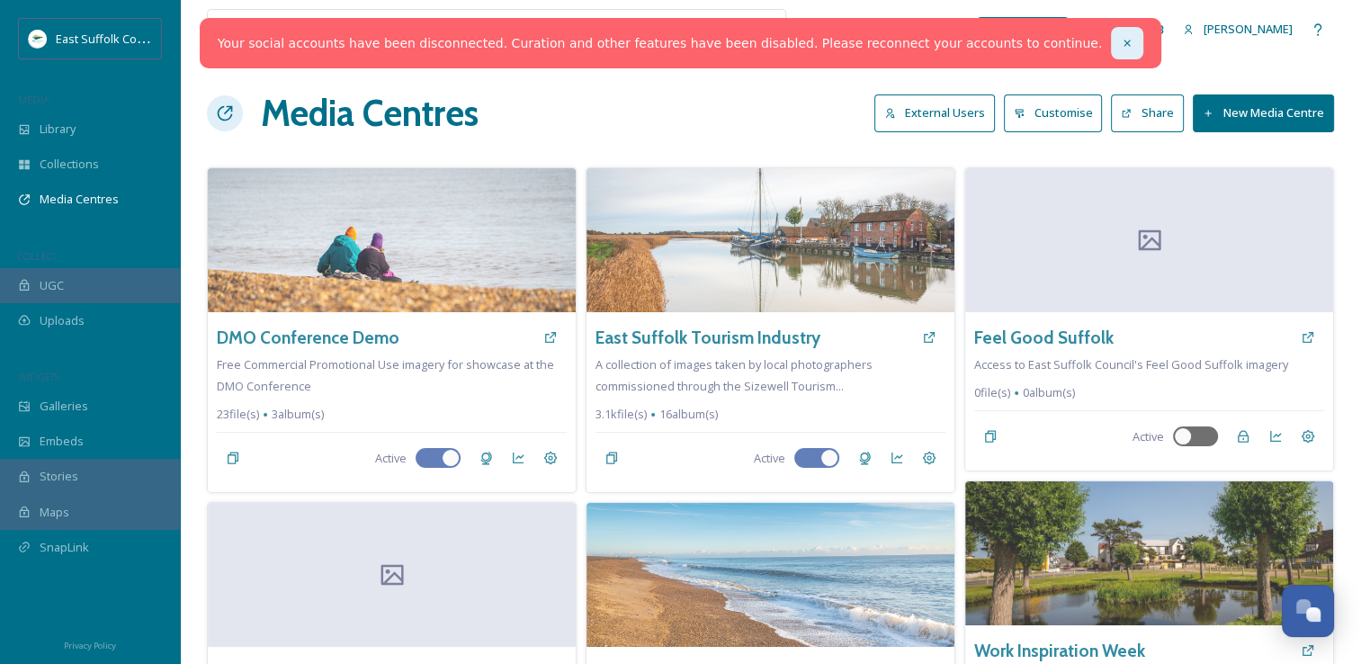
click at [1111, 45] on div at bounding box center [1127, 43] width 32 height 32
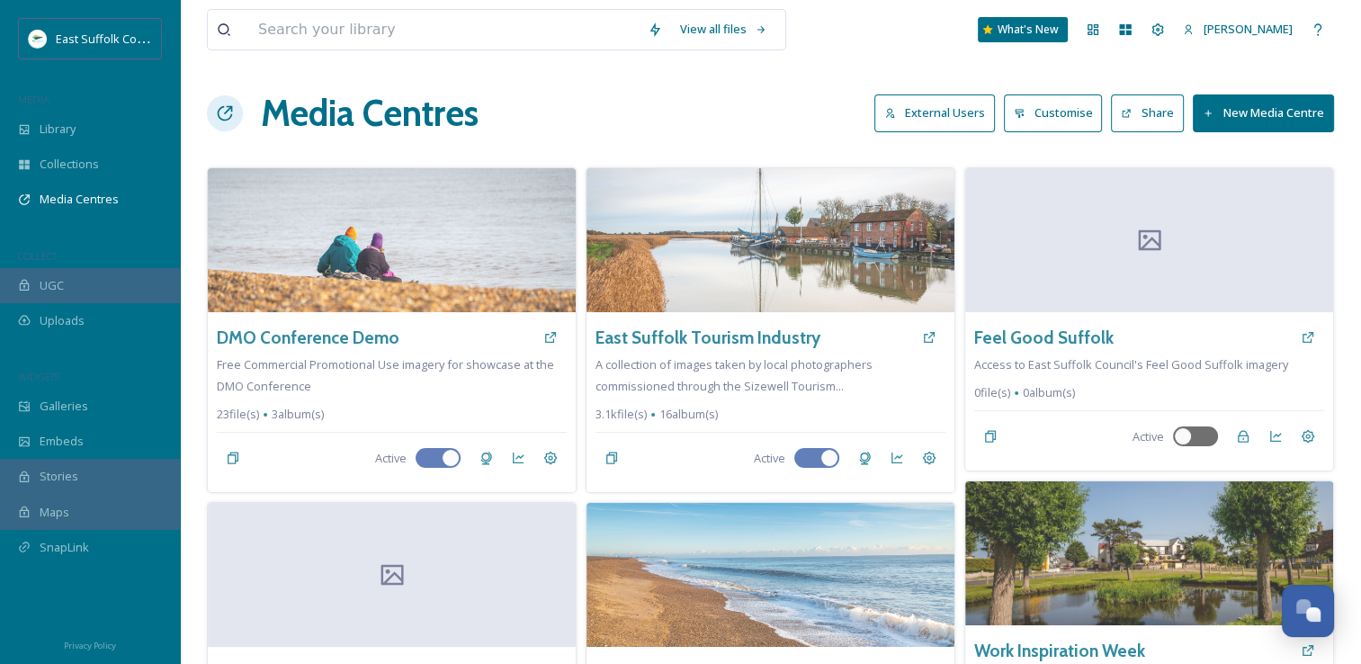
click at [892, 116] on icon at bounding box center [890, 114] width 12 height 12
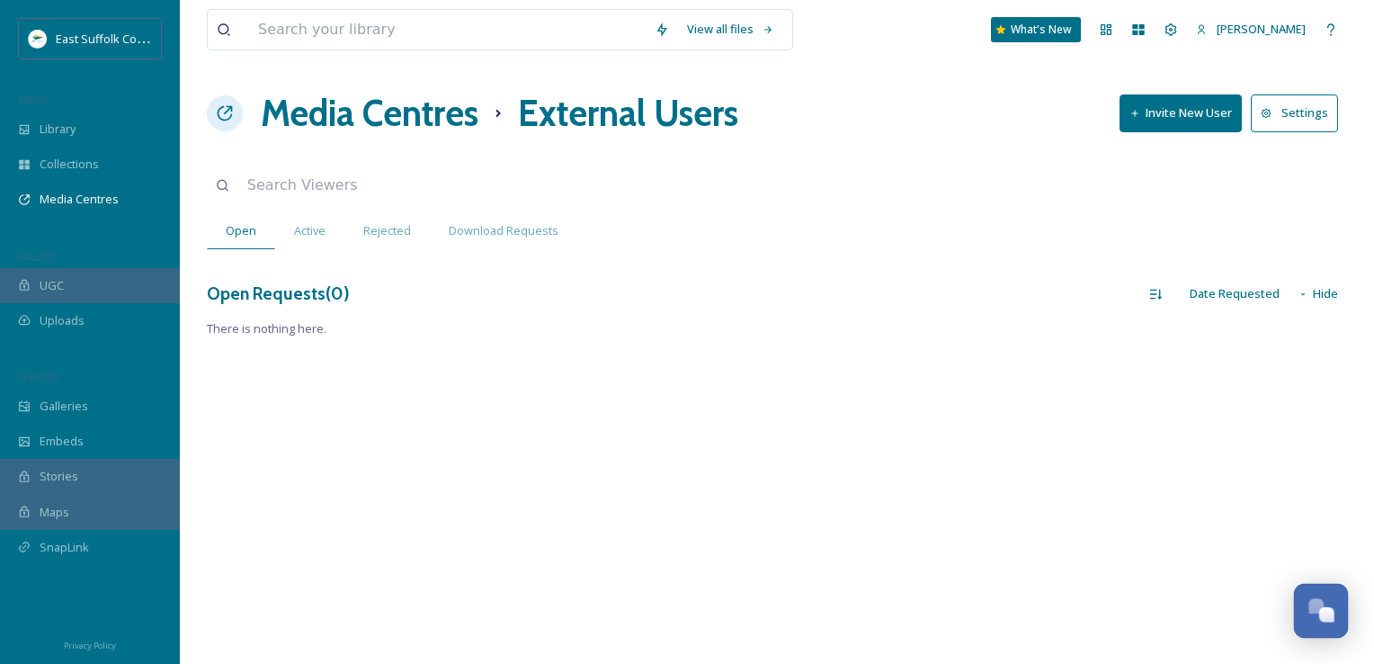
click at [1308, 586] on button "Open Chat" at bounding box center [1321, 611] width 55 height 55
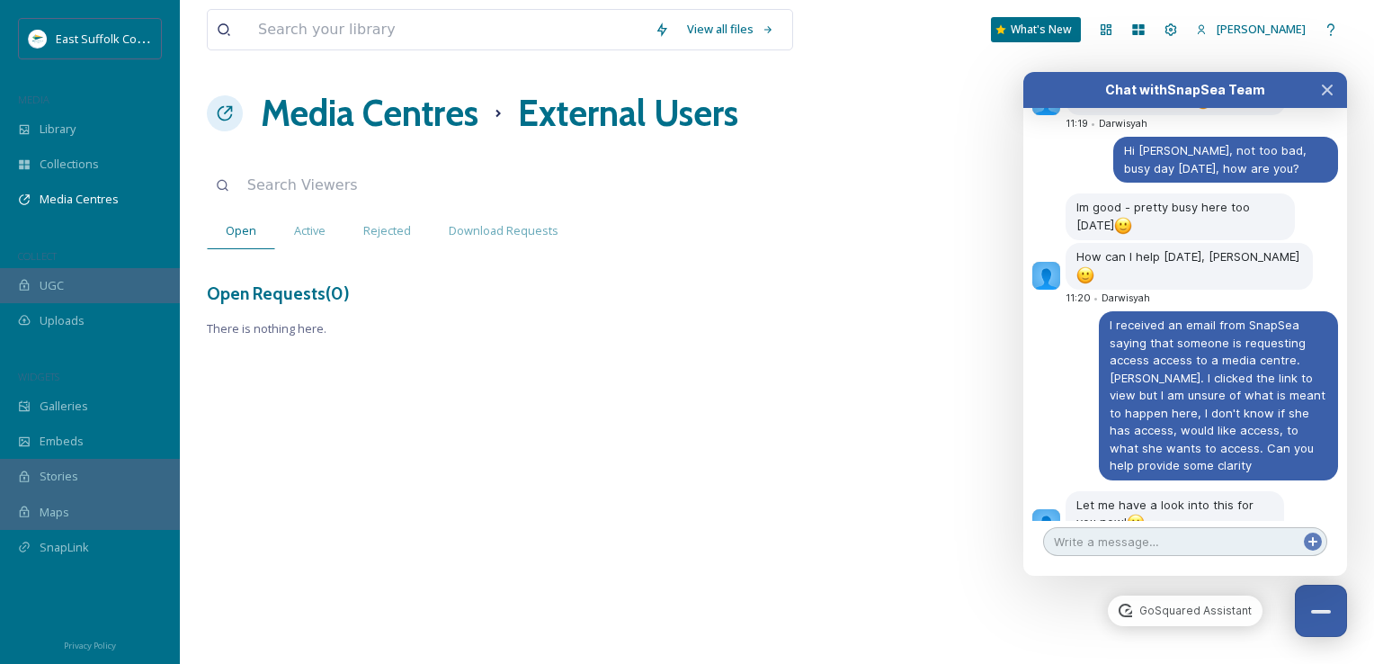
click at [1134, 529] on textarea at bounding box center [1185, 541] width 284 height 29
type textarea "And Feel Good Suffolk is currently empty"
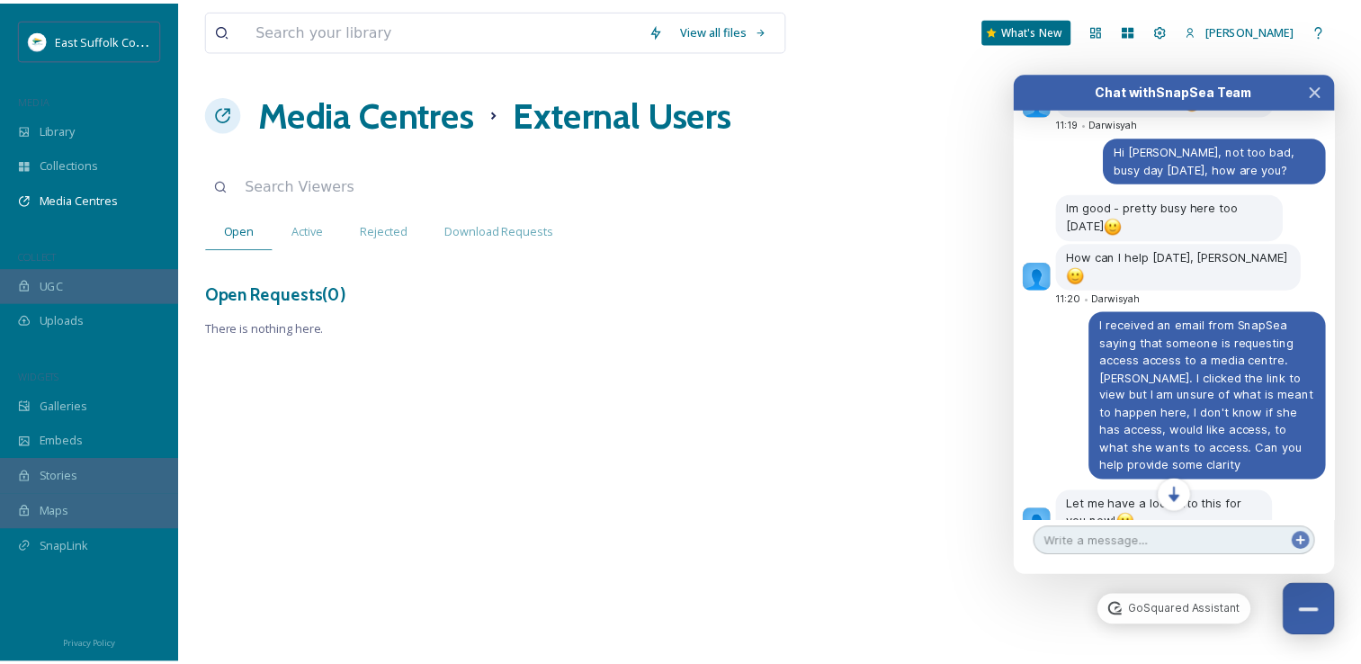
scroll to position [7412, 0]
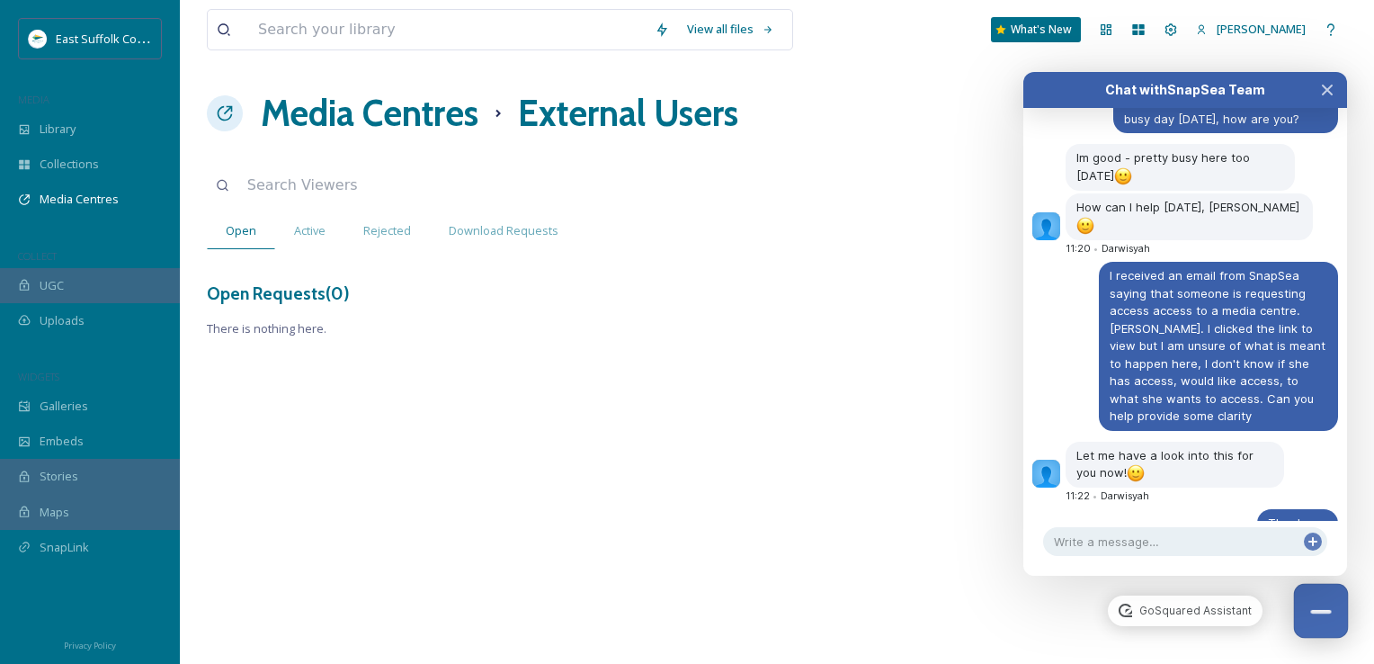
click at [1306, 604] on button "Close Chat" at bounding box center [1321, 611] width 55 height 55
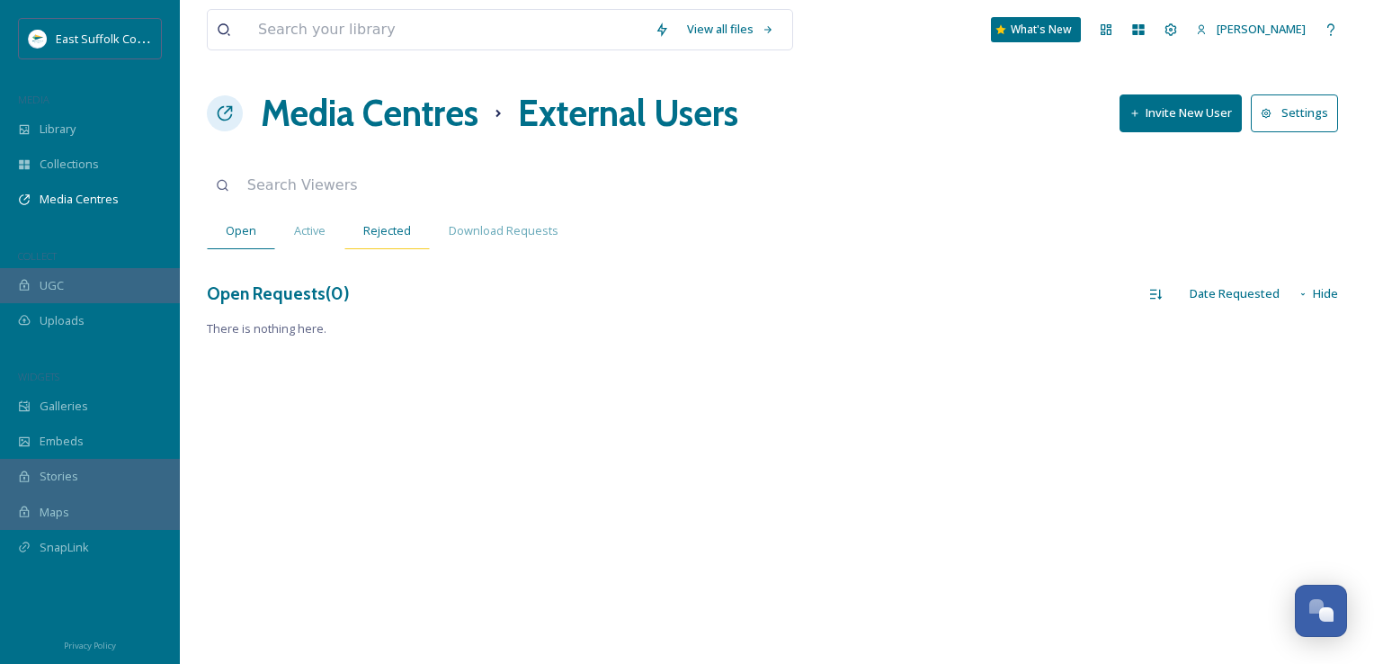
click at [392, 224] on span "Rejected" at bounding box center [387, 230] width 48 height 17
click at [457, 224] on span "Download Requests" at bounding box center [504, 230] width 110 height 17
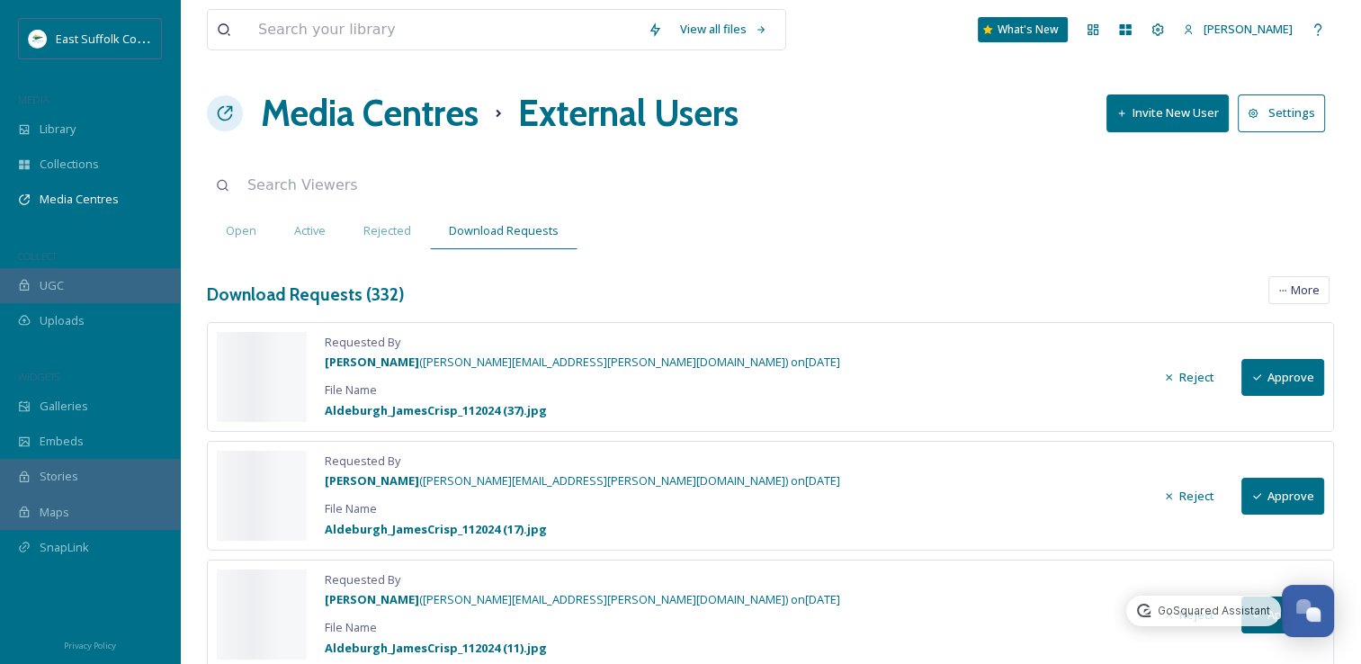
scroll to position [7548, 0]
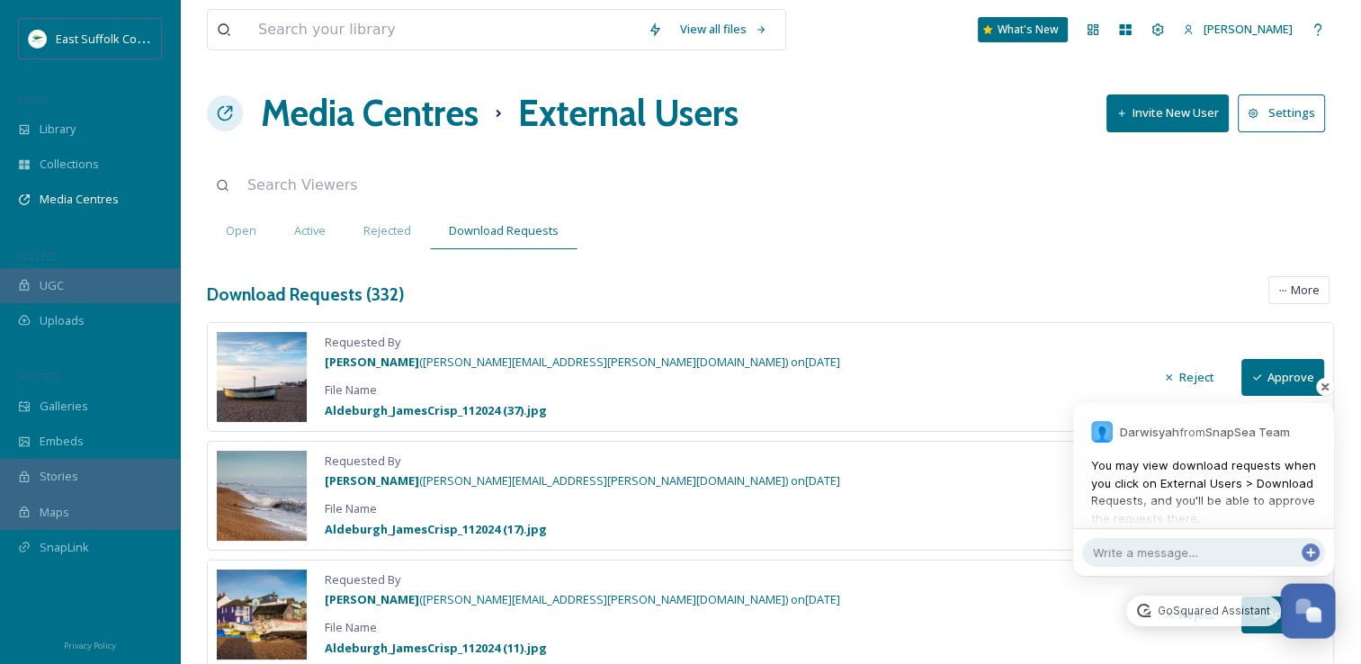
click at [1309, 613] on div "Open Chat" at bounding box center [1313, 614] width 15 height 15
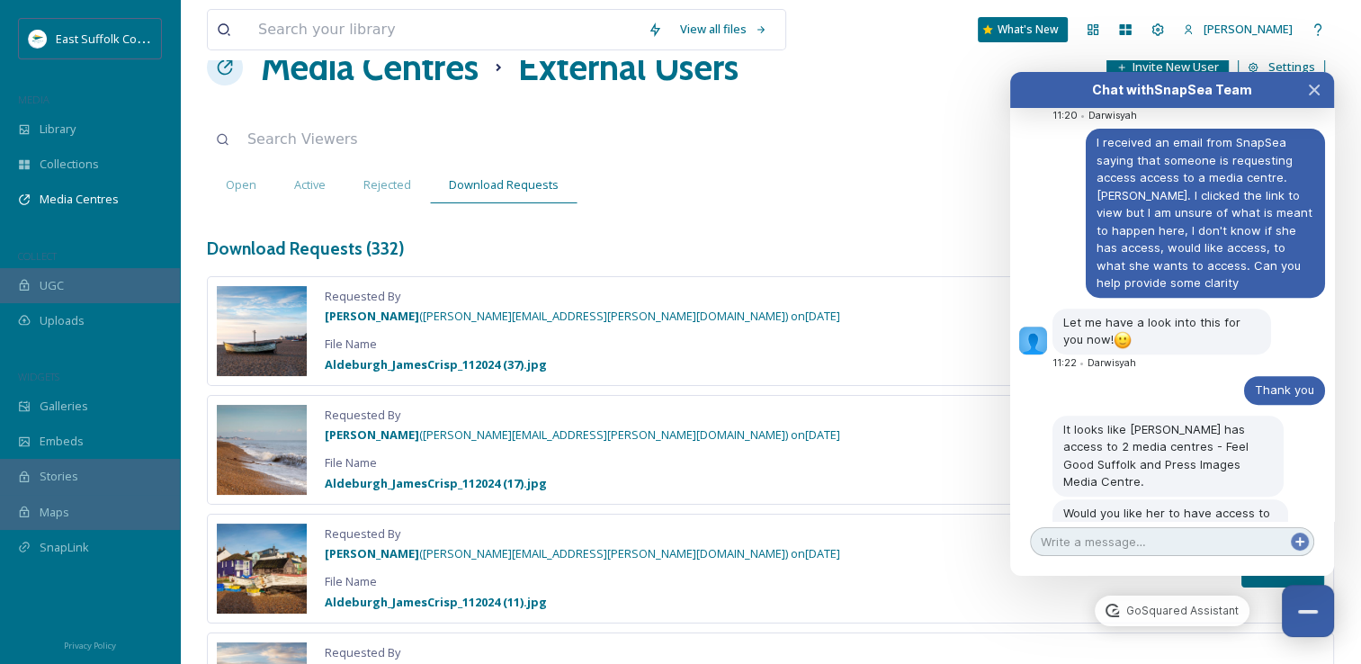
scroll to position [0, 0]
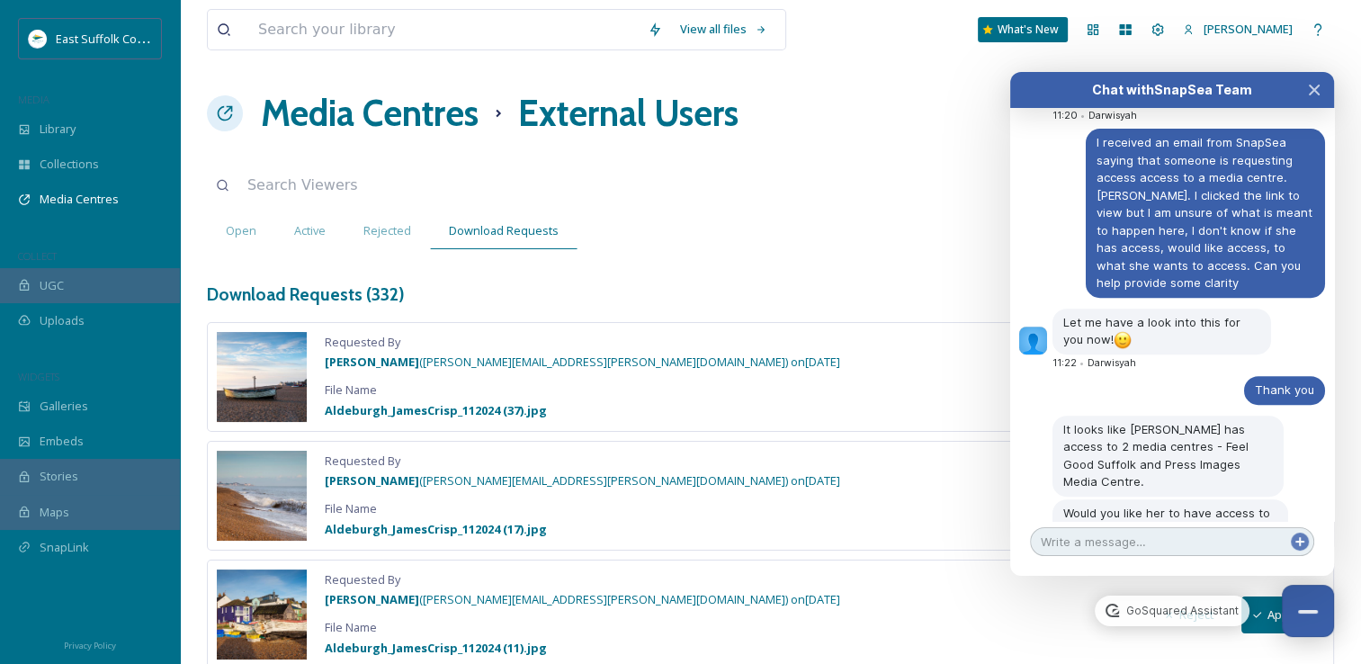
click at [1102, 541] on textarea at bounding box center [1172, 541] width 284 height 29
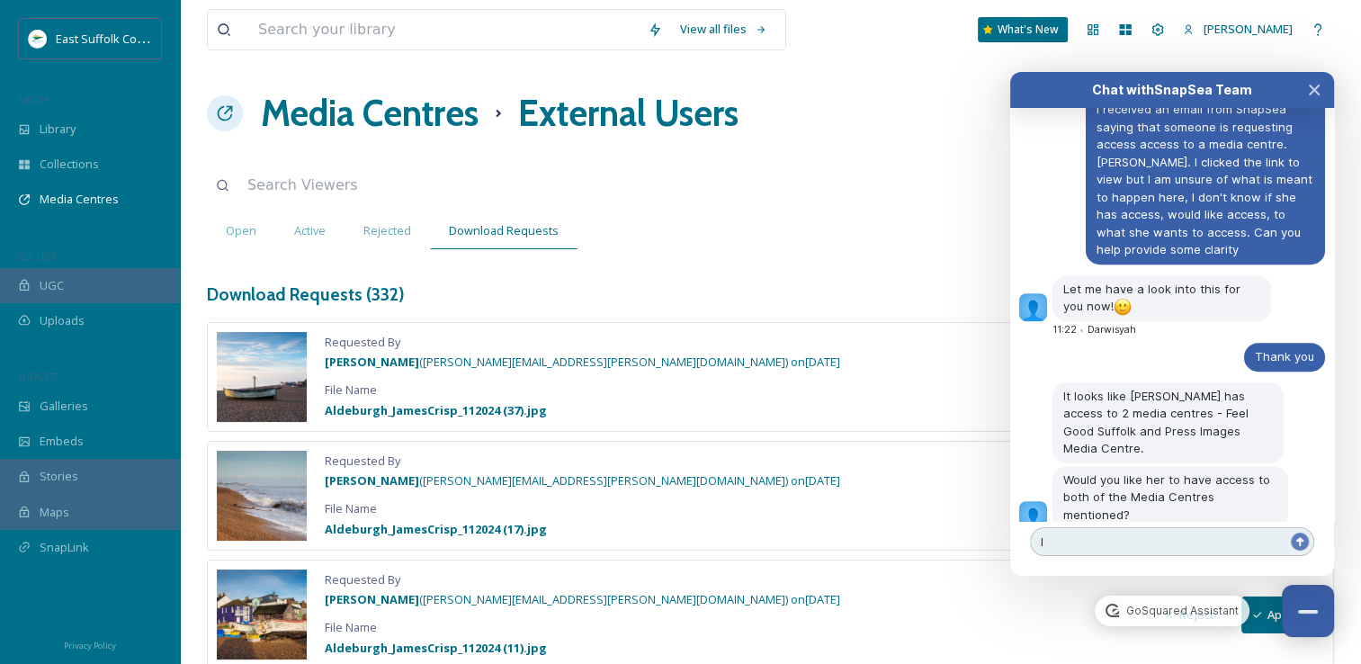
type textarea "I"
click at [1093, 531] on textarea at bounding box center [1172, 541] width 284 height 29
click at [1091, 537] on textarea at bounding box center [1172, 541] width 284 height 29
drag, startPoint x: 1304, startPoint y: 613, endPoint x: 1085, endPoint y: 577, distance: 221.5
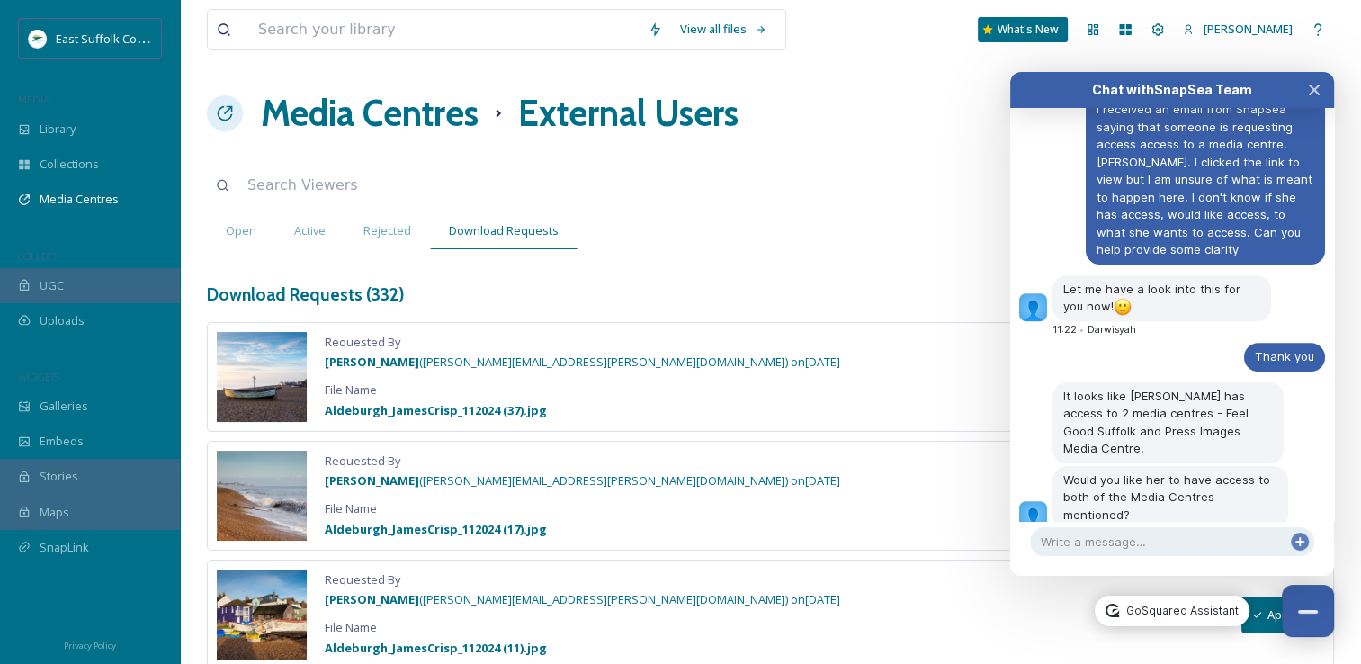
click at [1115, 611] on icon at bounding box center [1111, 609] width 13 height 13
click at [1147, 540] on textarea at bounding box center [1172, 541] width 284 height 29
type textarea "T"
click at [1097, 549] on textarea "T" at bounding box center [1172, 541] width 284 height 29
click at [1112, 556] on div "Chat with SnapSea Team GoSquared Assistant [DATE] No worries at all, is there a…" at bounding box center [1172, 324] width 324 height 504
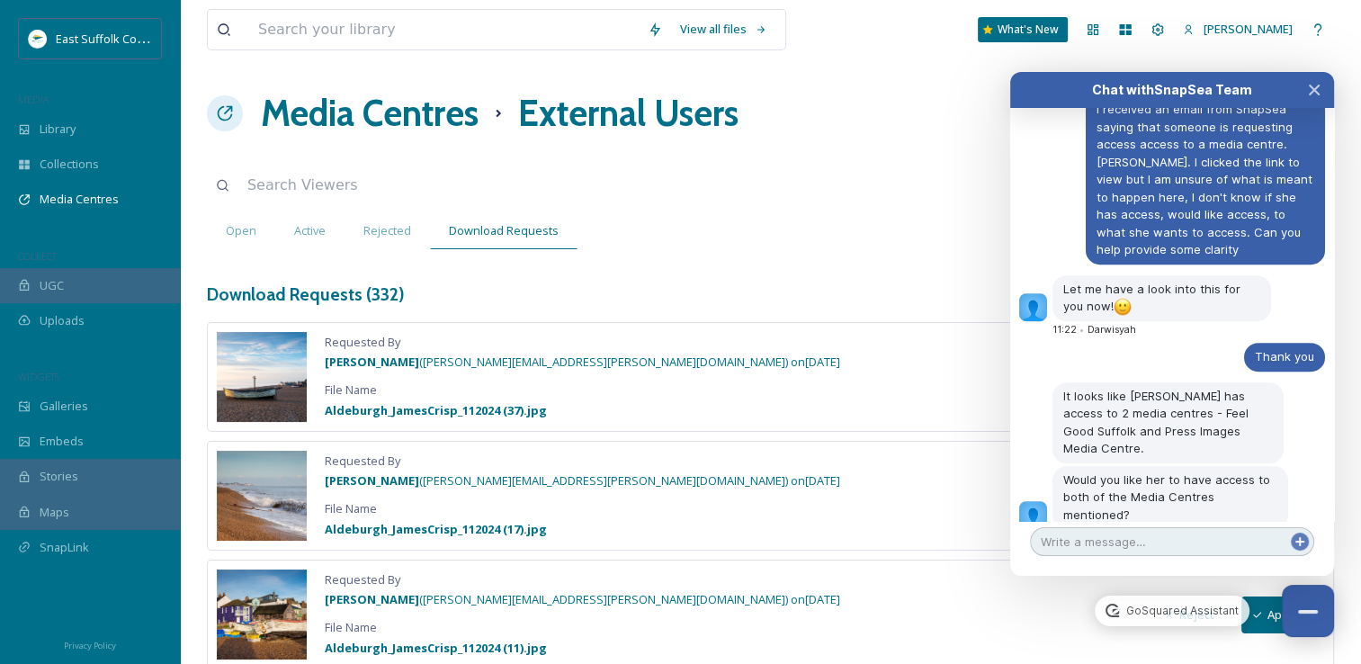
click at [1087, 548] on textarea at bounding box center [1172, 541] width 284 height 29
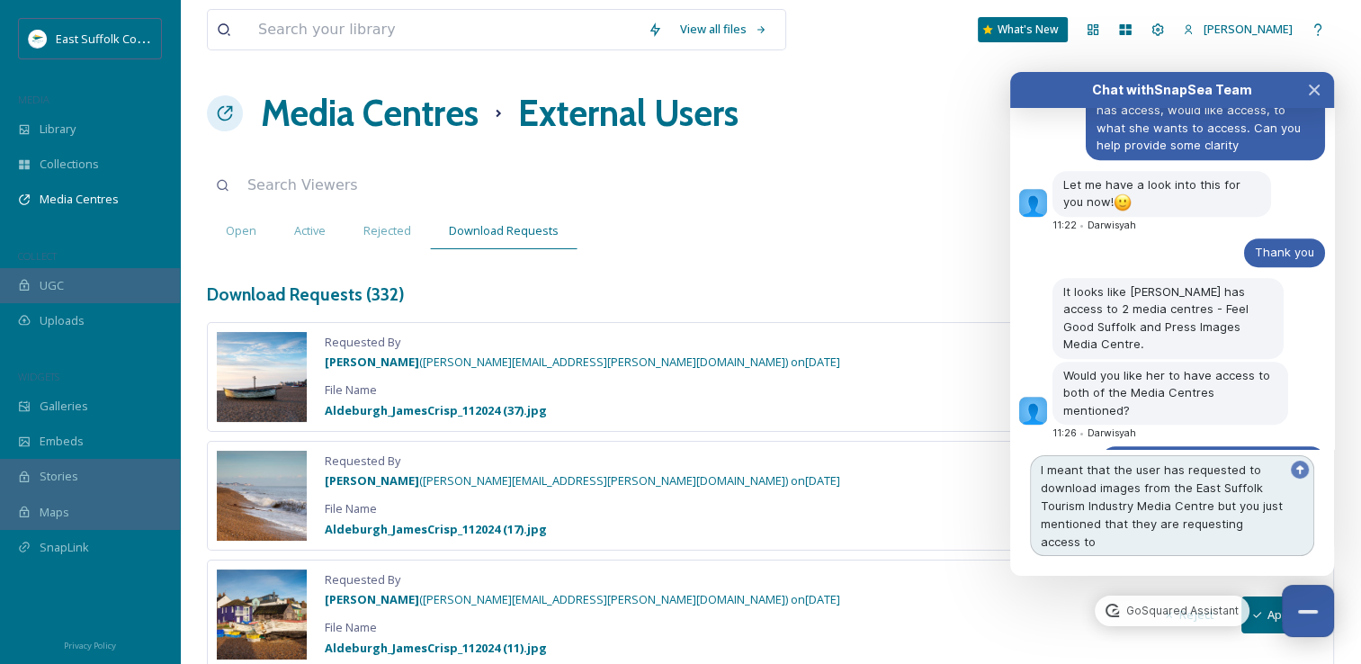
scroll to position [7701, 0]
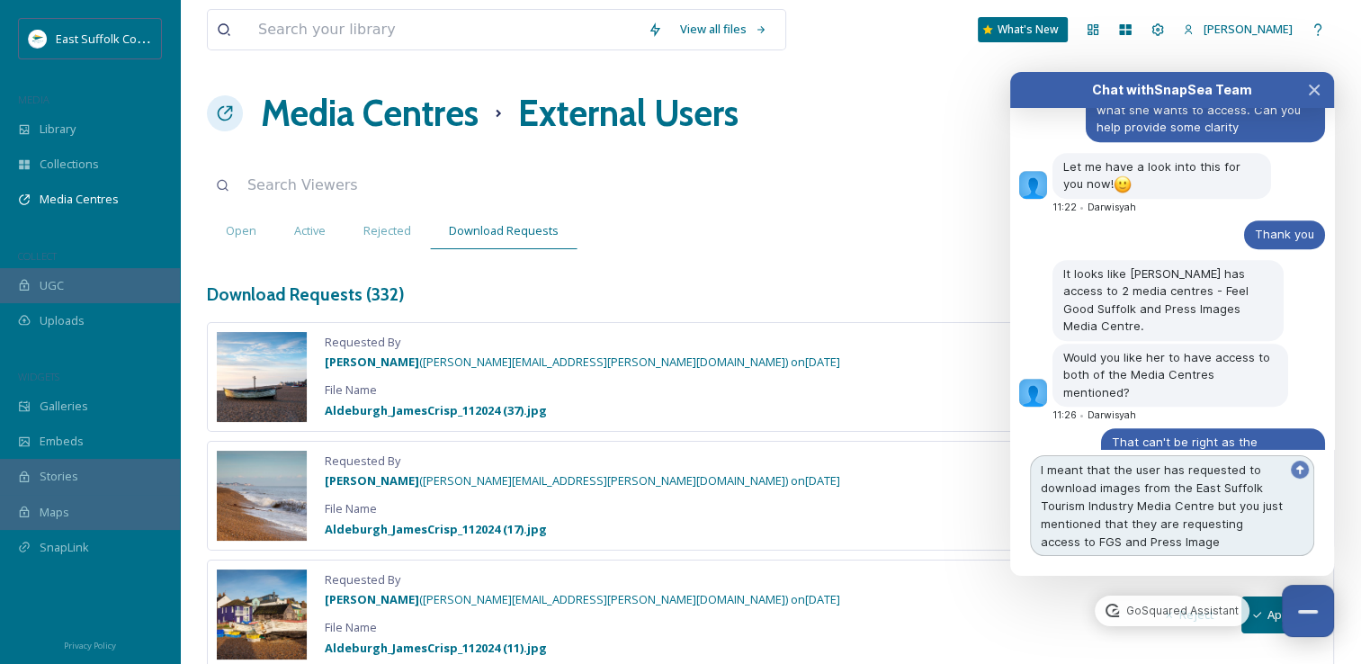
type textarea "I meant that the user has requested to download images from the East Suffolk To…"
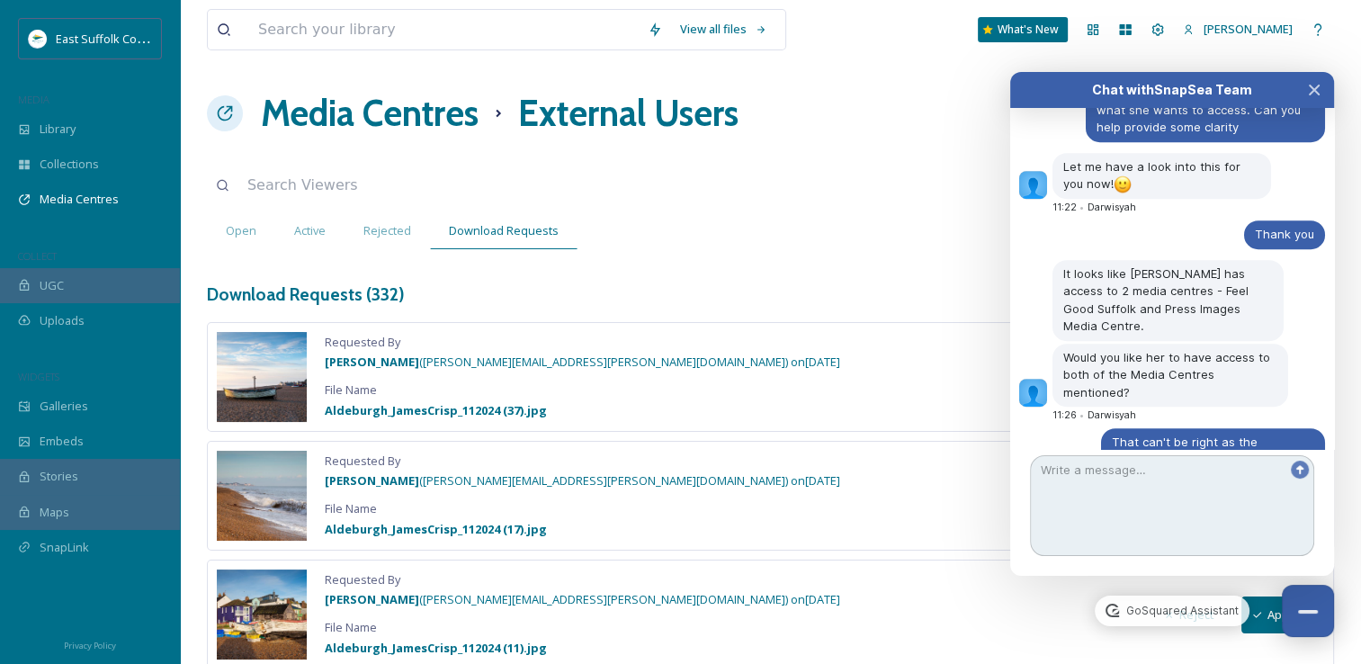
scroll to position [7758, 0]
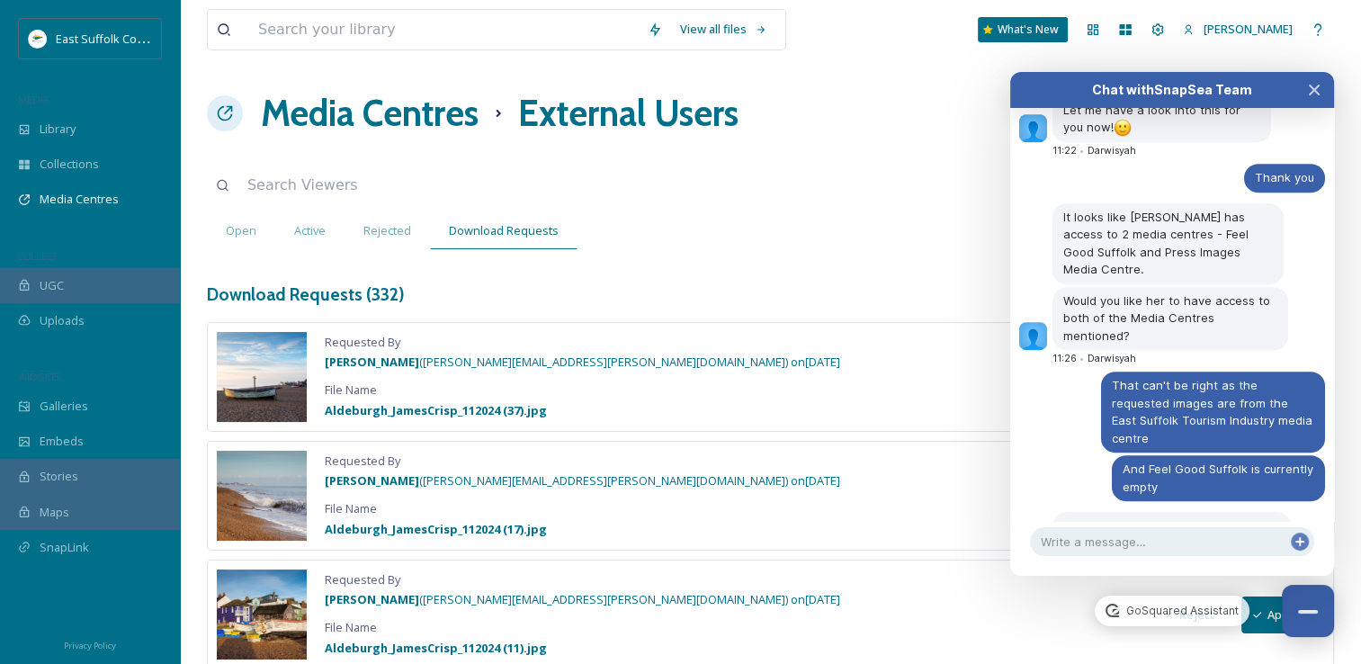
drag, startPoint x: 1168, startPoint y: 317, endPoint x: 918, endPoint y: 161, distance: 294.9
click at [1192, 633] on span "Would you be able to share with me the email you received, please? So to unders…" at bounding box center [1166, 666] width 206 height 67
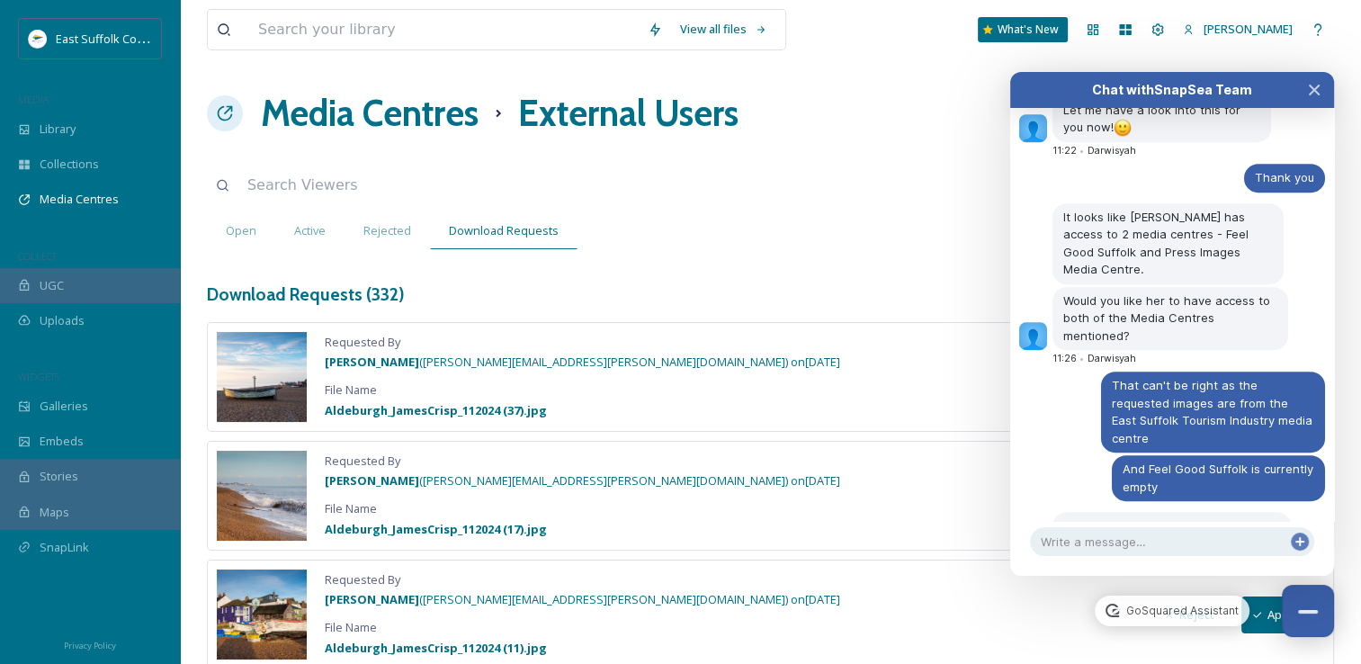
drag, startPoint x: 1192, startPoint y: 333, endPoint x: 1263, endPoint y: 321, distance: 71.1
click at [1263, 627] on div "Would you be able to share with me the email you received, please? So to unders…" at bounding box center [1167, 668] width 231 height 82
click at [1269, 627] on div "Would you be able to share with me the email you received, please? So to unders…" at bounding box center [1167, 668] width 231 height 82
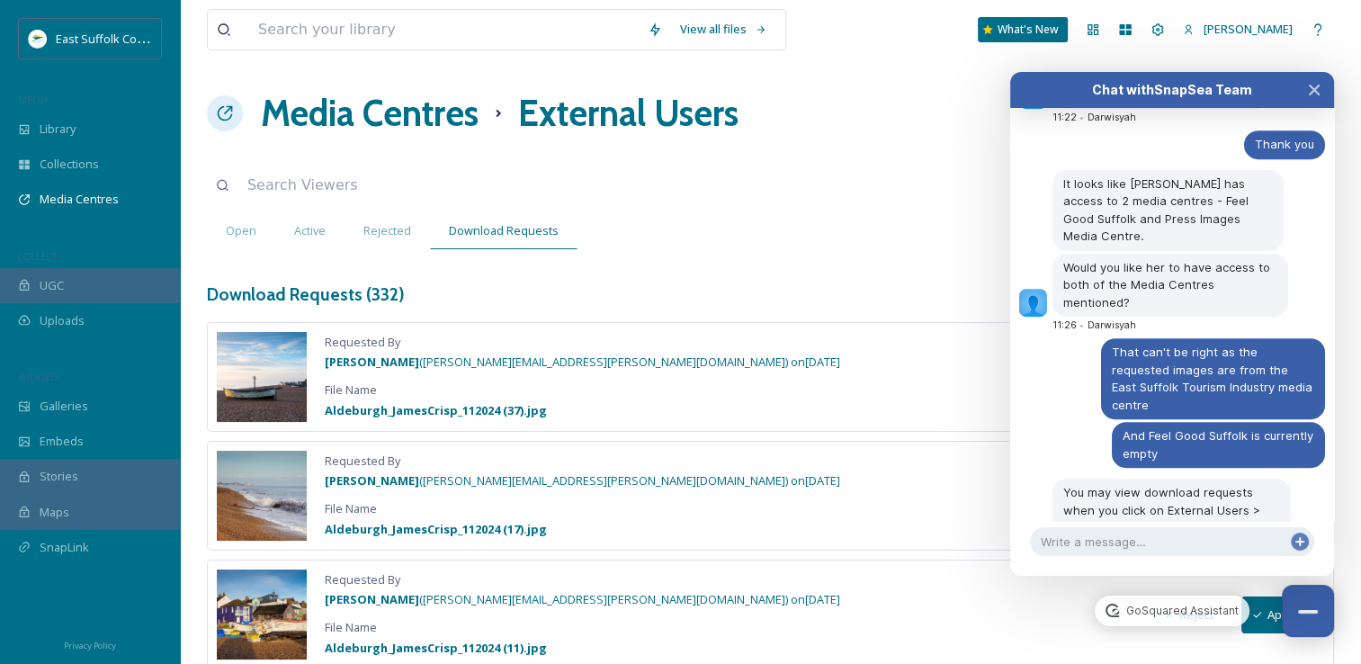
click at [607, 366] on span "[PERSON_NAME] ( [PERSON_NAME][EMAIL_ADDRESS][PERSON_NAME][DOMAIN_NAME] ) on [DA…" at bounding box center [582, 361] width 515 height 16
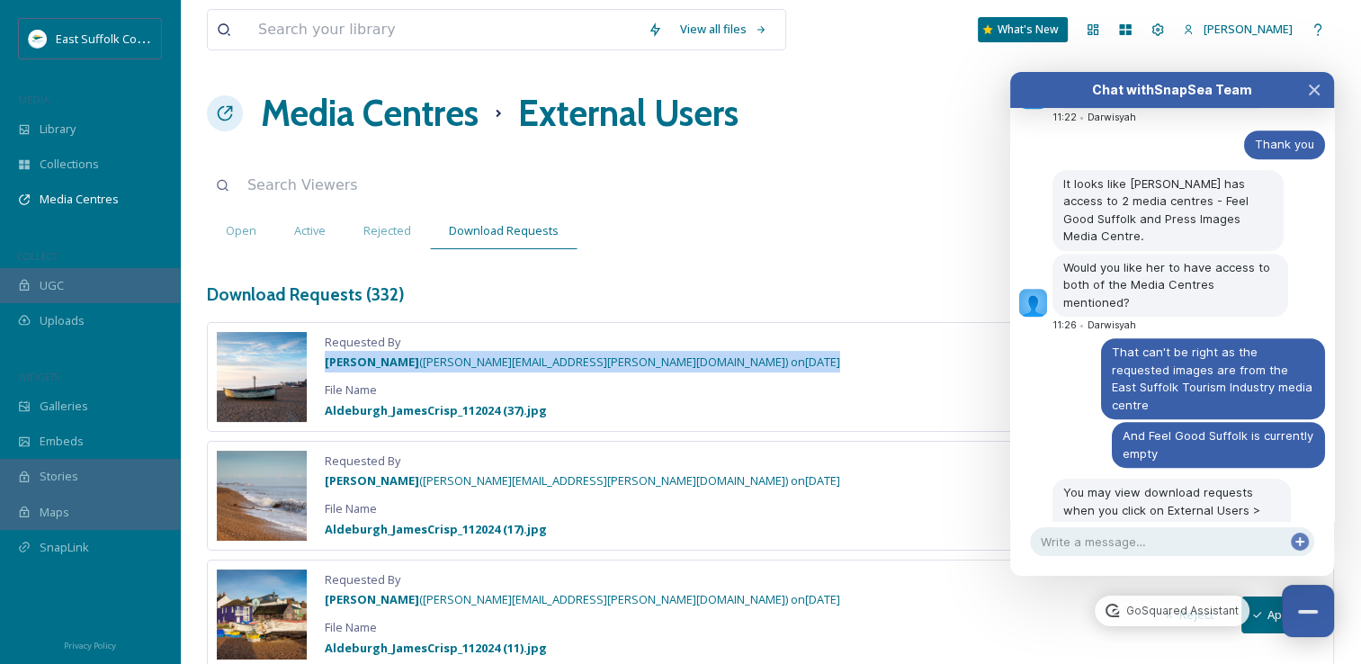
click at [607, 366] on span "[PERSON_NAME] ( [PERSON_NAME][EMAIL_ADDRESS][PERSON_NAME][DOMAIN_NAME] ) on [DA…" at bounding box center [582, 361] width 515 height 16
click at [614, 365] on span "[PERSON_NAME] ( [PERSON_NAME][EMAIL_ADDRESS][PERSON_NAME][DOMAIN_NAME] ) on [DA…" at bounding box center [582, 361] width 515 height 16
click at [644, 361] on span "[PERSON_NAME] ( [PERSON_NAME][EMAIL_ADDRESS][PERSON_NAME][DOMAIN_NAME] ) on [DA…" at bounding box center [582, 361] width 515 height 16
drag, startPoint x: 645, startPoint y: 361, endPoint x: 449, endPoint y: 365, distance: 196.1
click at [449, 365] on span "[PERSON_NAME] ( [PERSON_NAME][EMAIL_ADDRESS][PERSON_NAME][DOMAIN_NAME] ) on [DA…" at bounding box center [582, 361] width 515 height 16
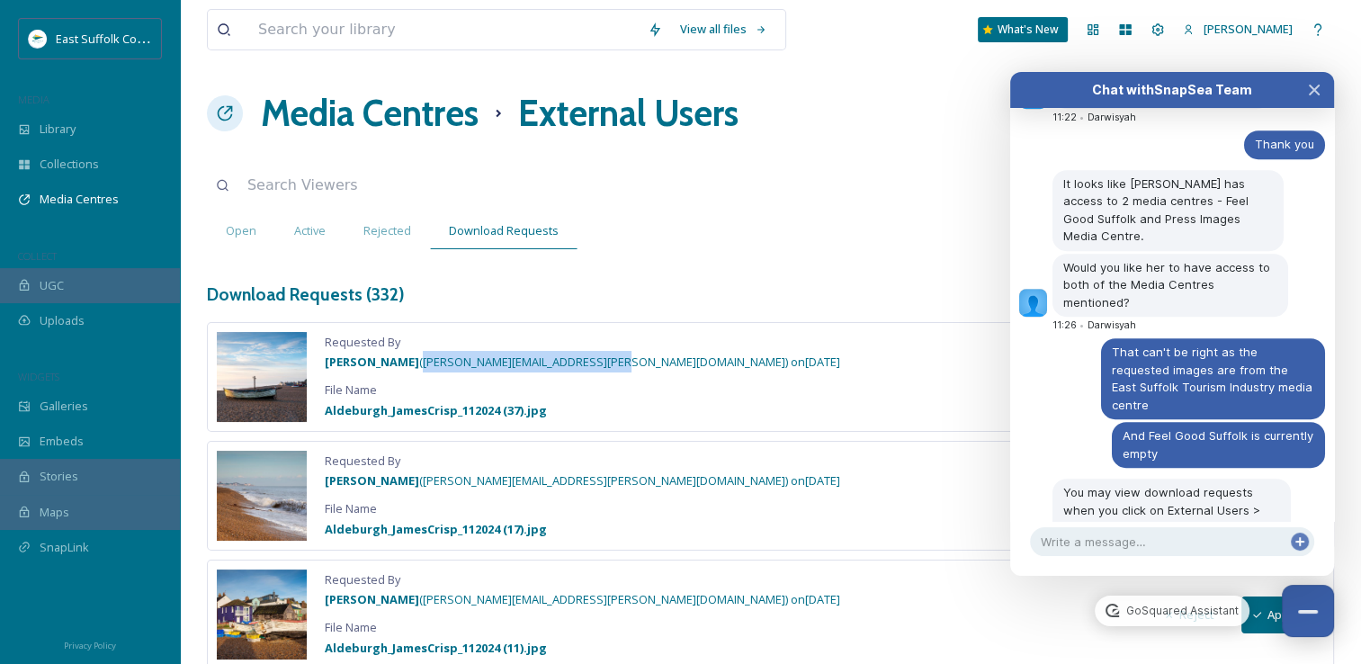
copy span "[PERSON_NAME][EMAIL_ADDRESS][PERSON_NAME][DOMAIN_NAME]"
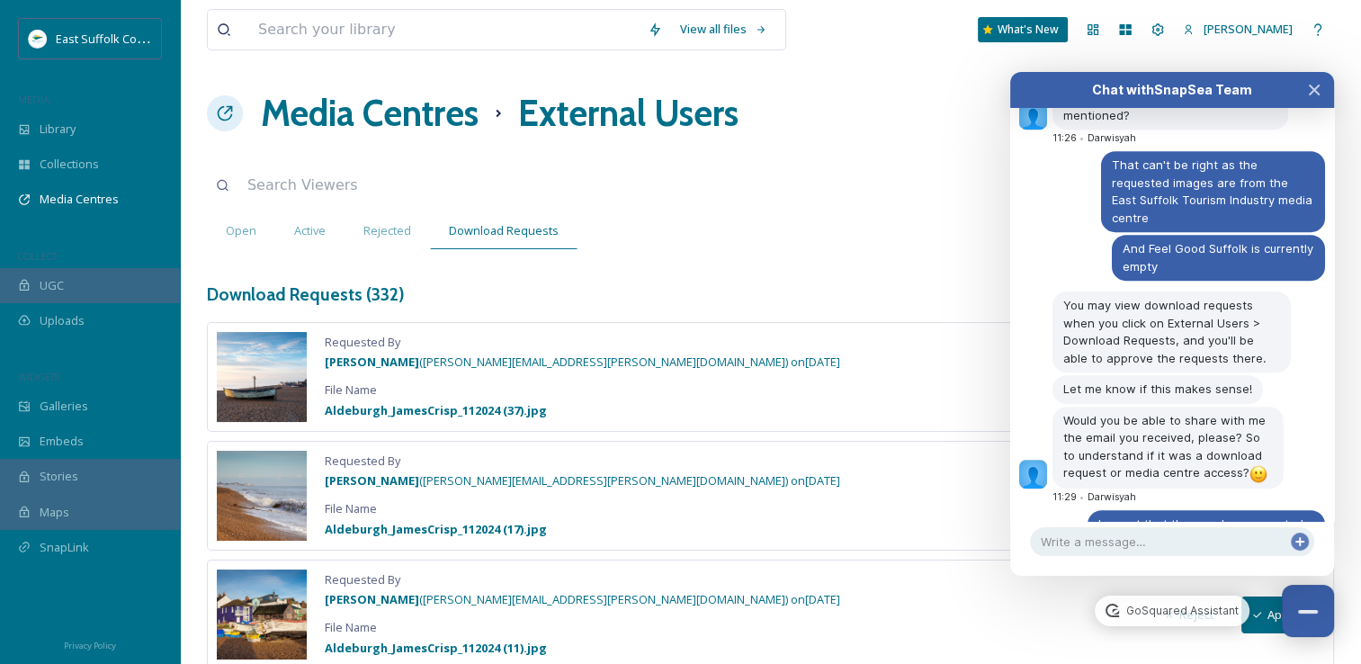
click at [790, 282] on div "Download Requests ( 332 ) All Requests Group By User Group By Media Centre More" at bounding box center [770, 294] width 1127 height 37
click at [1179, 549] on textarea at bounding box center [1172, 541] width 284 height 29
type textarea "W"
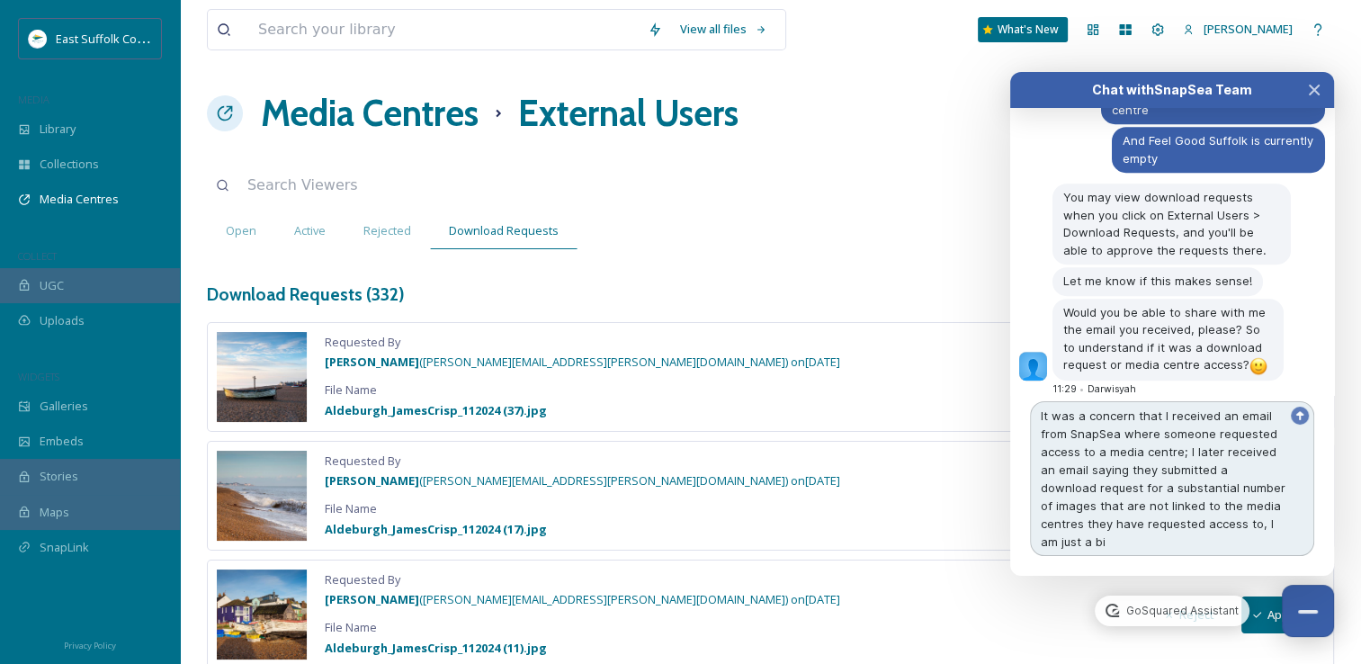
scroll to position [8104, 0]
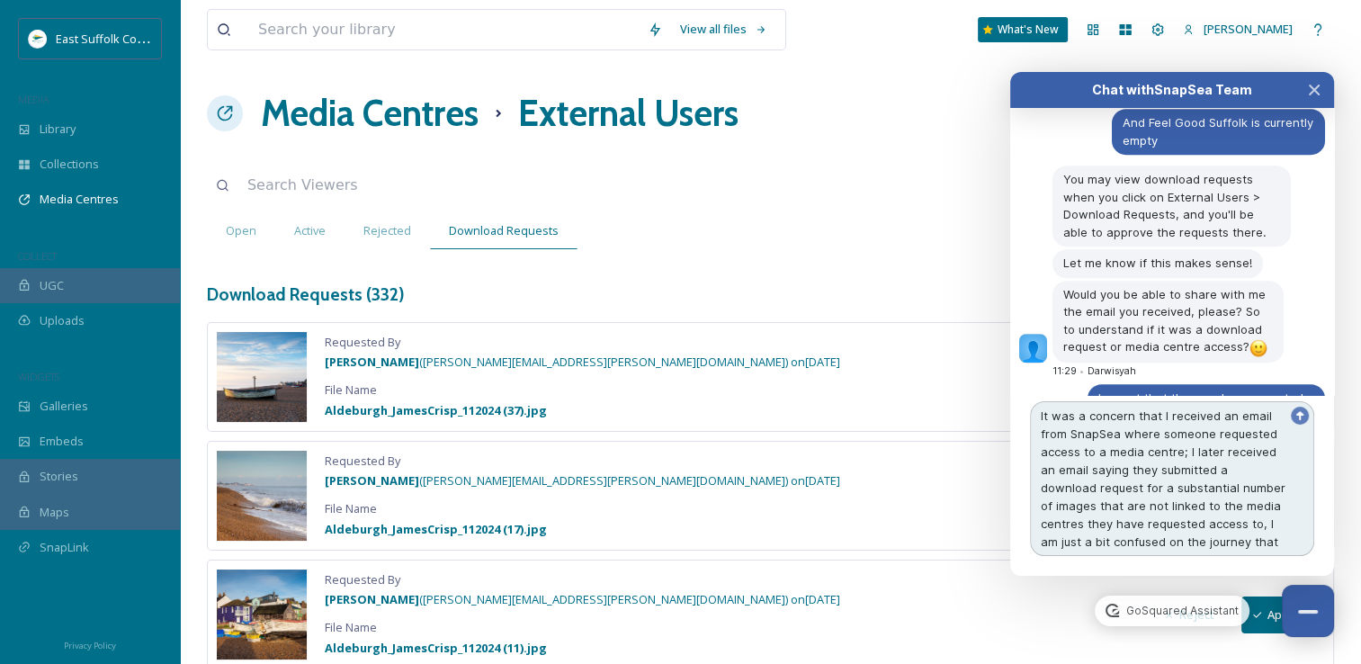
type textarea "It was a concern that I received an email from SnapSea where someone requested …"
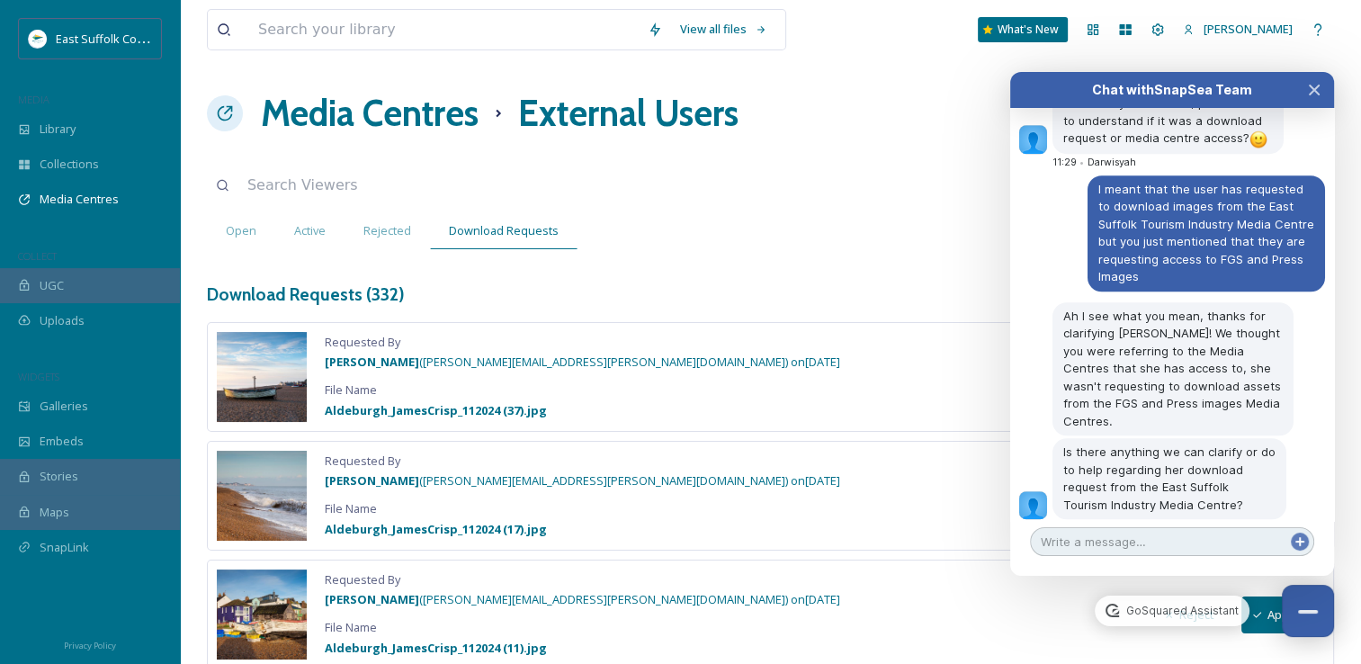
scroll to position [8346, 0]
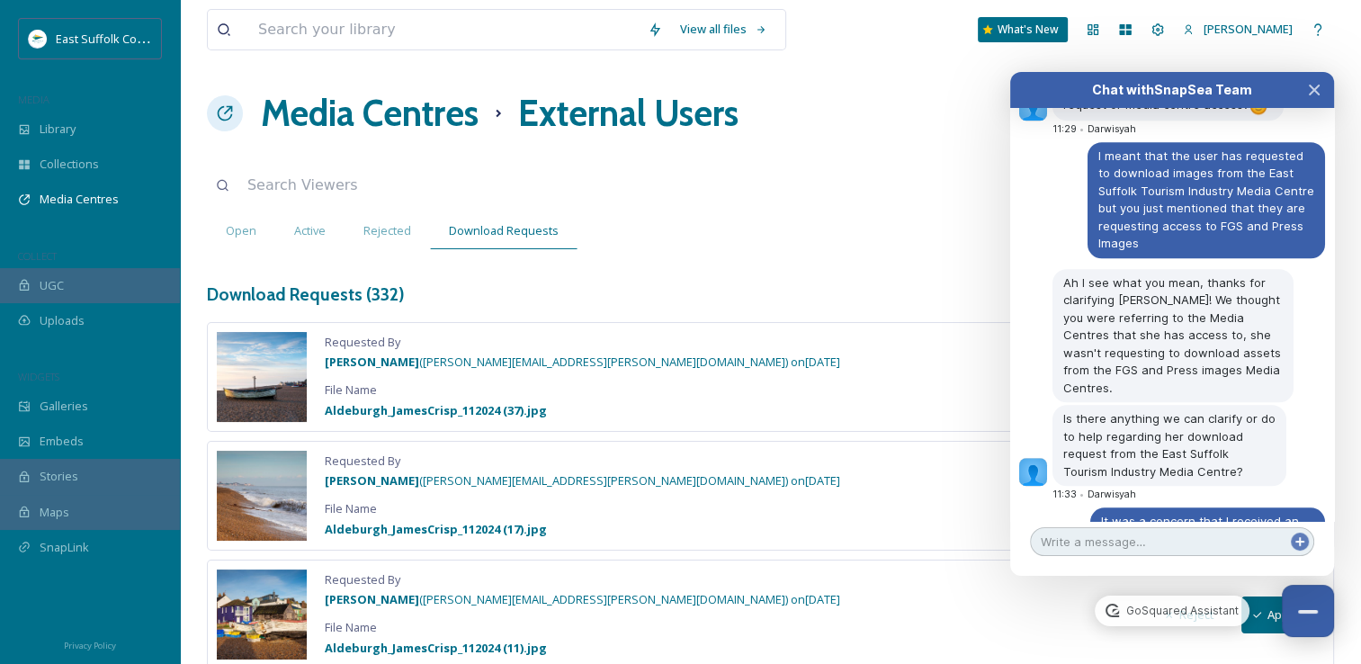
click at [1093, 531] on textarea at bounding box center [1172, 541] width 284 height 29
type textarea "I received both at different times"
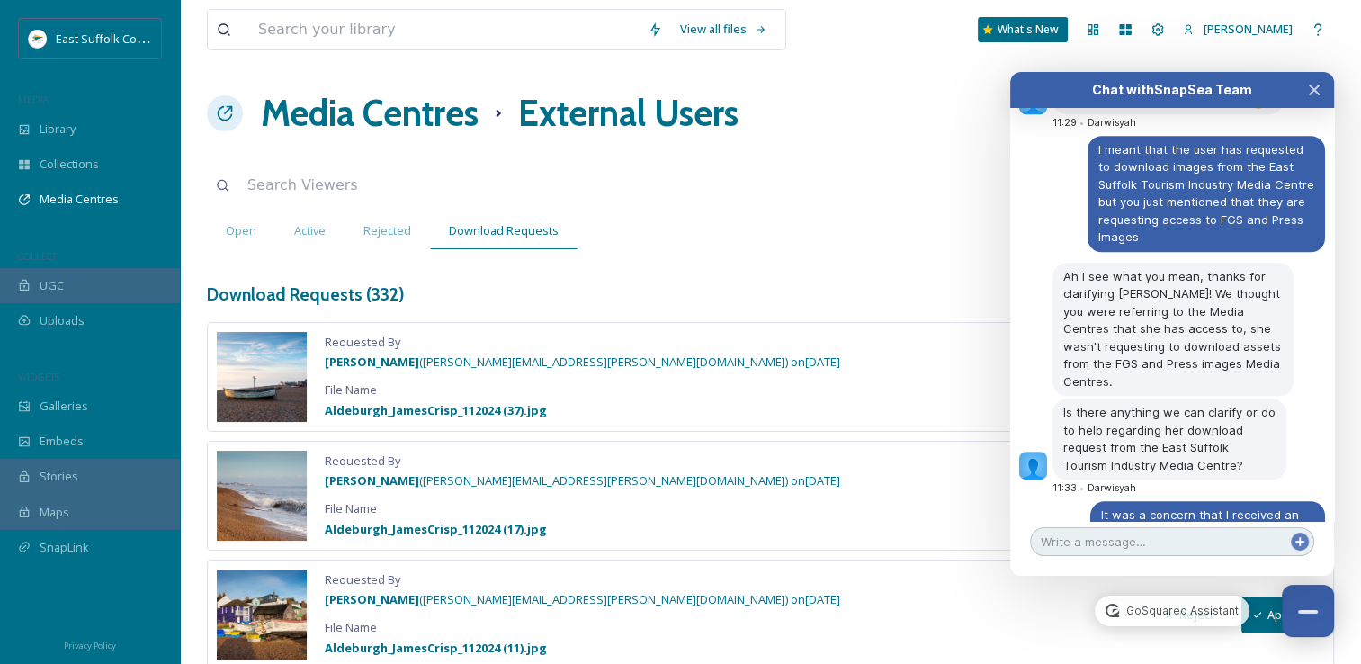
scroll to position [8385, 0]
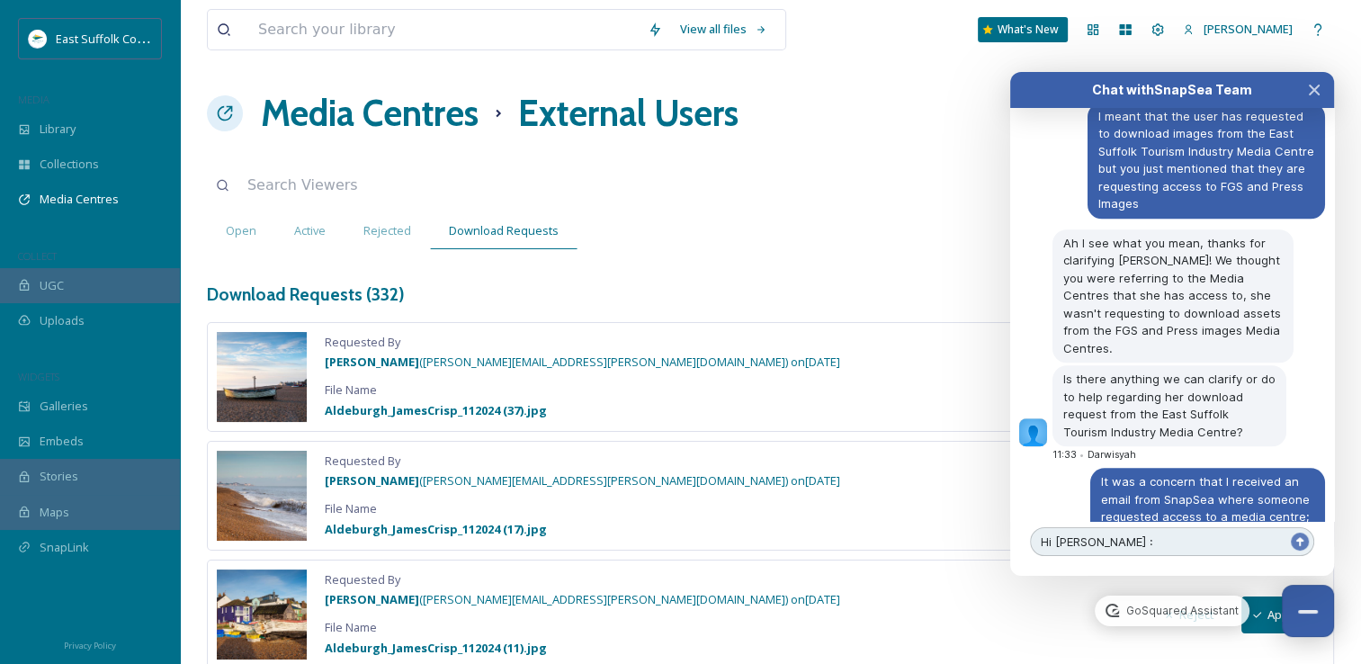
type textarea "Hi [PERSON_NAME]"
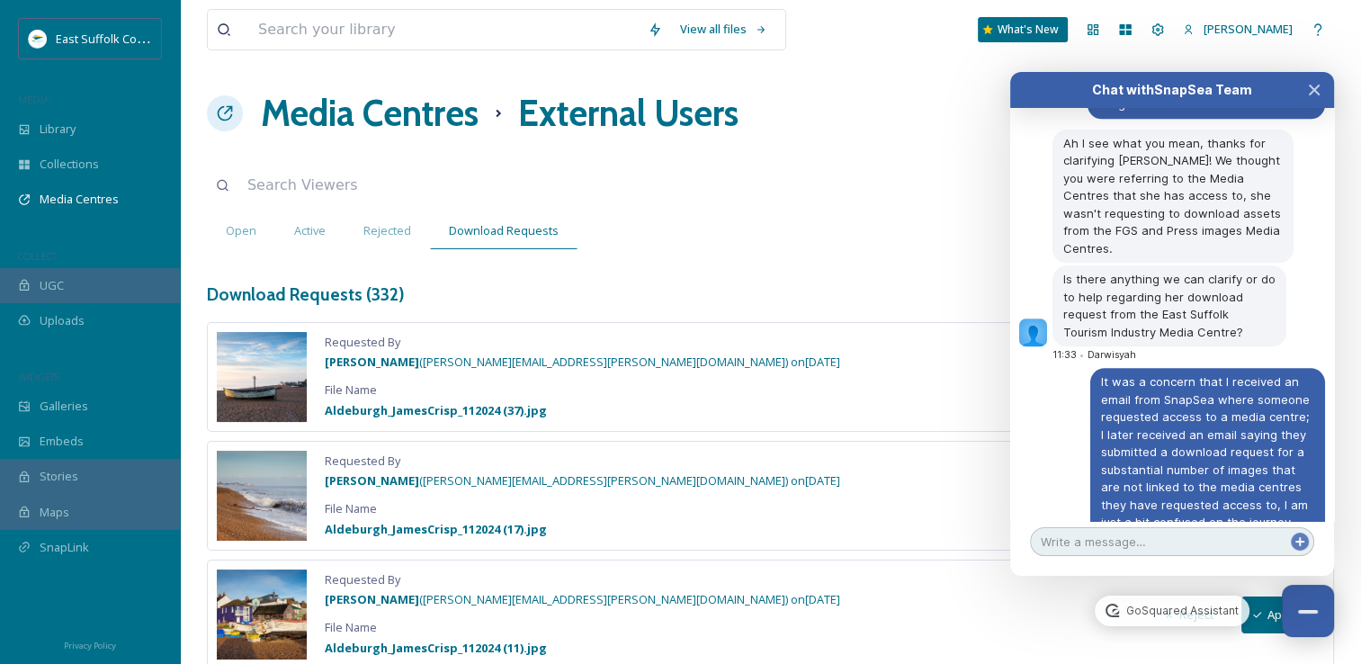
scroll to position [8519, 0]
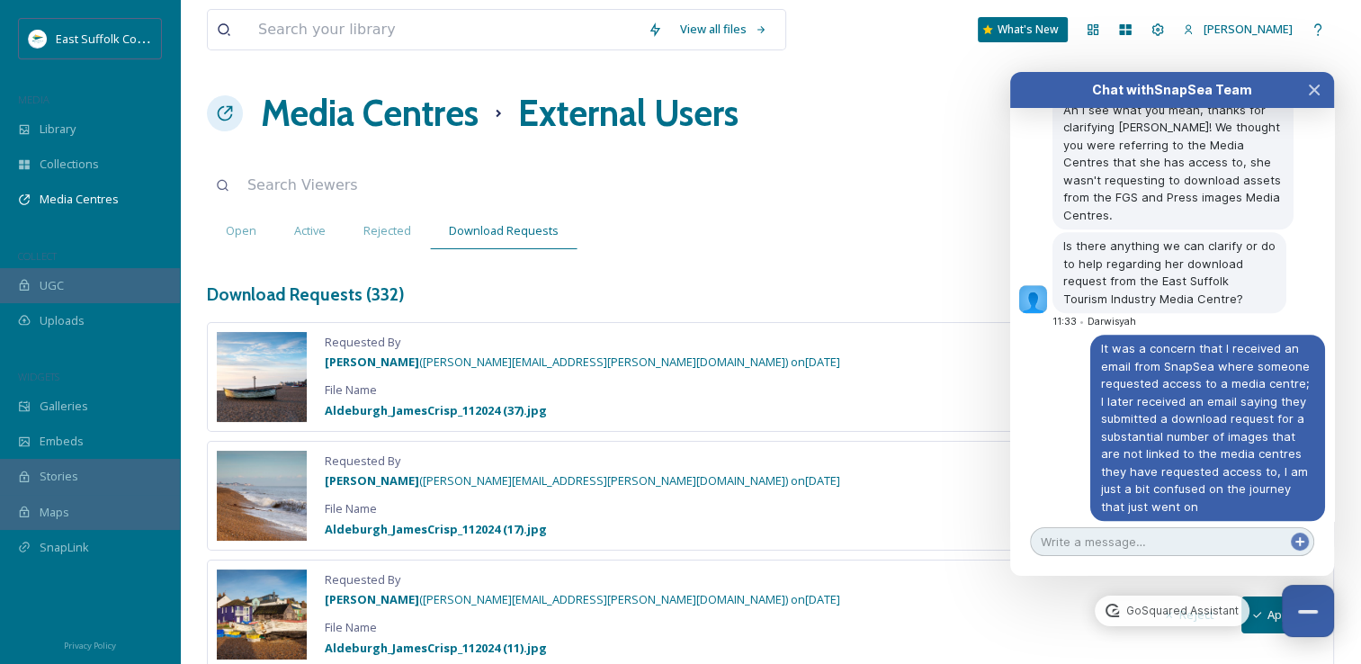
click at [1207, 549] on textarea at bounding box center [1172, 541] width 284 height 29
type textarea "Yes"
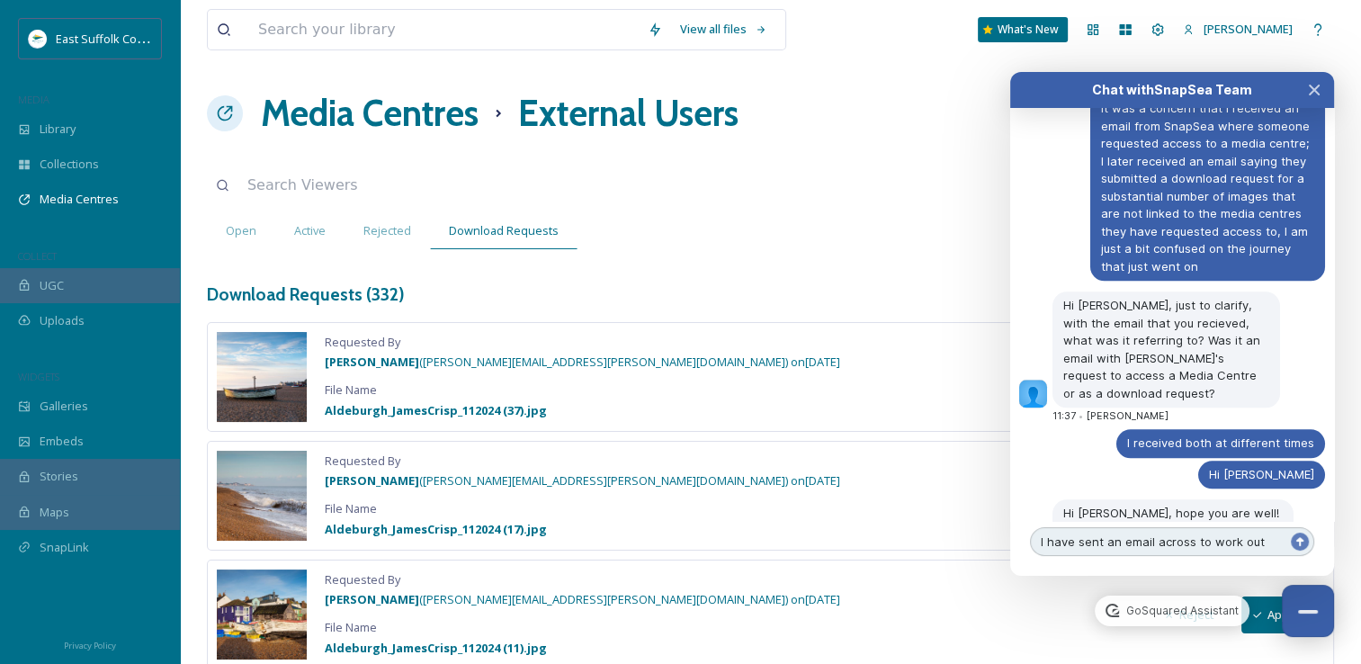
scroll to position [8777, 0]
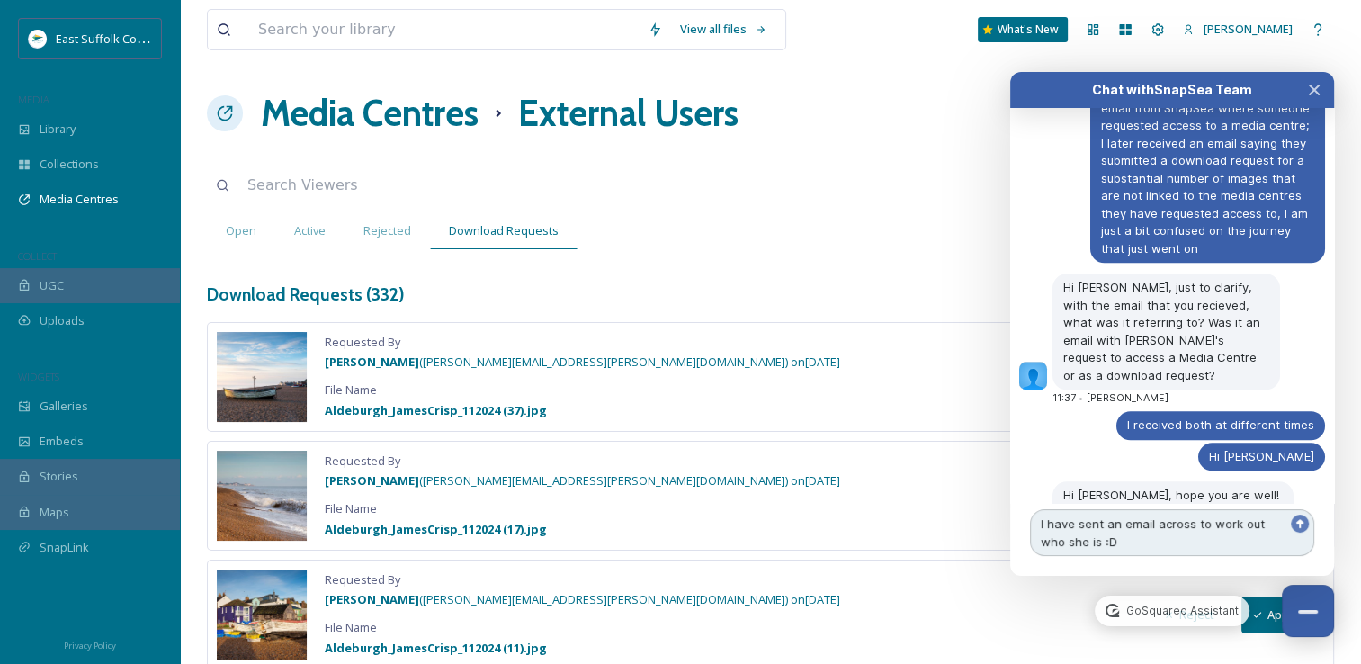
click at [1117, 549] on textarea "I have sent an email across to work out who she is :D" at bounding box center [1172, 532] width 284 height 47
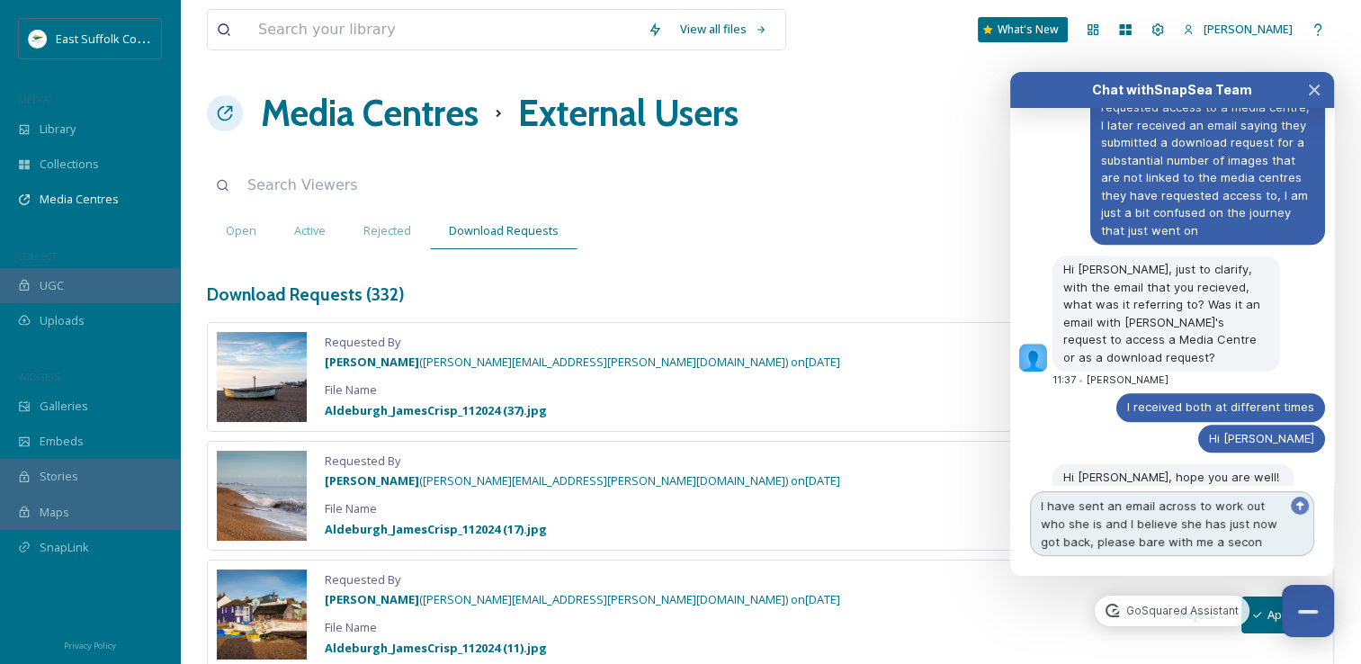
type textarea "I have sent an email across to work out who she is and I believe she has just n…"
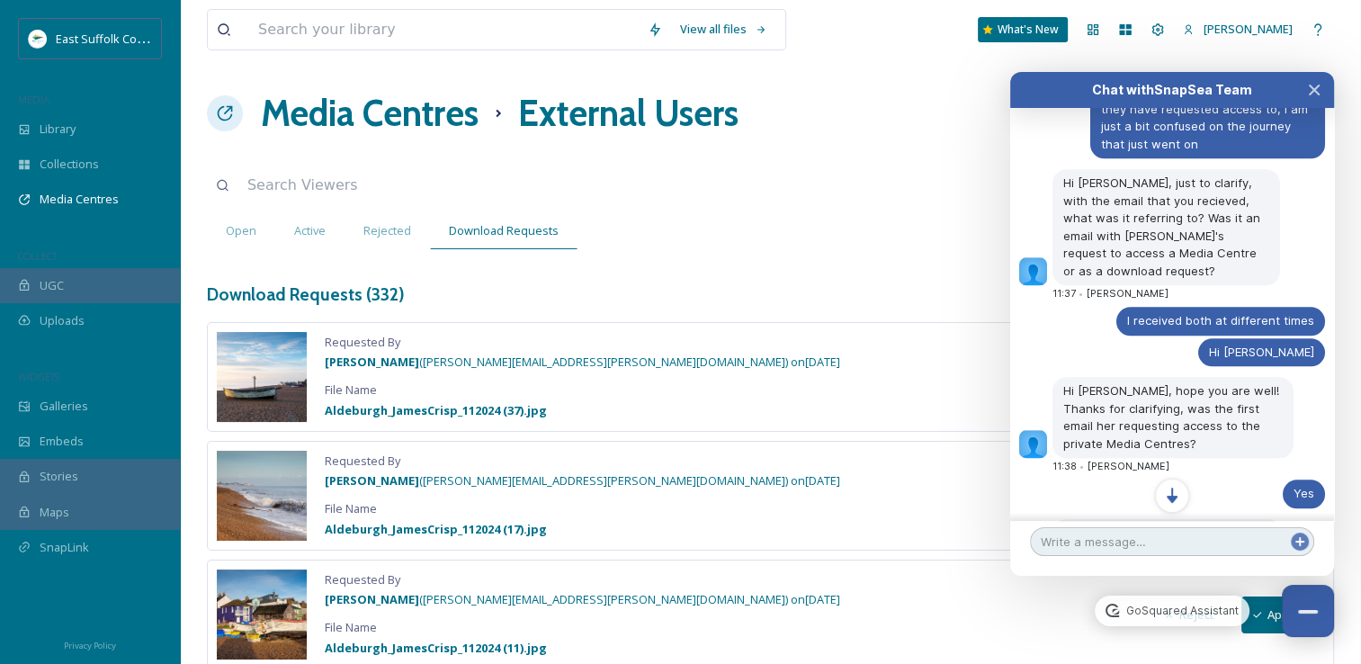
scroll to position [8919, 0]
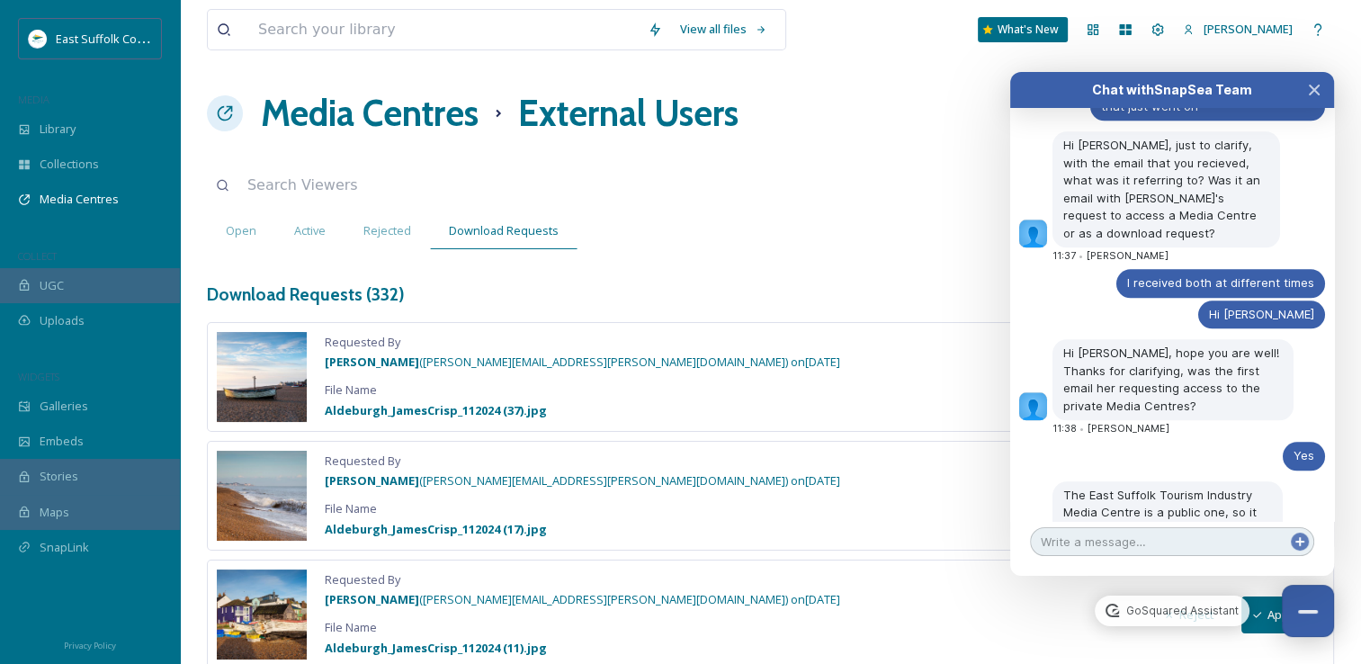
click at [1115, 531] on textarea at bounding box center [1172, 541] width 284 height 29
type textarea "s"
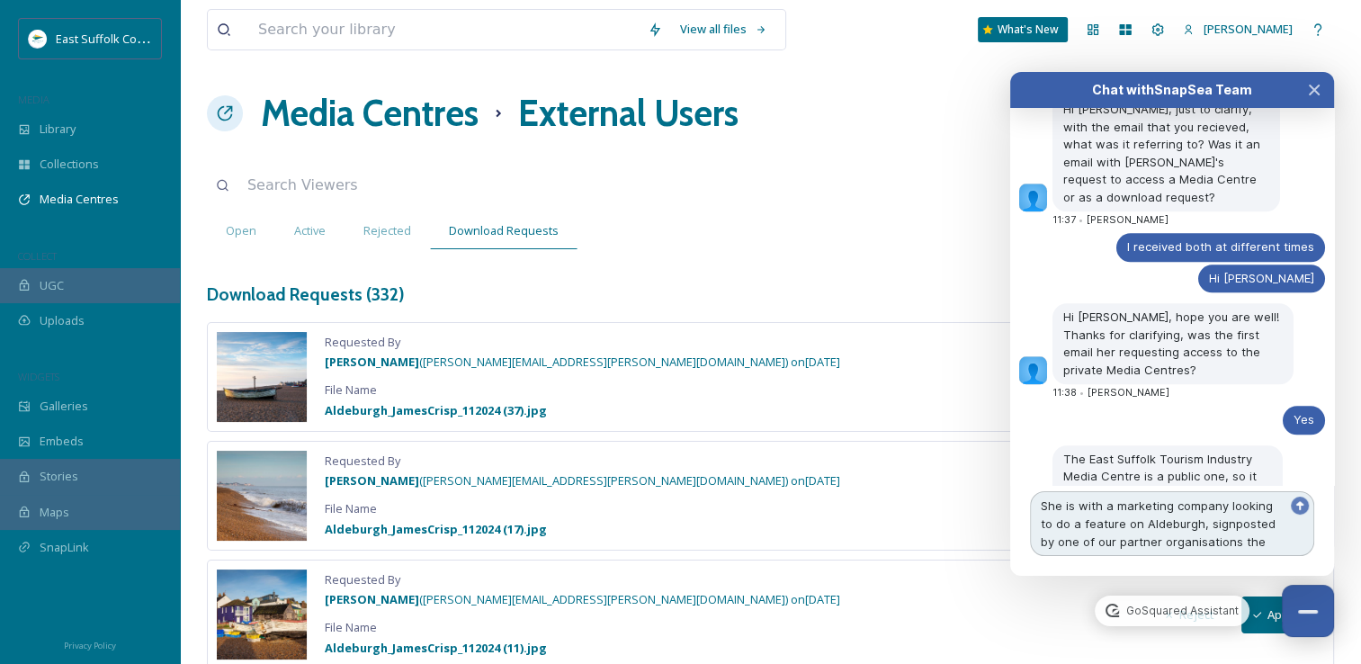
scroll to position [8973, 0]
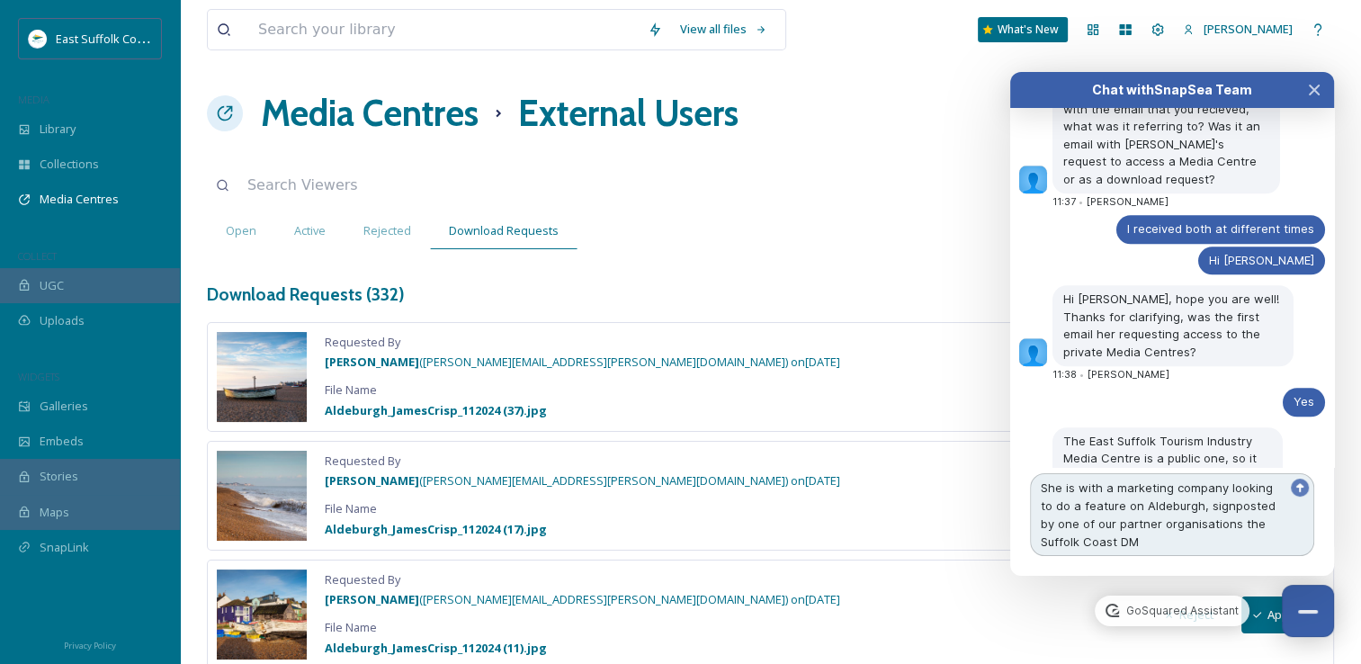
type textarea "She is with a marketing company looking to do a feature on Aldeburgh, signposte…"
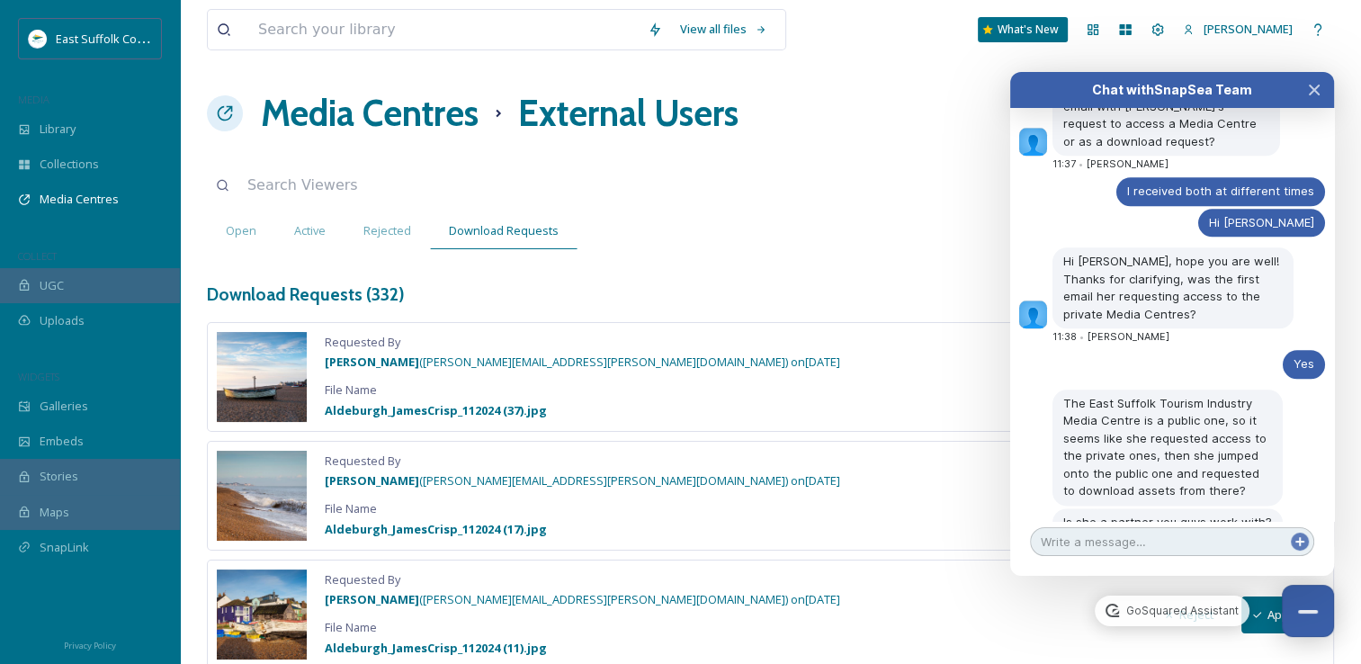
scroll to position [9044, 0]
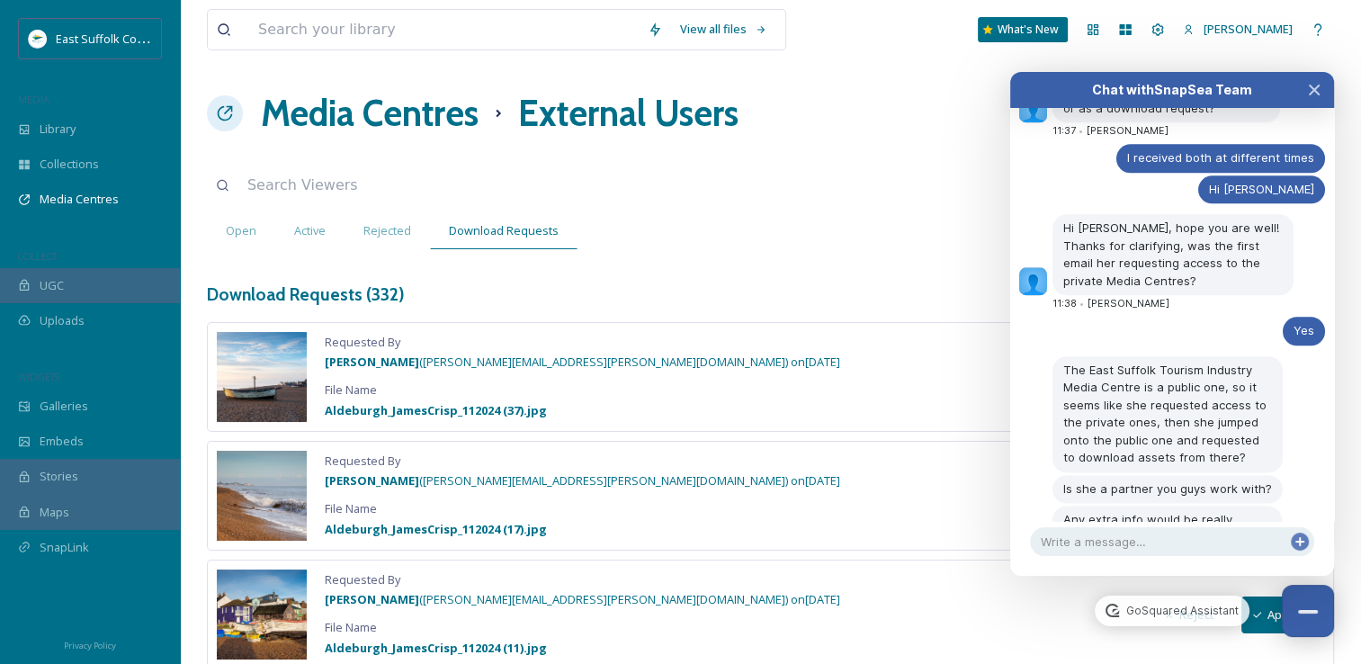
click at [806, 218] on div "Open Active Rejected Download Requests" at bounding box center [770, 230] width 1127 height 37
click at [1100, 531] on textarea at bounding box center [1172, 541] width 284 height 29
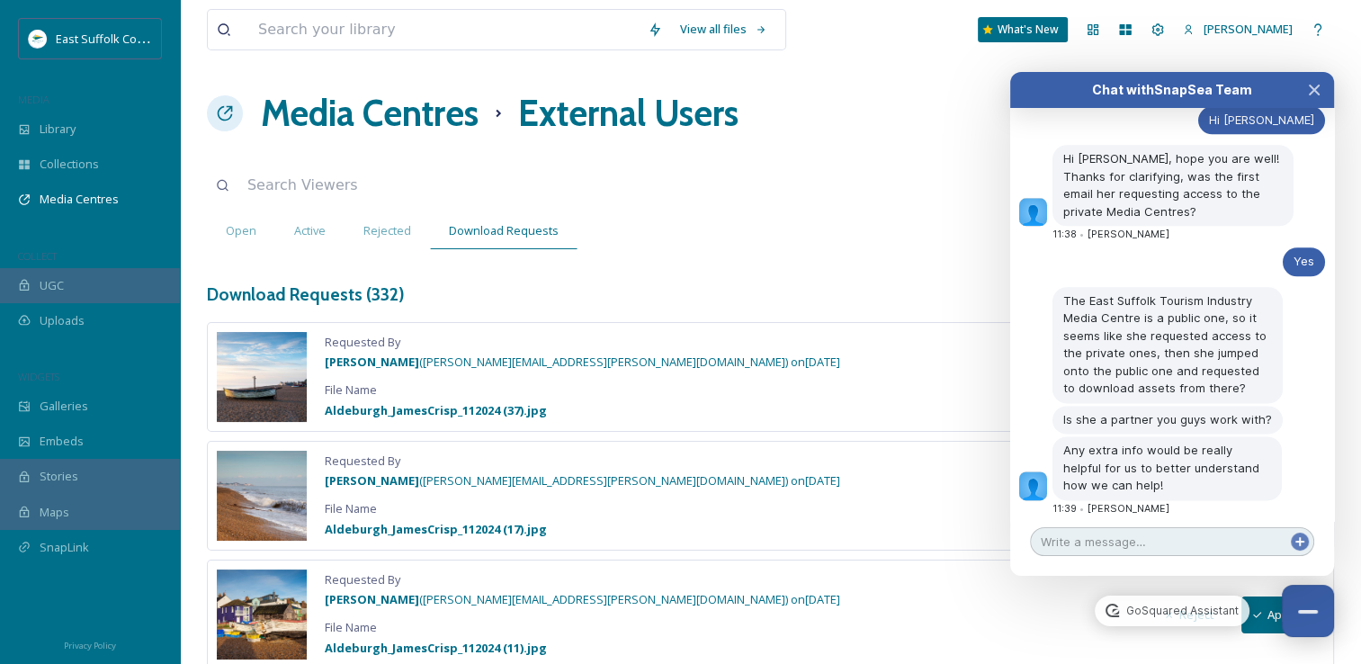
click at [1101, 540] on textarea at bounding box center [1172, 541] width 284 height 29
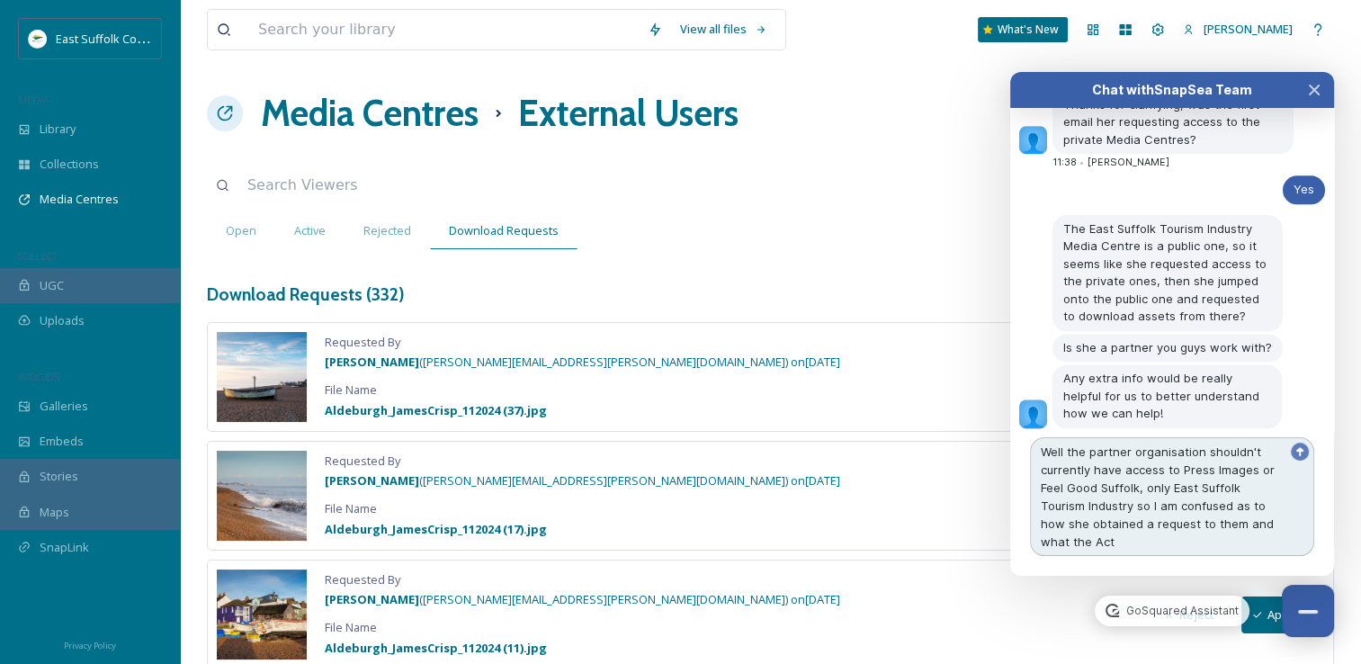
scroll to position [9203, 0]
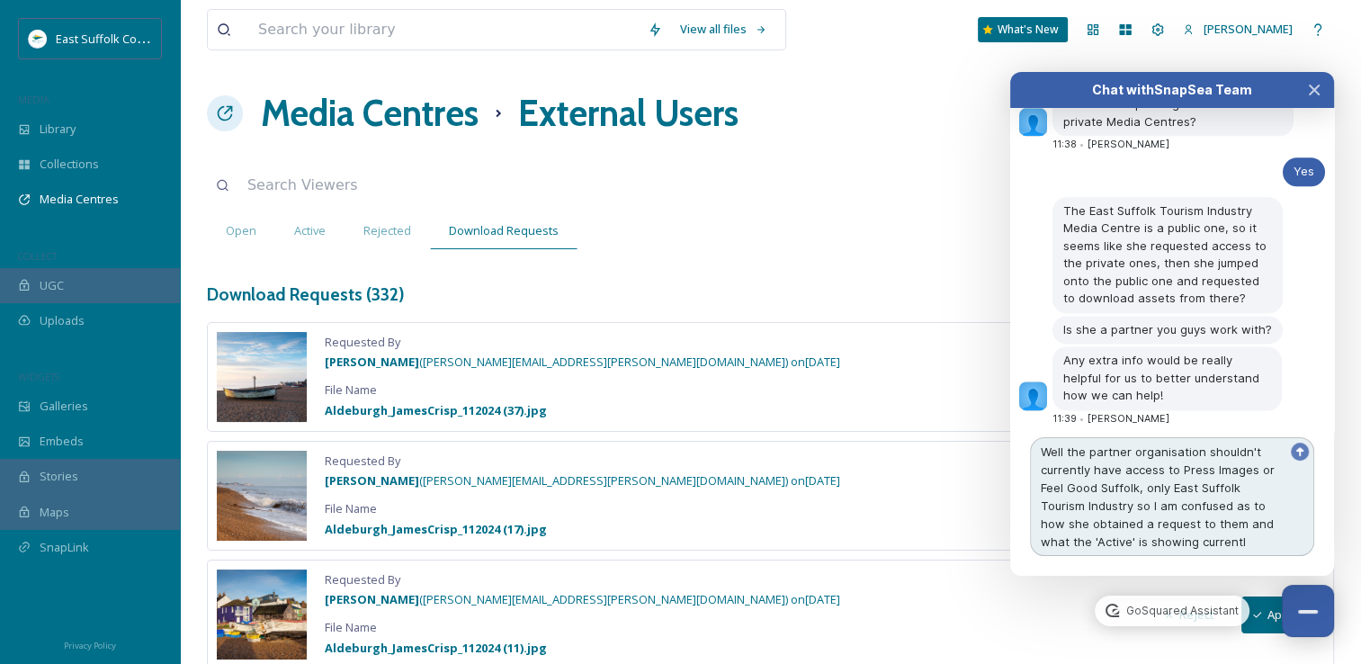
type textarea "Well the partner organisation shouldn't currently have access to Press Images o…"
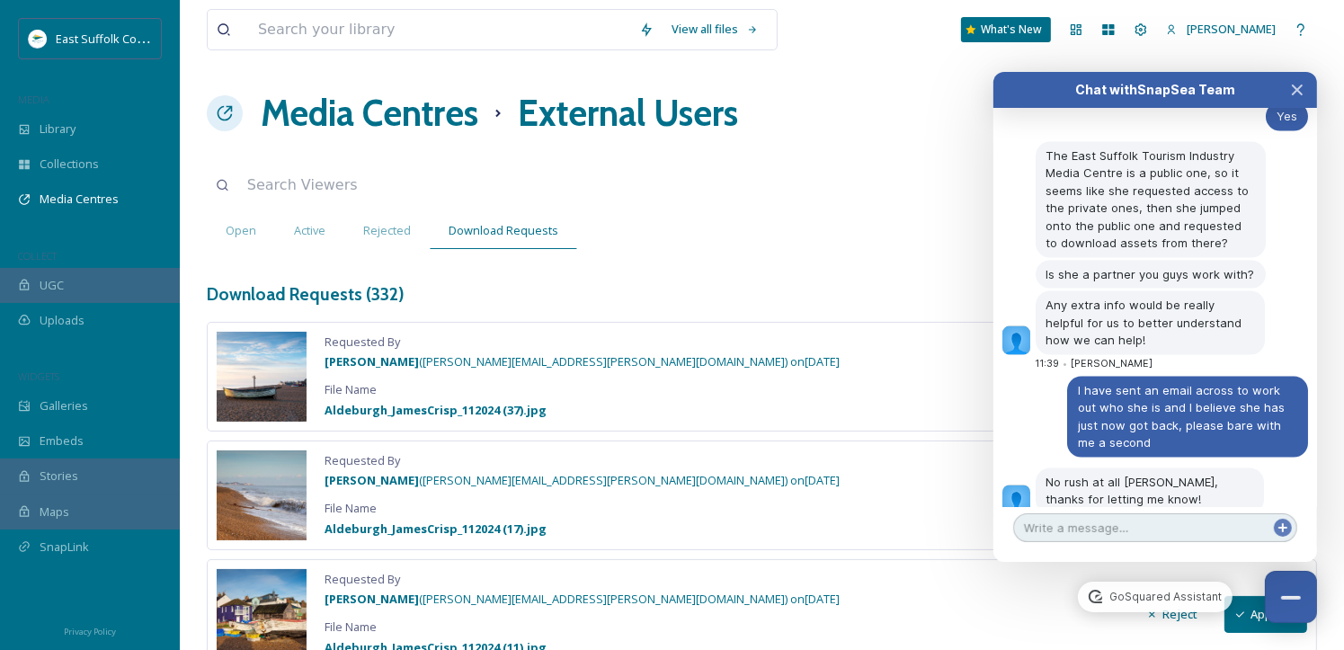
scroll to position [9496, 0]
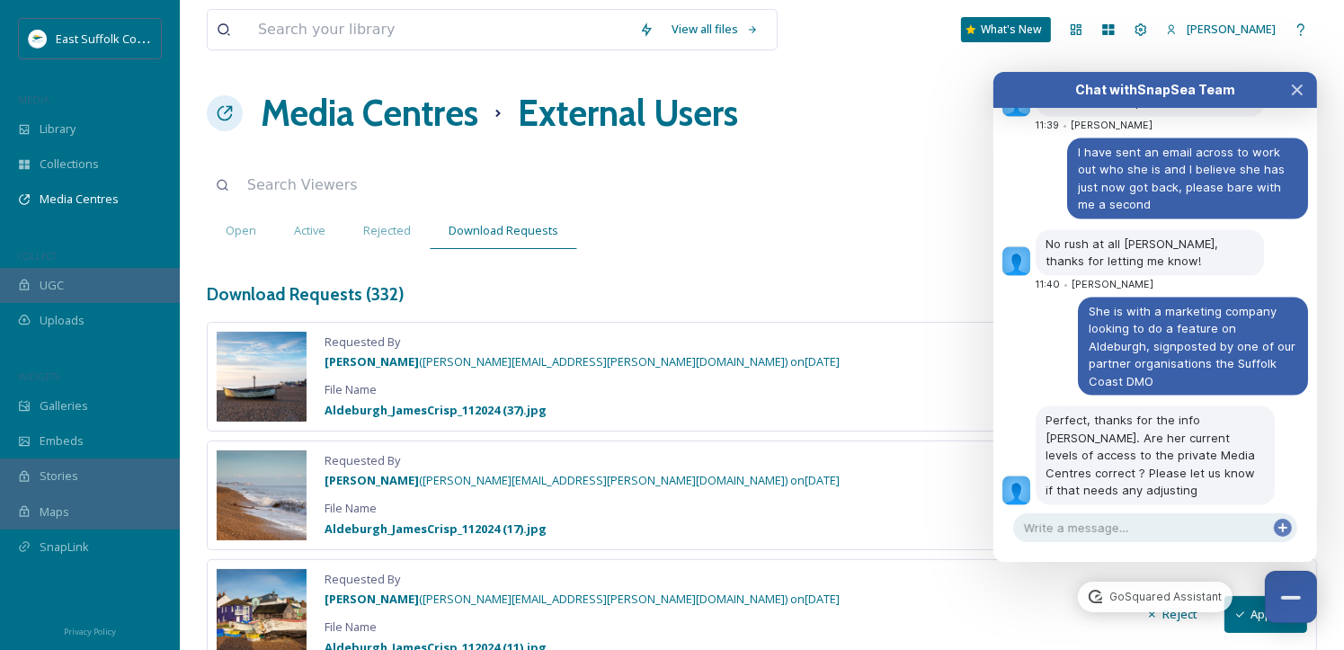
click at [1075, 530] on textarea at bounding box center [1155, 527] width 284 height 29
type textarea "o"
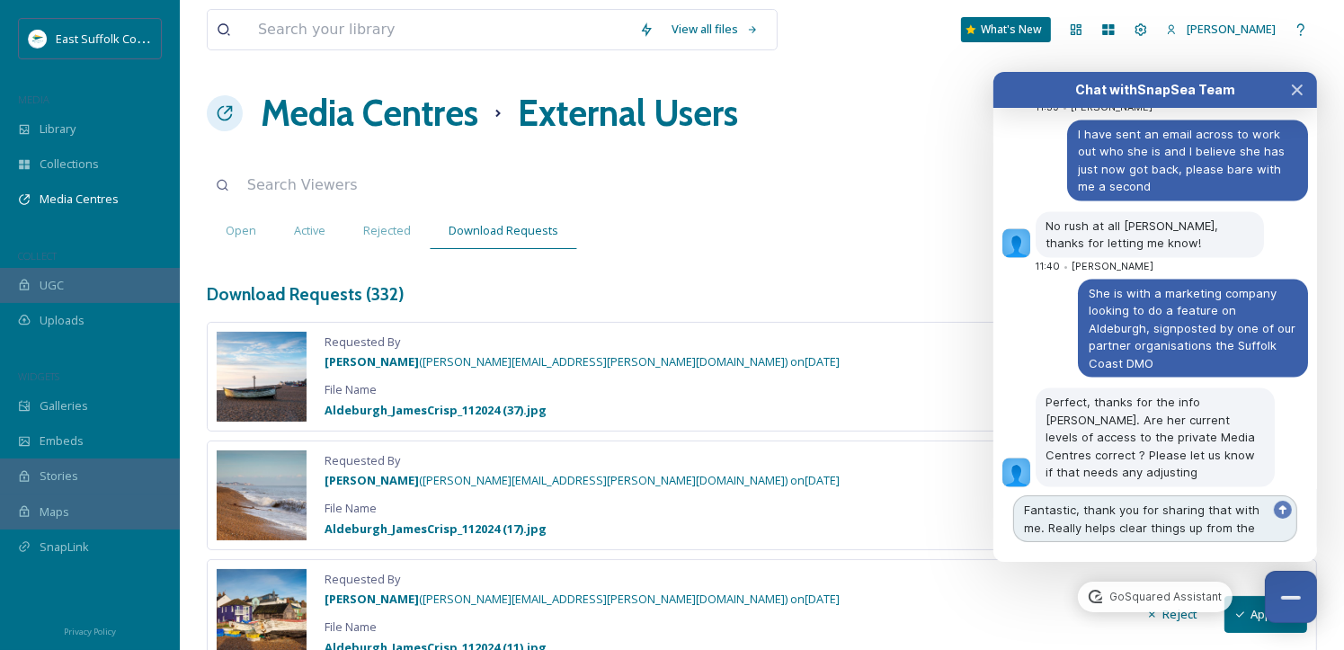
scroll to position [9532, 0]
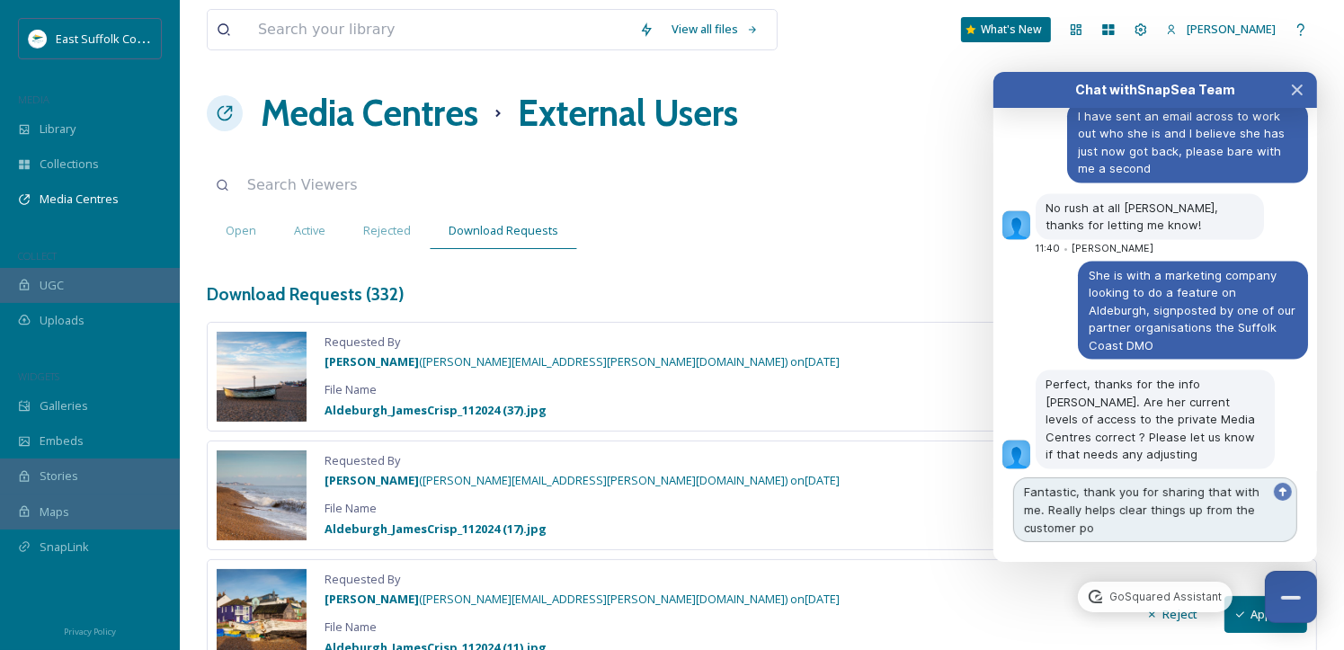
type textarea "Fantastic, thank you for sharing that with me. Really helps clear things up fro…"
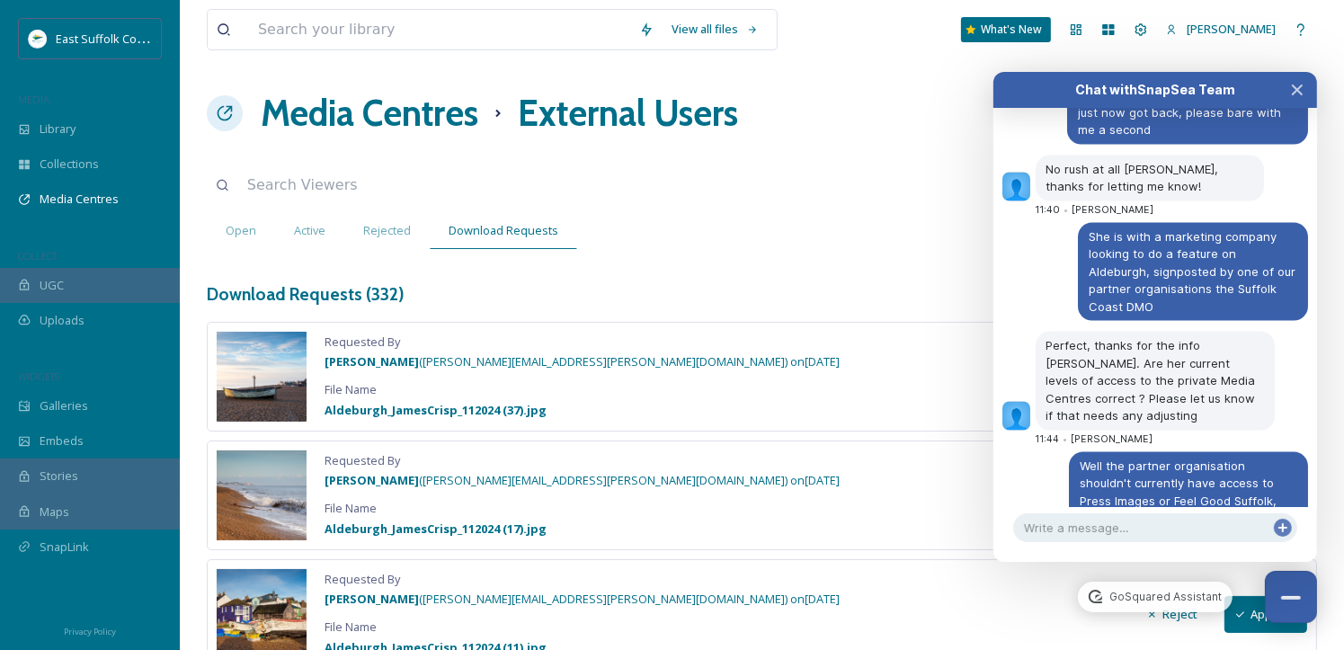
click at [326, 118] on h1 "Media Centres" at bounding box center [370, 113] width 218 height 54
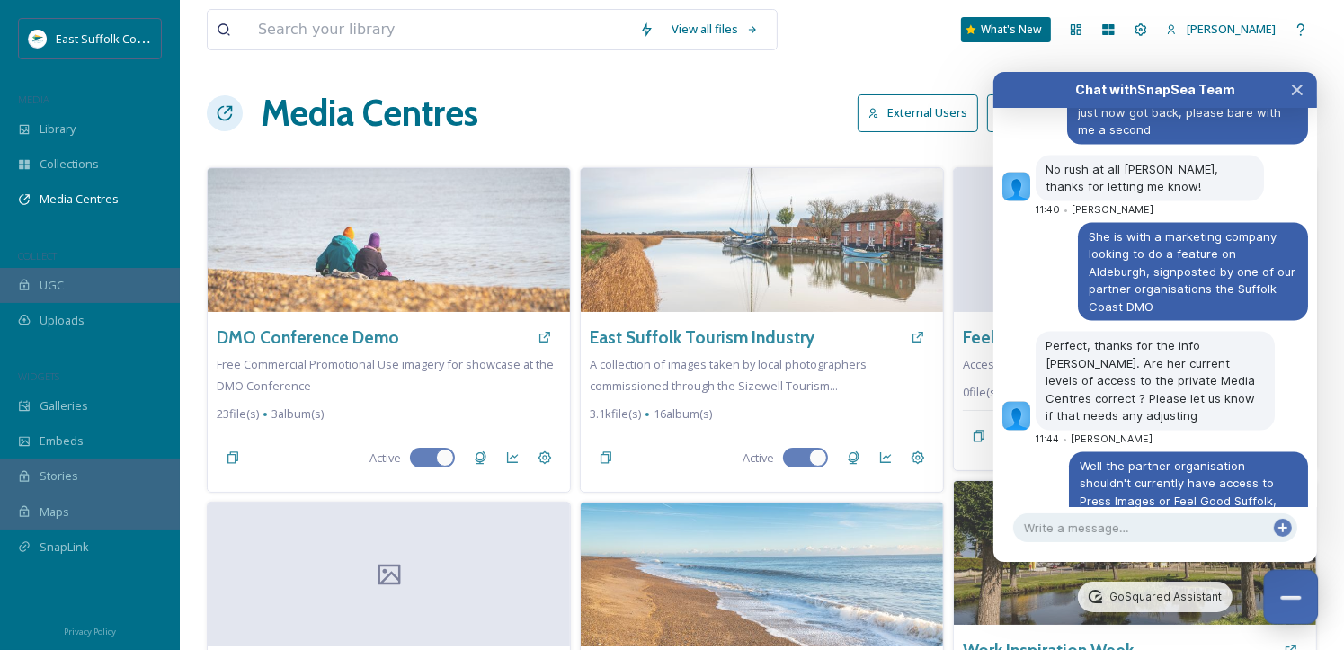
click at [1305, 599] on button "Close Chat" at bounding box center [1291, 597] width 55 height 55
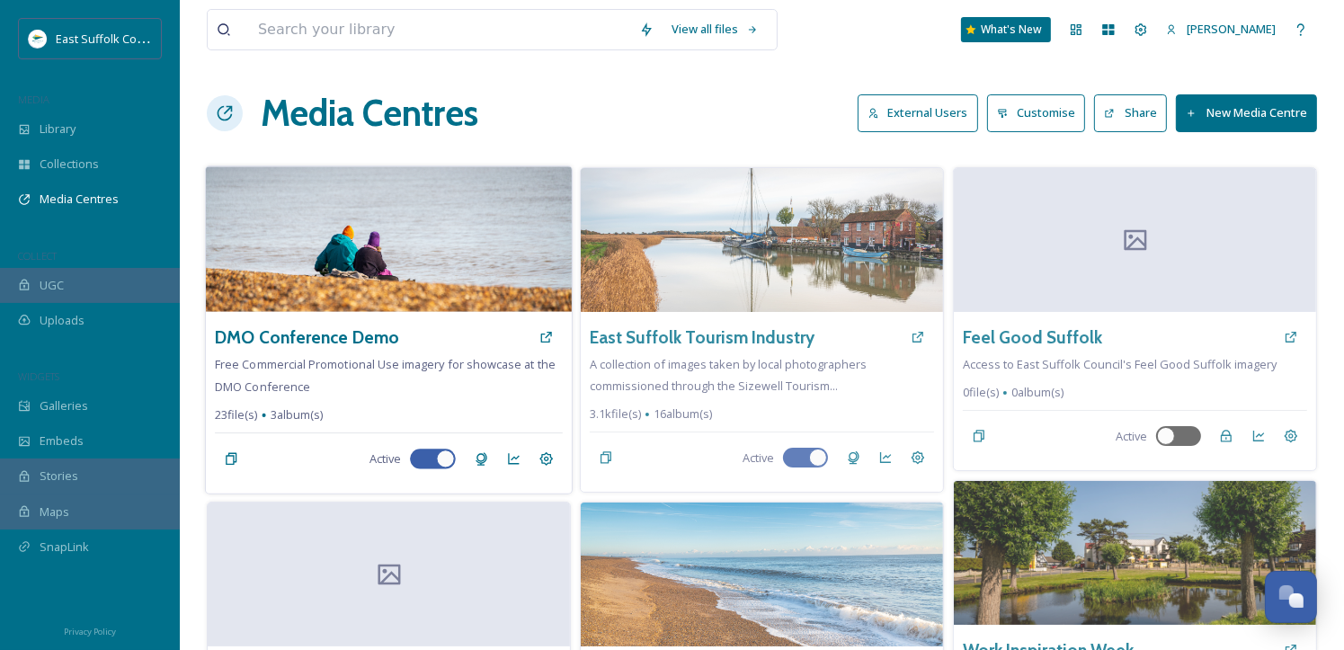
scroll to position [9604, 0]
click at [477, 457] on icon at bounding box center [482, 458] width 12 height 13
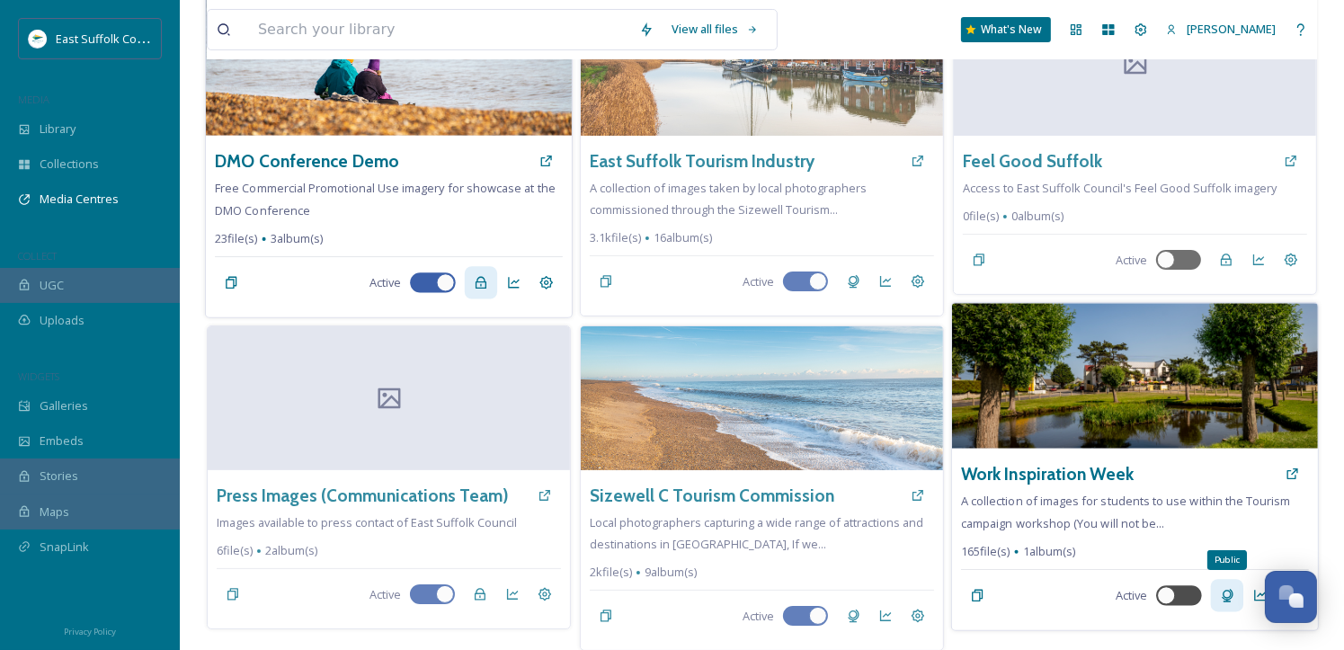
click at [1225, 593] on icon at bounding box center [1227, 596] width 14 height 14
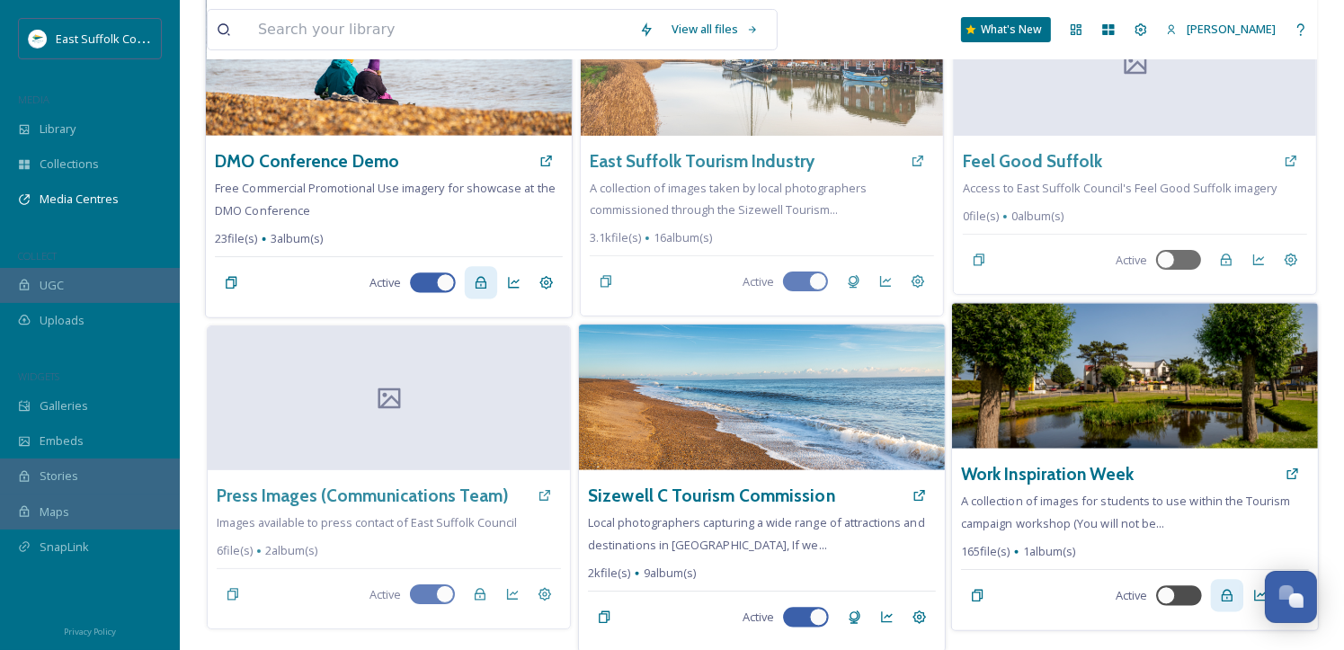
click at [821, 509] on div "Sizewell C Tourism Commission" at bounding box center [762, 495] width 348 height 32
click at [853, 620] on icon at bounding box center [855, 617] width 12 height 13
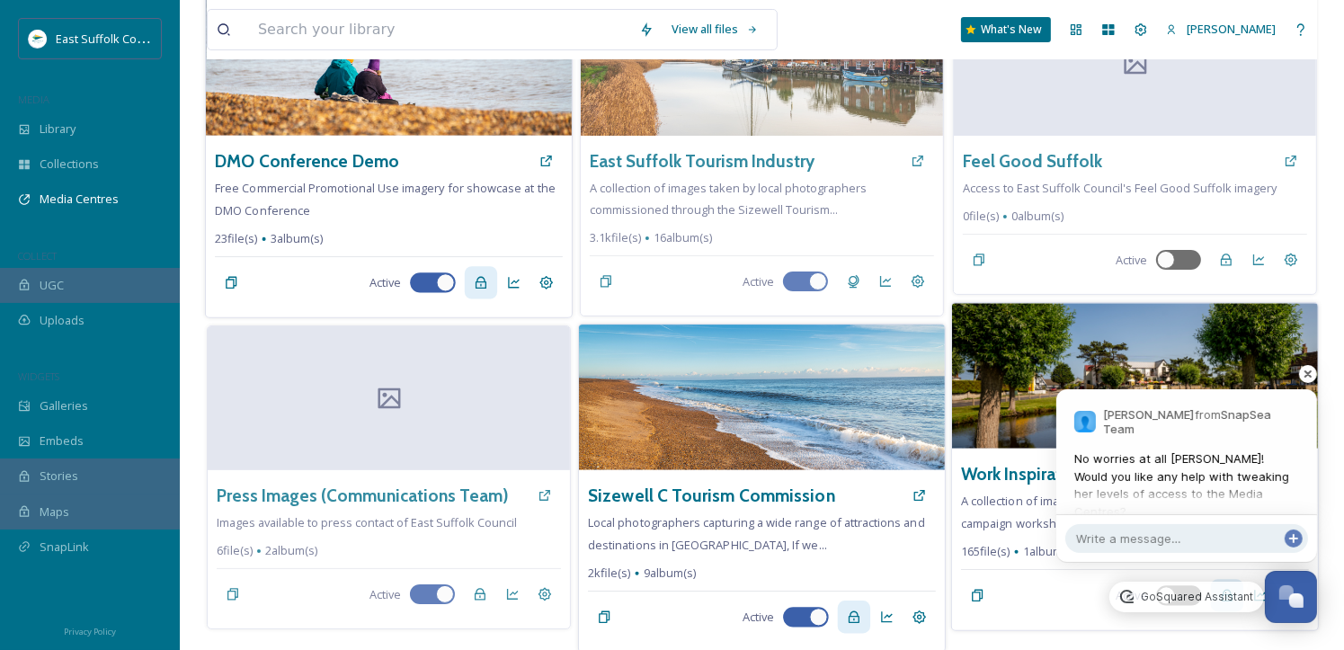
click at [1167, 473] on span "No worries at all [PERSON_NAME]! Would you like any help with tweaking her leve…" at bounding box center [1187, 486] width 225 height 70
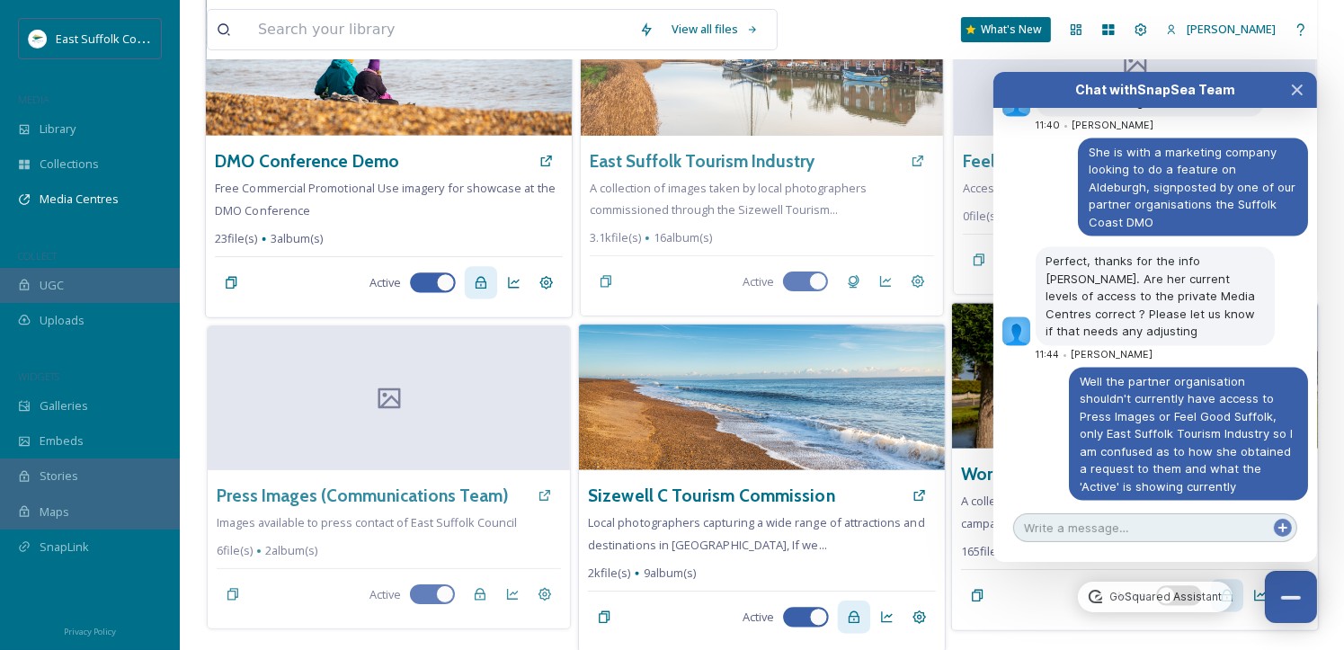
click at [1233, 522] on textarea at bounding box center [1155, 527] width 284 height 29
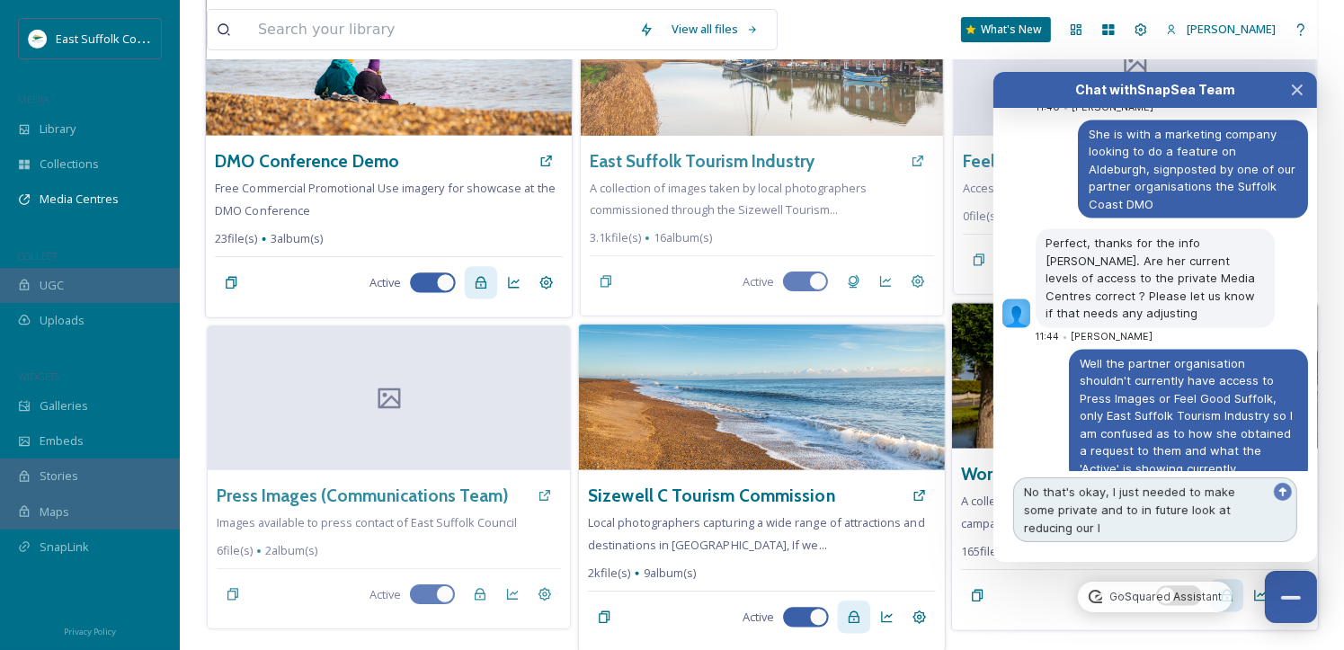
scroll to position [9691, 0]
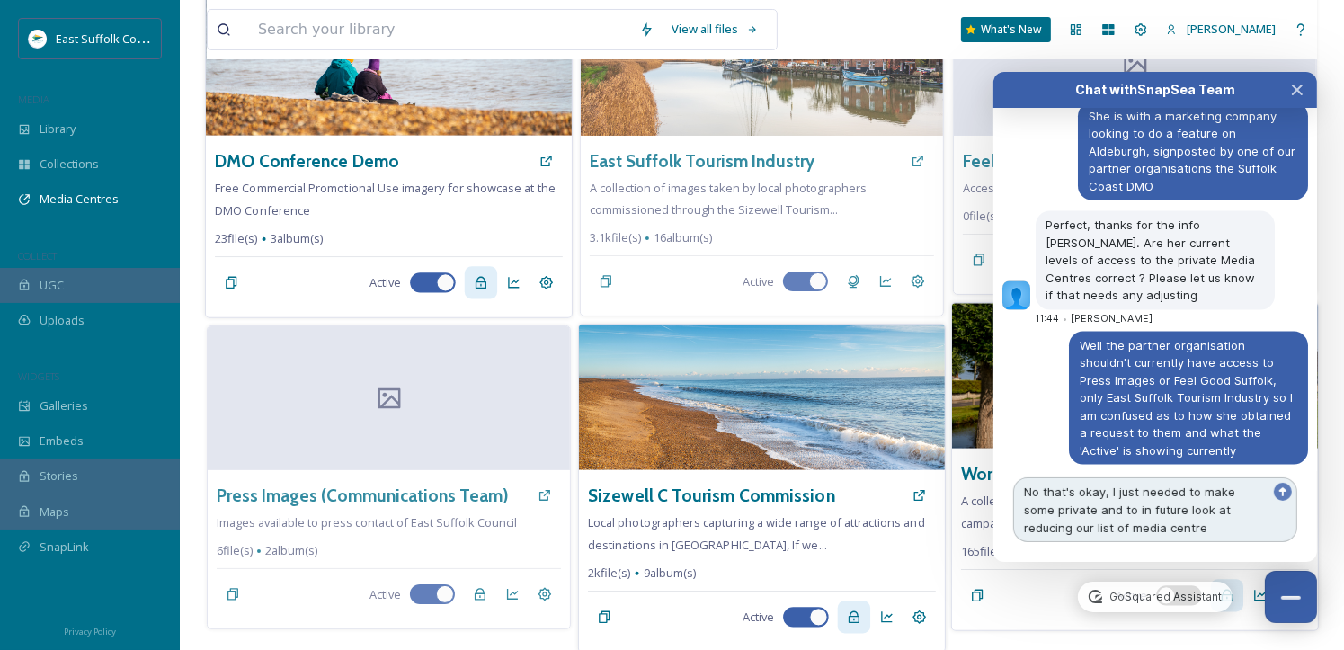
type textarea "No that's okay, I just needed to make some private and to in future look at red…"
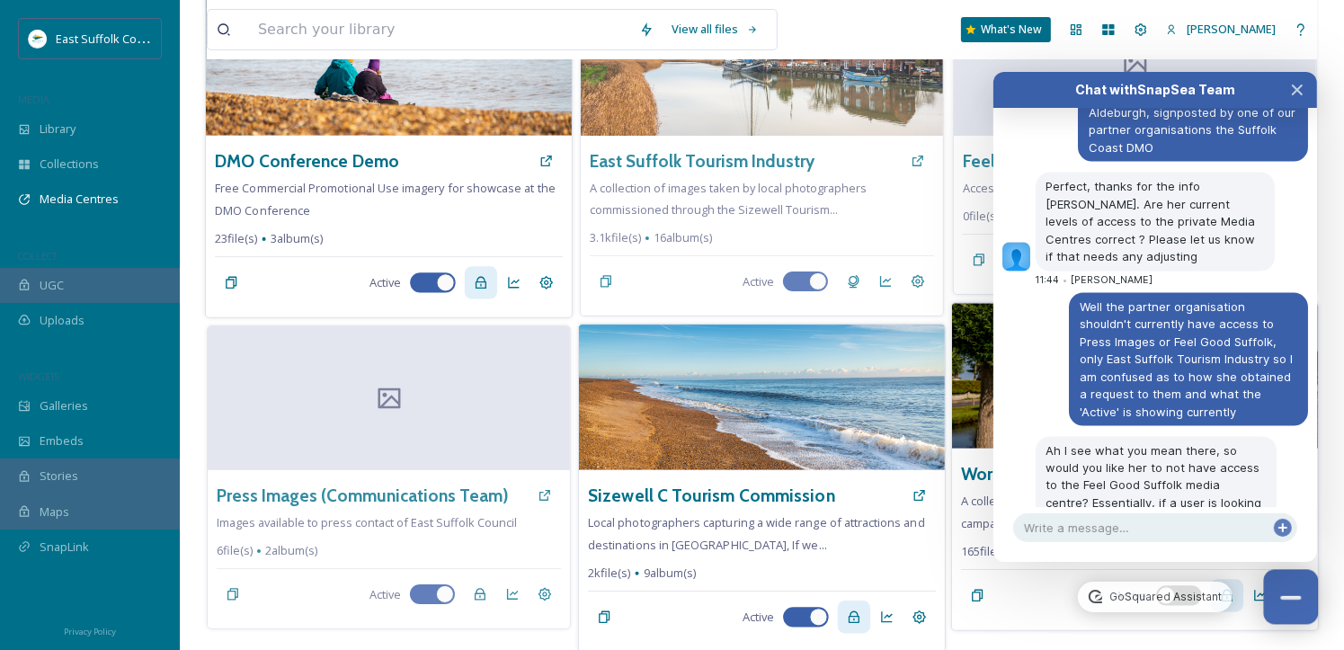
click at [1283, 584] on button "Close Chat" at bounding box center [1291, 597] width 55 height 55
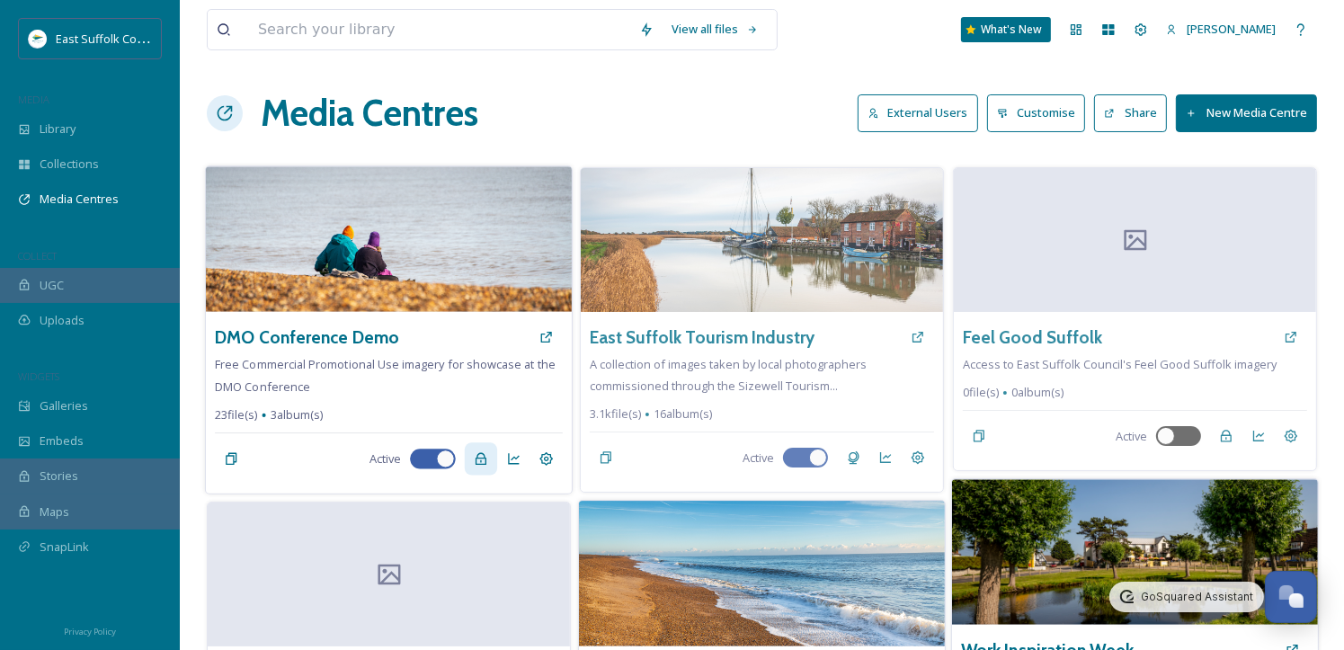
scroll to position [9881, 0]
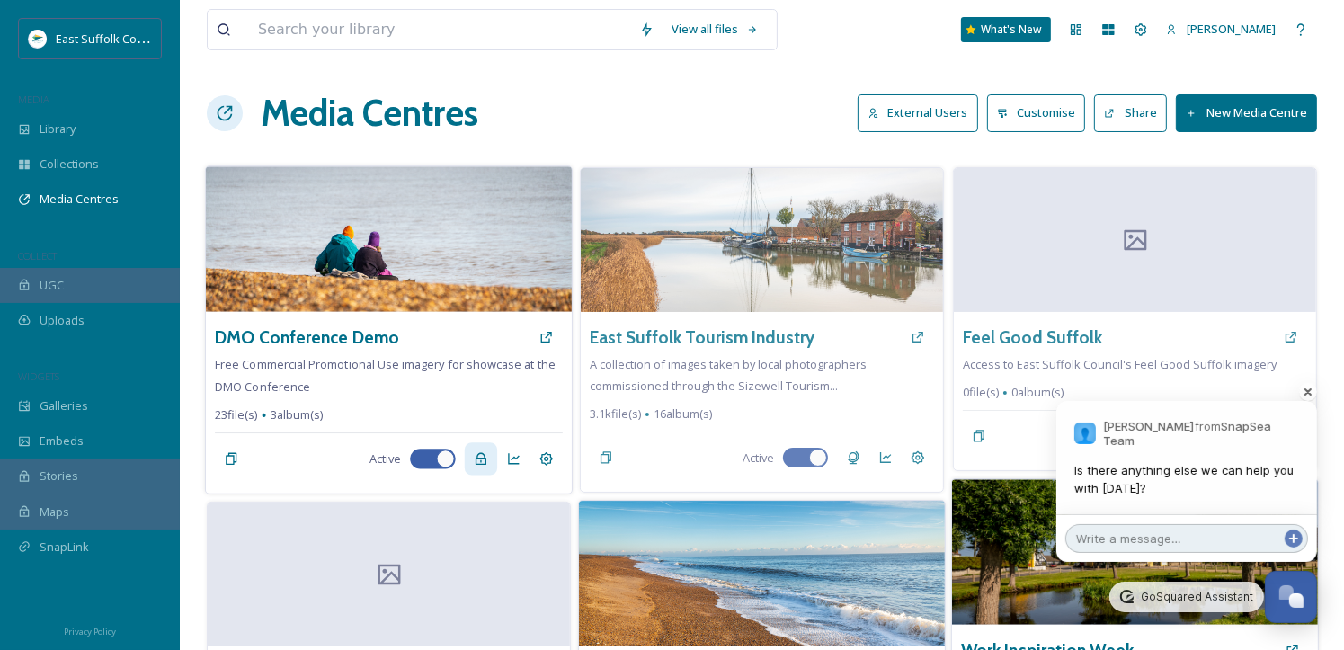
click at [1154, 538] on textarea at bounding box center [1187, 538] width 243 height 29
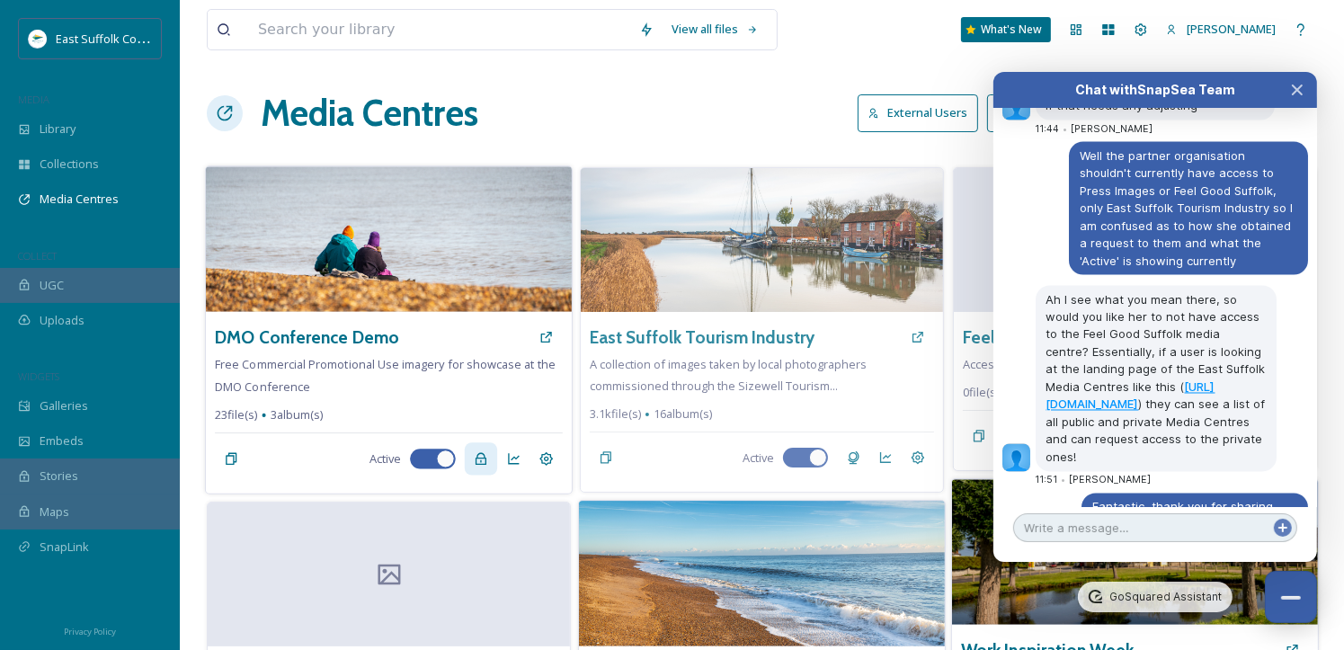
click at [1155, 518] on textarea at bounding box center [1155, 527] width 284 height 29
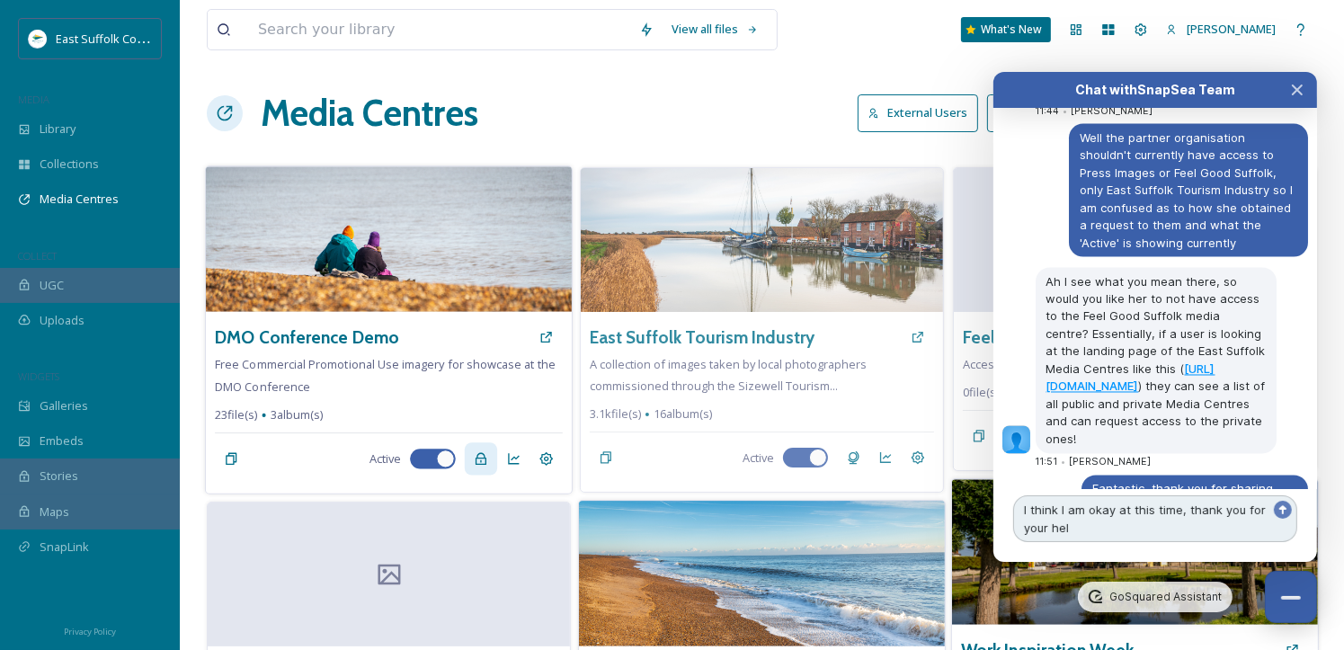
type textarea "I think I am okay at this time, thank you for your help"
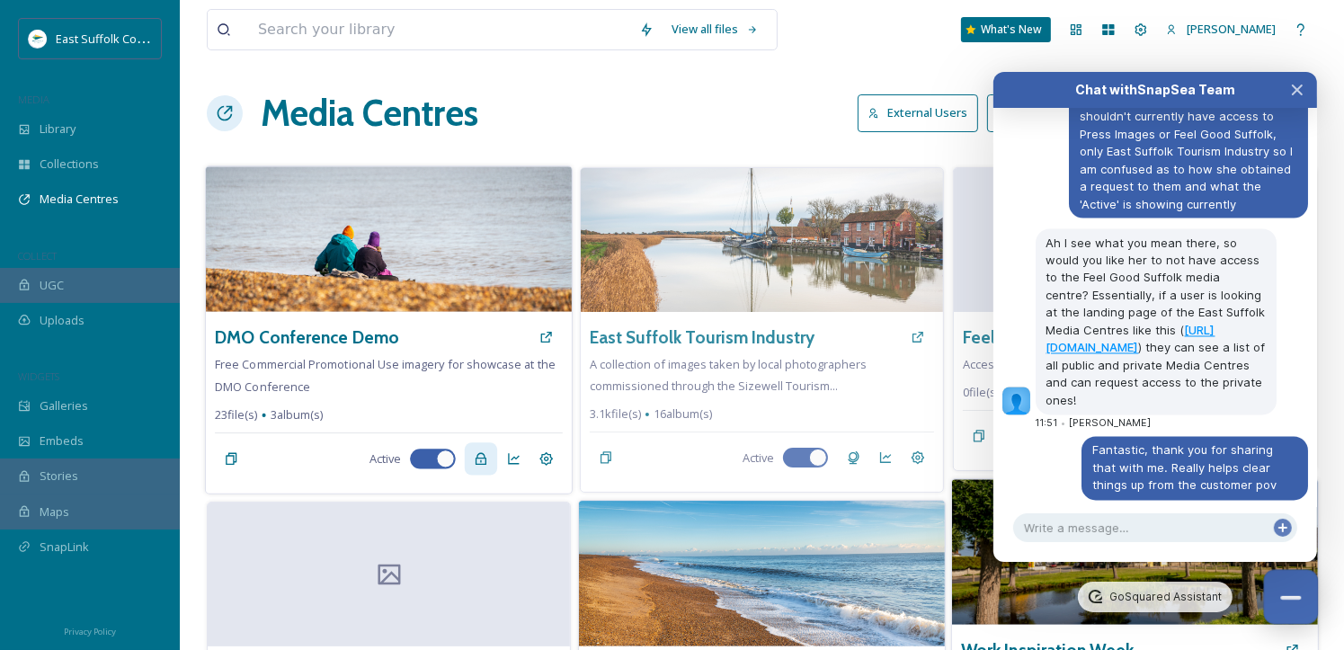
click at [1307, 601] on button "Close Chat" at bounding box center [1291, 597] width 55 height 55
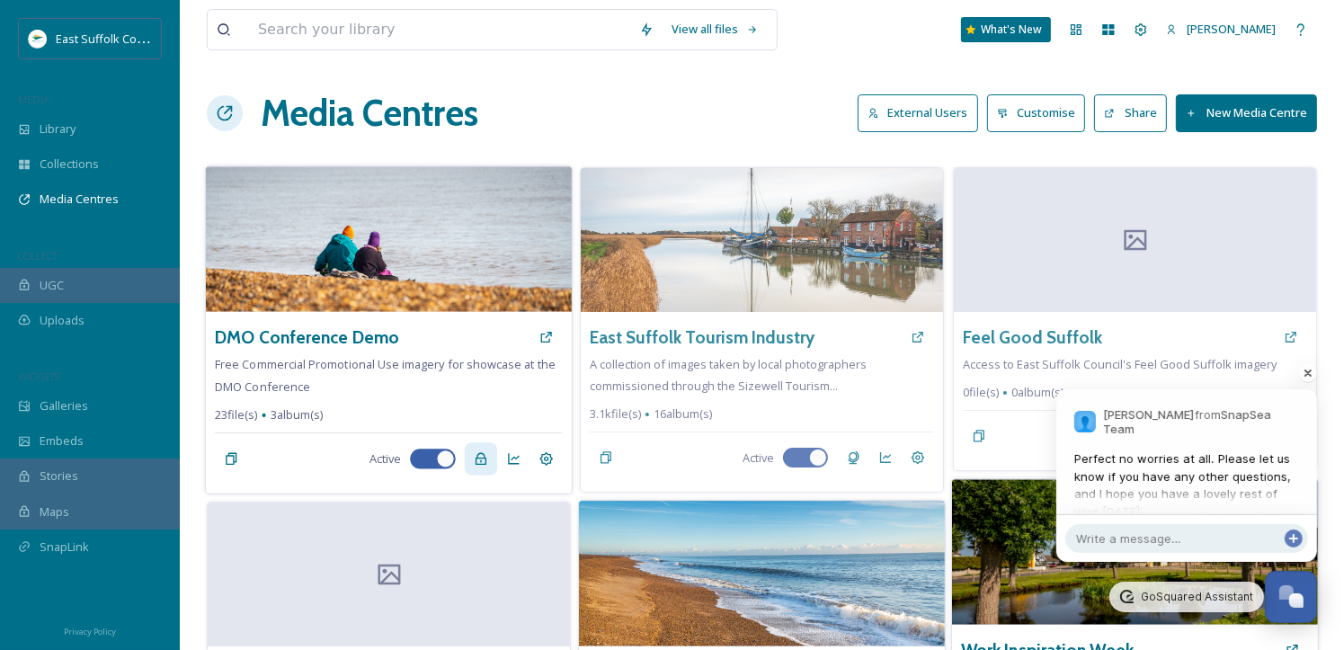
scroll to position [10039, 0]
click at [1162, 524] on div at bounding box center [1187, 538] width 261 height 47
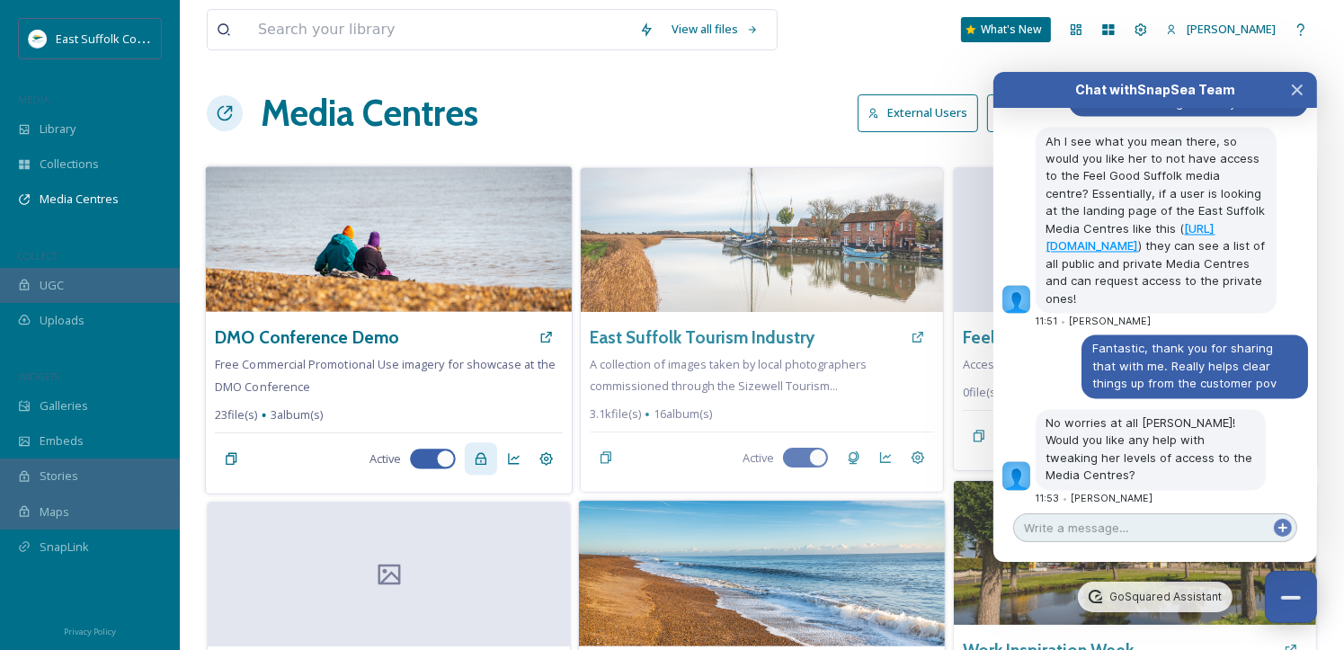
click at [1140, 534] on textarea at bounding box center [1155, 527] width 284 height 29
type textarea "Thank you, you too!"
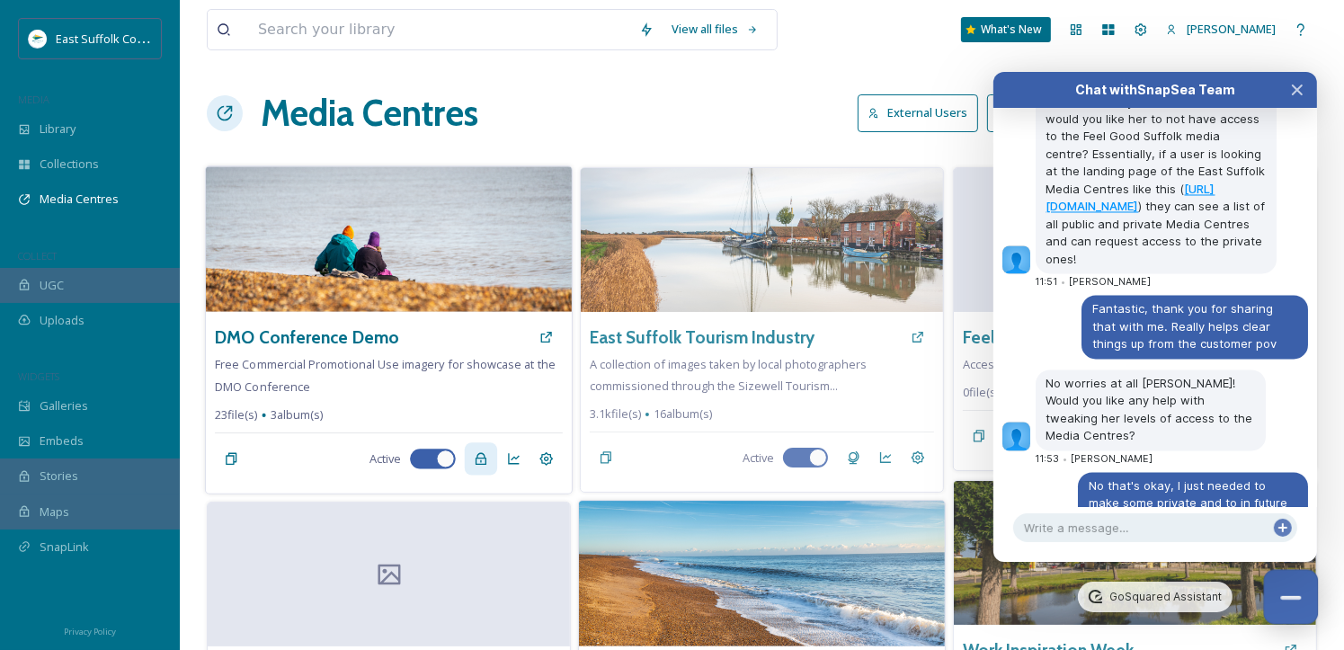
click at [1269, 585] on button "Close Chat" at bounding box center [1291, 597] width 55 height 55
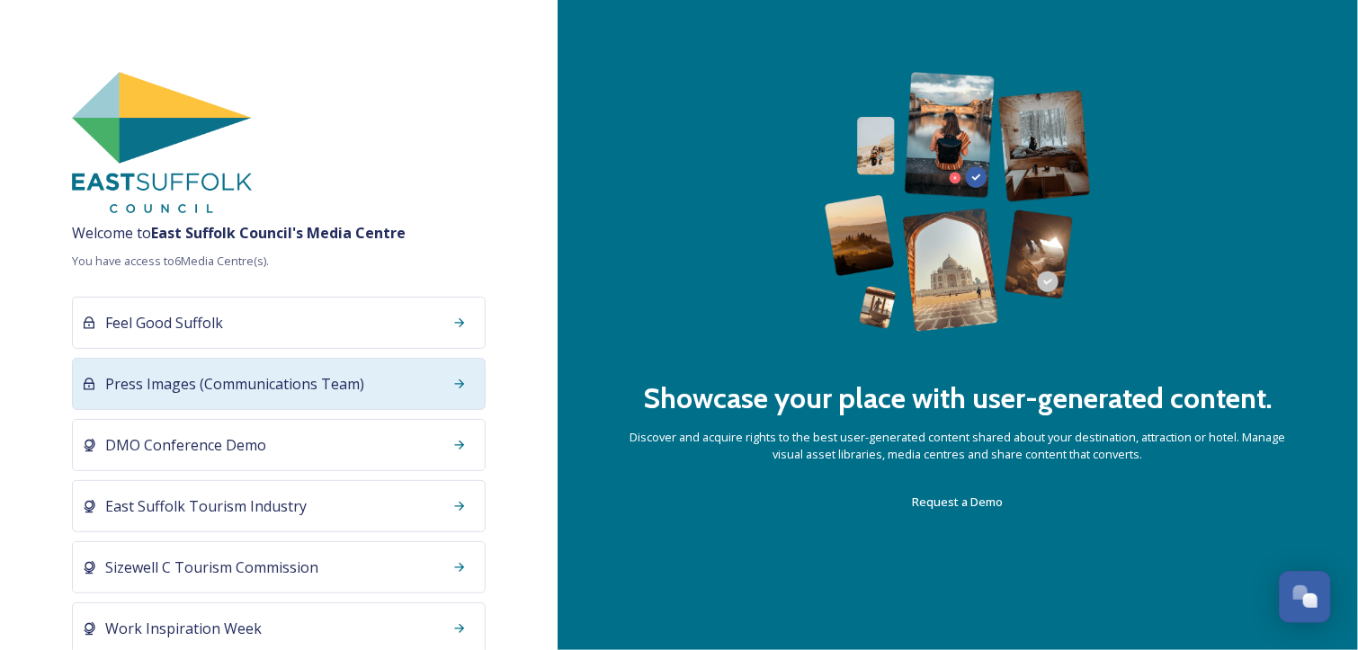
scroll to position [70, 0]
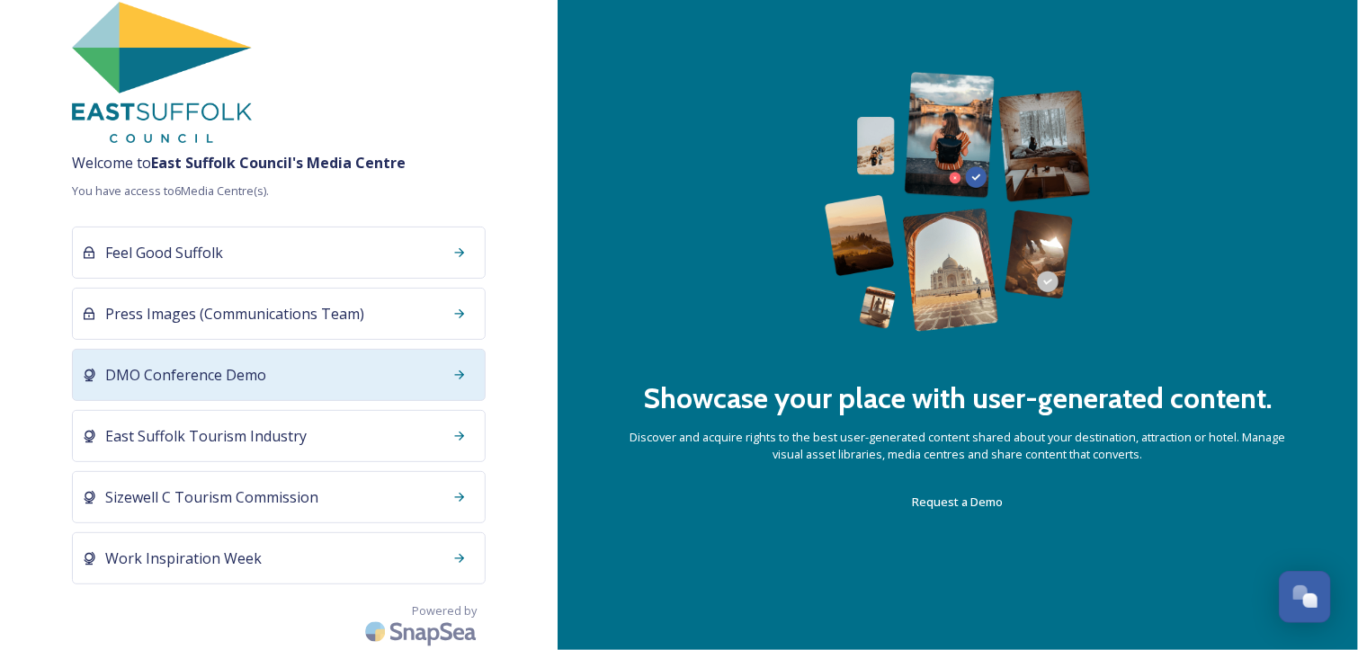
click at [90, 371] on icon at bounding box center [89, 375] width 14 height 14
